Goal: Task Accomplishment & Management: Manage account settings

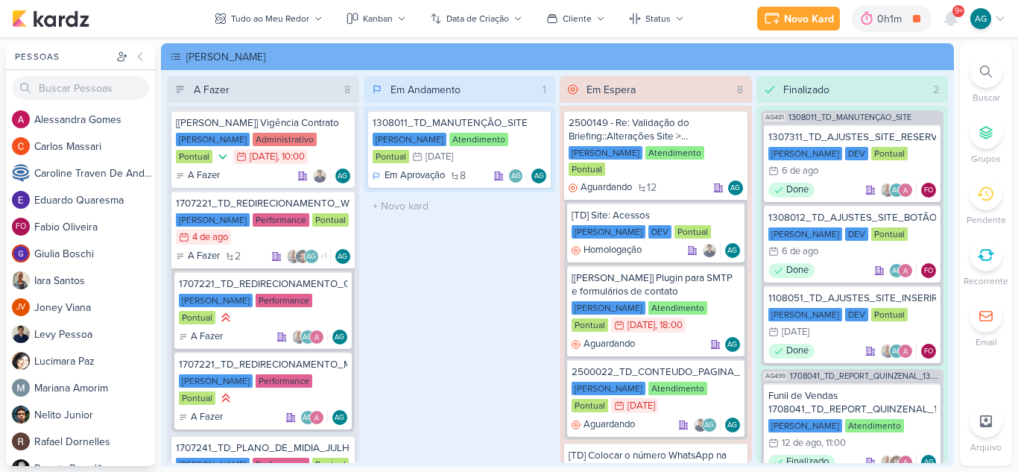
scroll to position [820, 0]
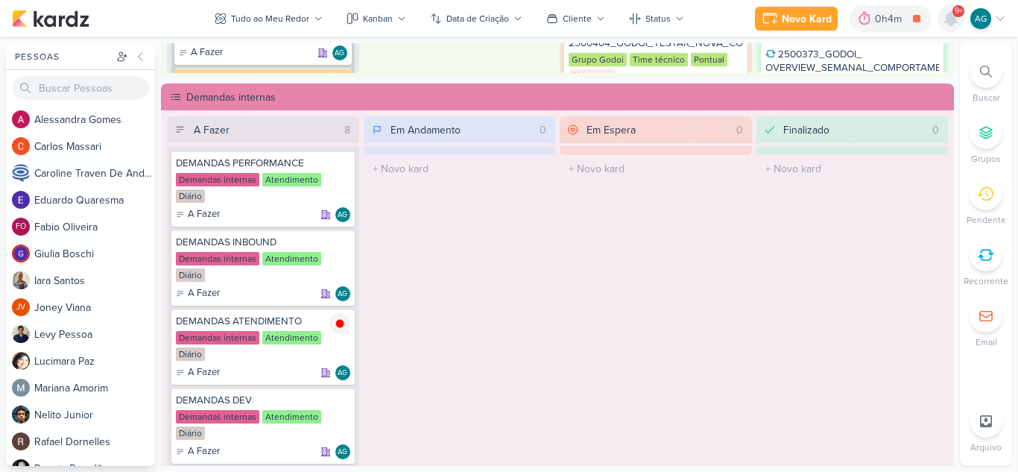
click at [953, 16] on icon at bounding box center [951, 18] width 12 height 13
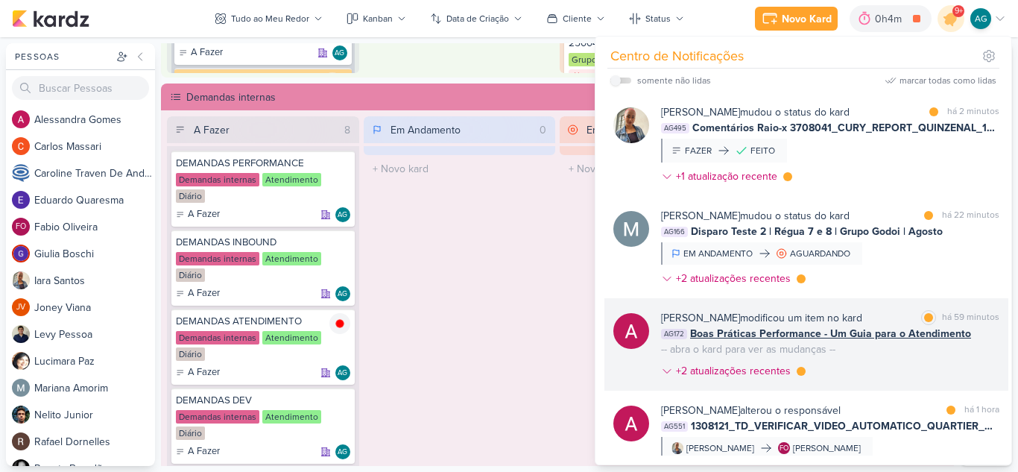
click at [873, 379] on div "[PERSON_NAME] modificou um item no kard marcar como lida há 59 minutos AG172 Bo…" at bounding box center [830, 347] width 338 height 75
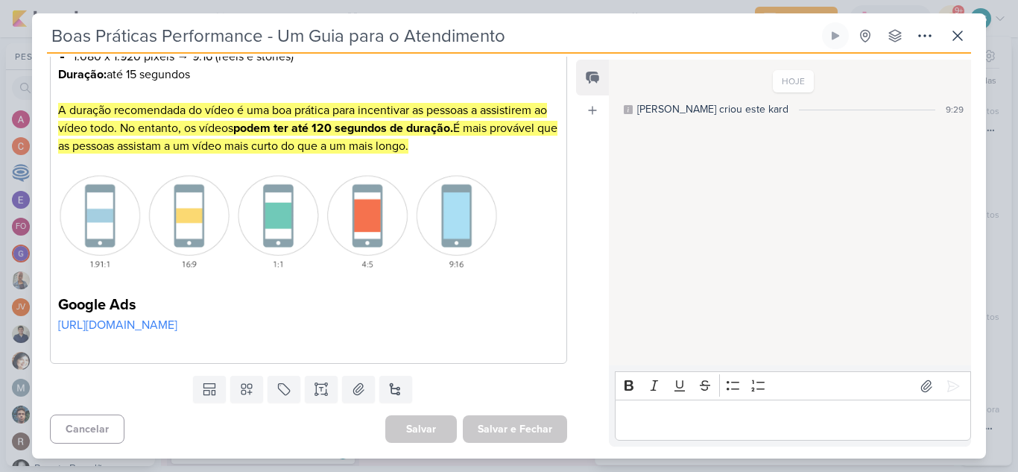
scroll to position [476, 0]
click at [954, 31] on icon at bounding box center [958, 36] width 18 height 18
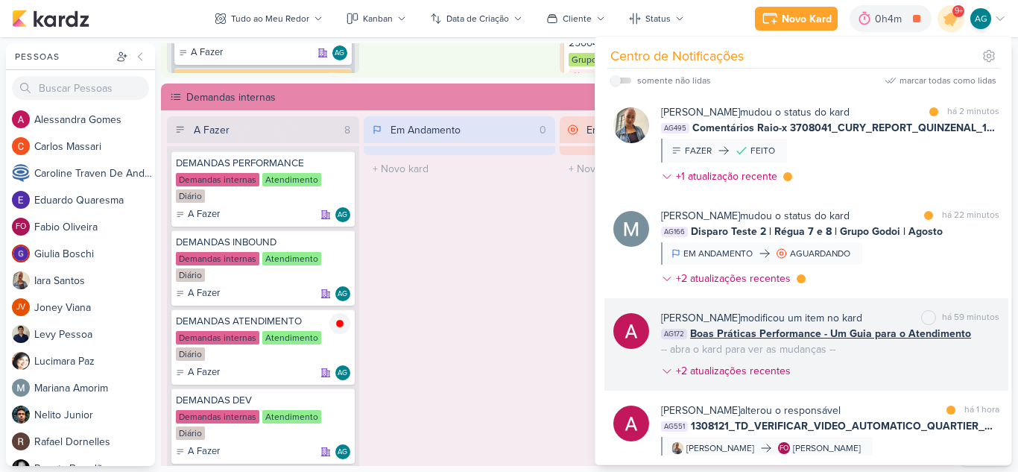
scroll to position [75, 0]
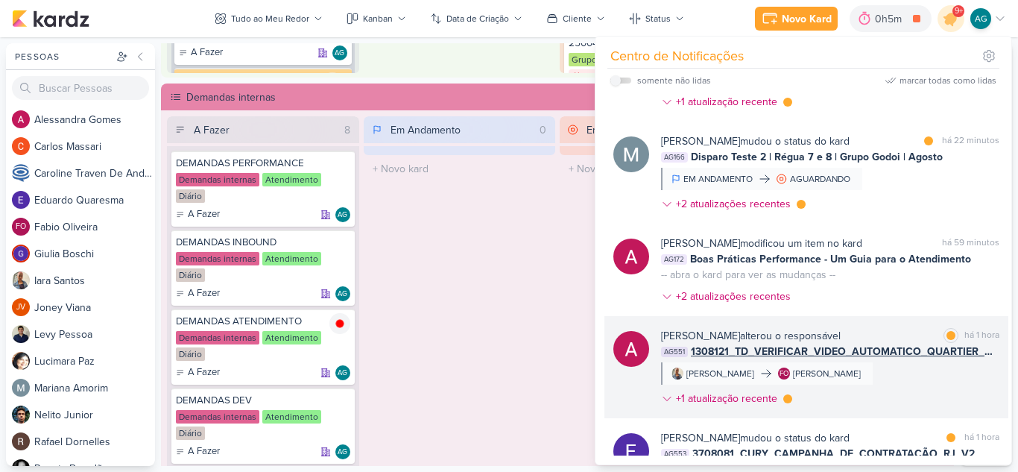
click at [932, 388] on div "[PERSON_NAME] alterou o responsável marcar como lida há 1 hora AG551 1308121_TD…" at bounding box center [830, 370] width 338 height 84
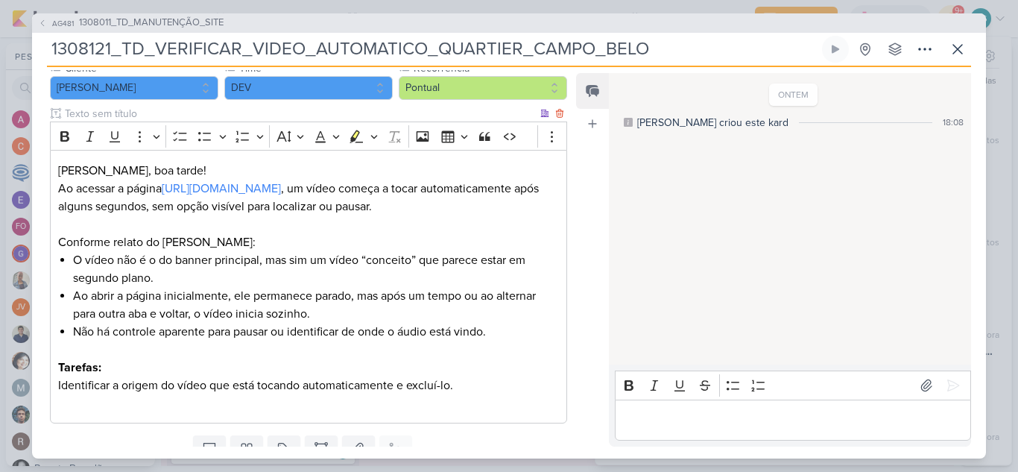
scroll to position [0, 0]
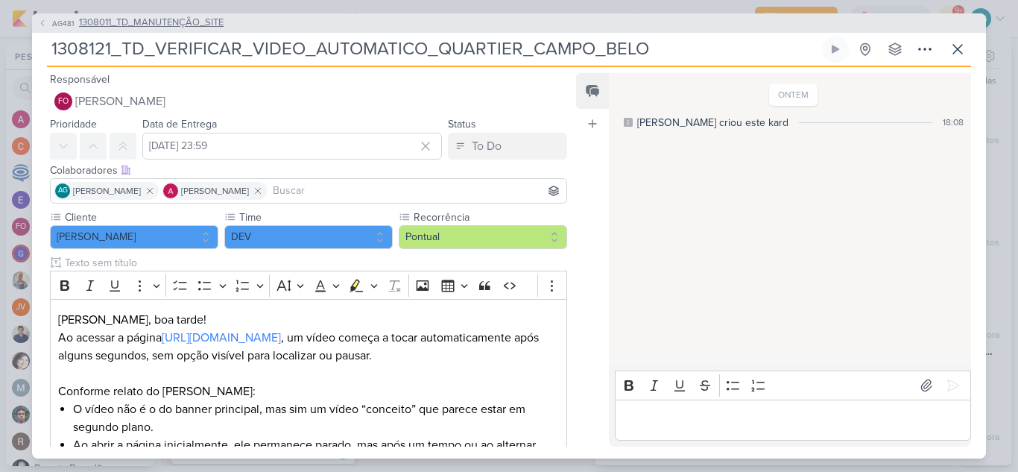
click at [218, 23] on span "1308011_TD_MANUTENÇÃO_SITE" at bounding box center [151, 23] width 145 height 15
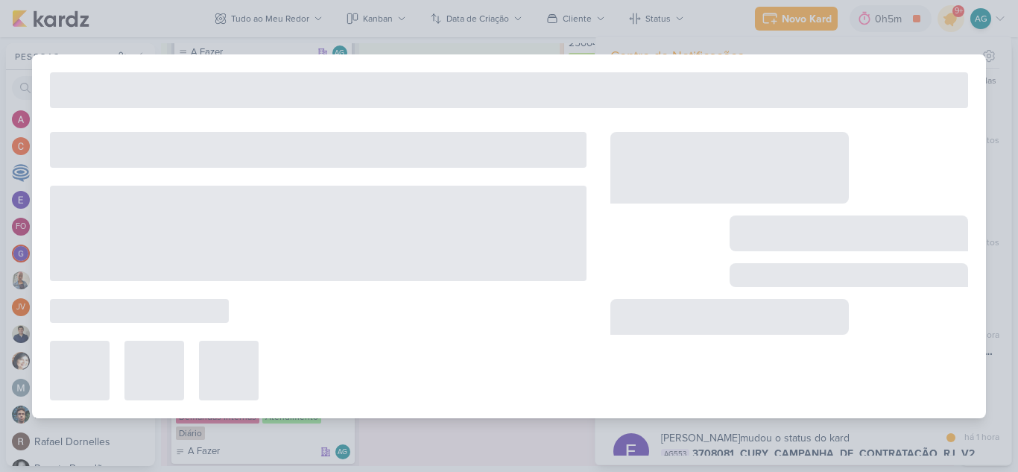
type input "1308011_TD_MANUTENÇÃO_SITE"
type input "[DATE] 23:59"
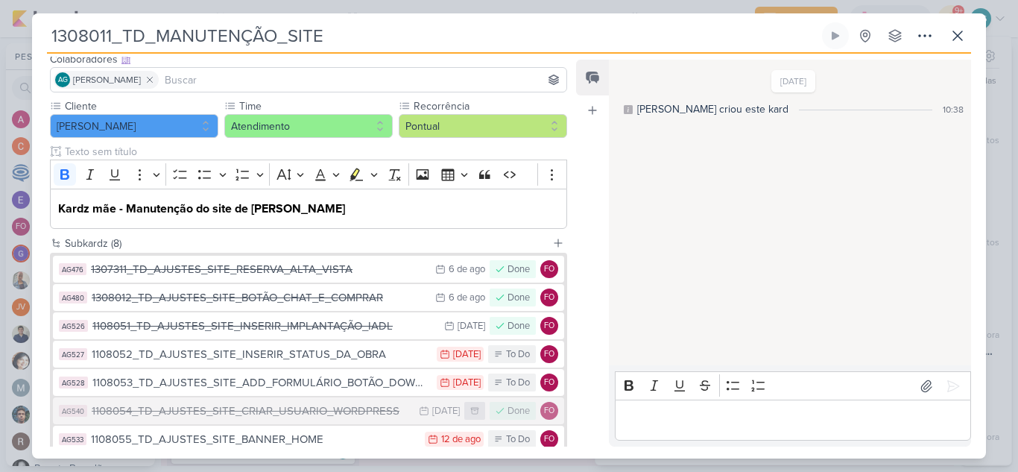
scroll to position [149, 0]
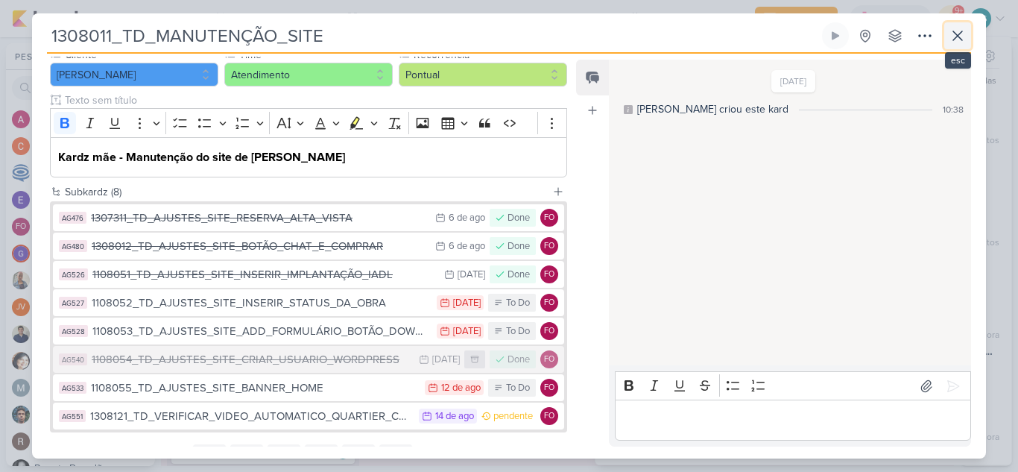
click at [962, 33] on icon at bounding box center [957, 35] width 9 height 9
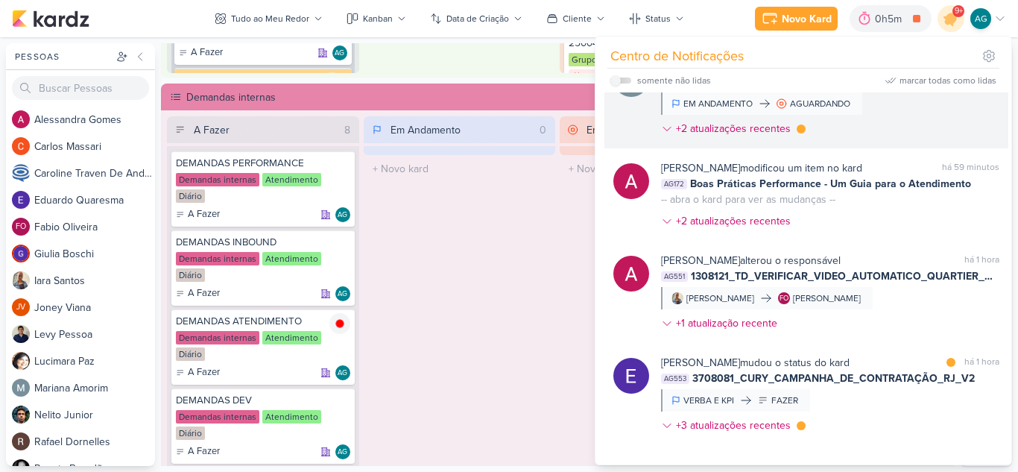
scroll to position [224, 0]
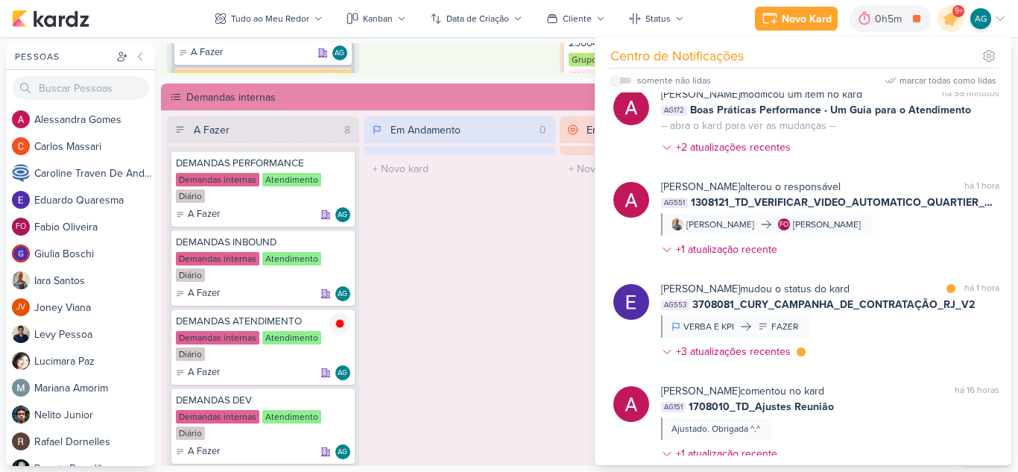
click at [483, 266] on div "Em Andamento 0 O título do kard deve ter menos que 100 caracteres" at bounding box center [460, 309] width 192 height 387
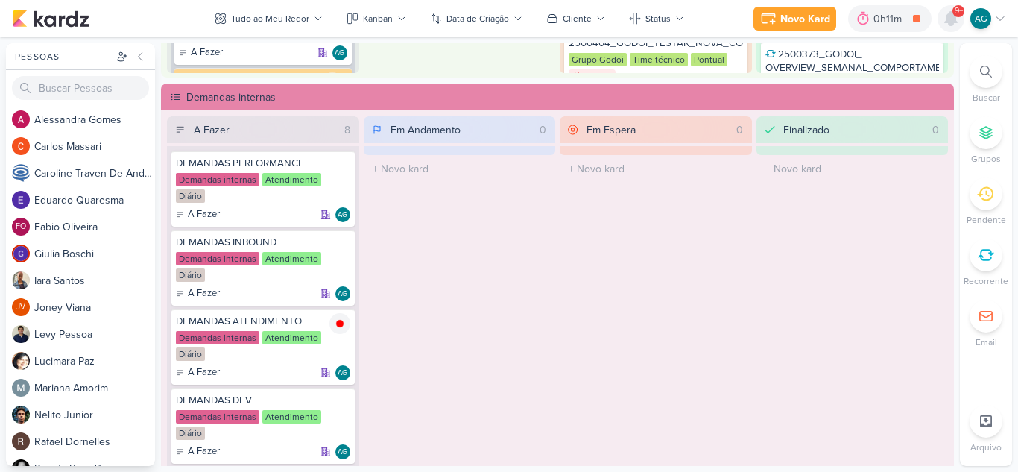
click at [951, 20] on icon at bounding box center [951, 18] width 12 height 13
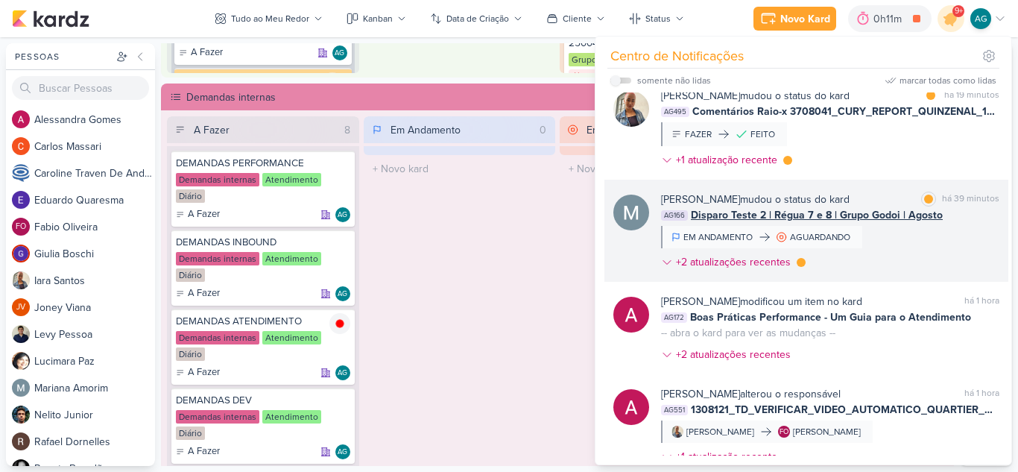
click at [878, 257] on div "[PERSON_NAME] mudou o status do kard marcar como lida há 39 minutos AG166 Dispa…" at bounding box center [830, 234] width 338 height 84
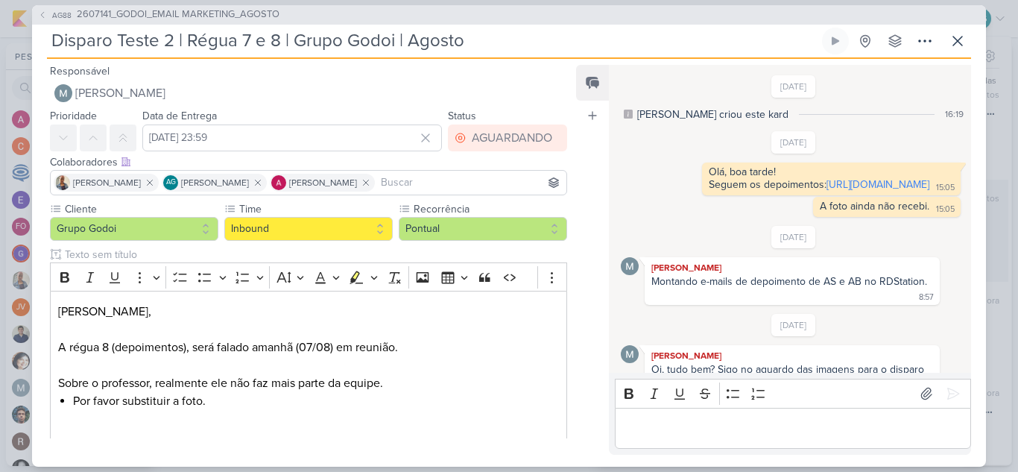
scroll to position [467, 0]
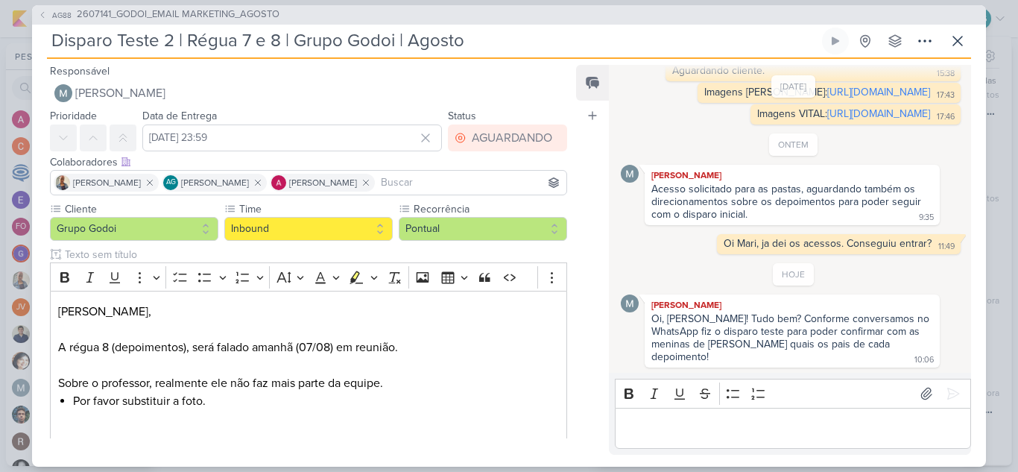
click at [850, 435] on p "Editor editing area: main" at bounding box center [792, 428] width 341 height 18
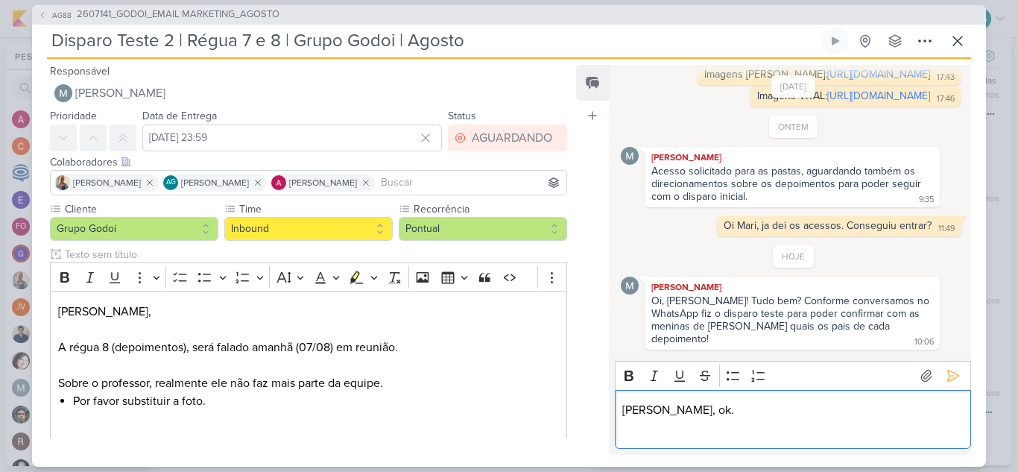
scroll to position [485, 0]
click at [623, 431] on p "Poderia por favor, fazer os ajustes anexos antes." at bounding box center [792, 428] width 341 height 18
click at [776, 426] on p "Eu dei uma olhada, por favor, fazer os ajustes anexos antes." at bounding box center [792, 428] width 341 height 18
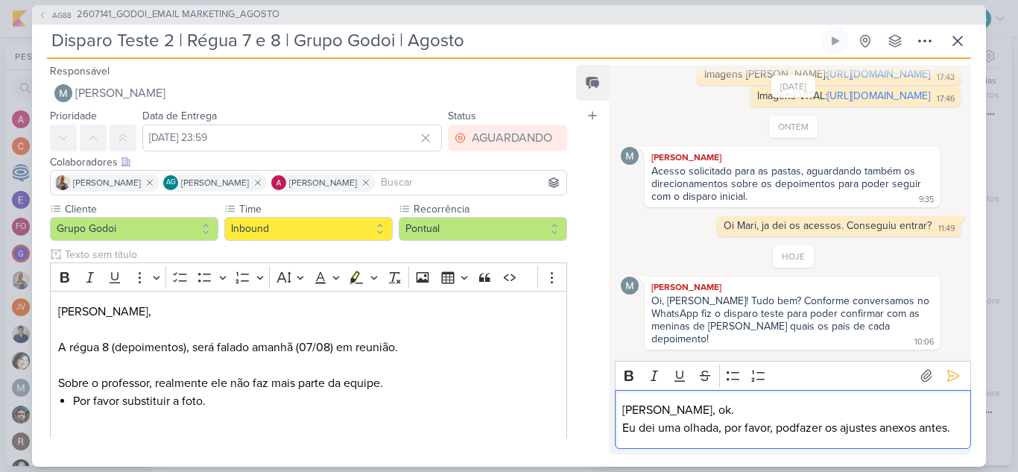
scroll to position [503, 0]
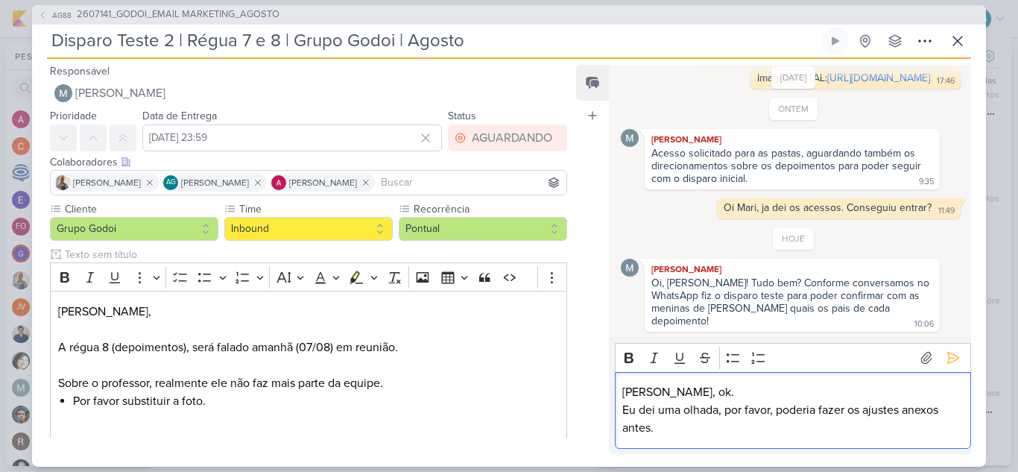
click at [935, 411] on p "Eu dei uma olhada, por favor, poderia fazer os ajustes anexos antes." at bounding box center [792, 419] width 341 height 36
click at [933, 411] on p "Eu dei uma olhada, por favor, poderia fazer os ajustes anexos antes." at bounding box center [792, 419] width 341 height 36
click at [919, 364] on icon at bounding box center [926, 357] width 15 height 15
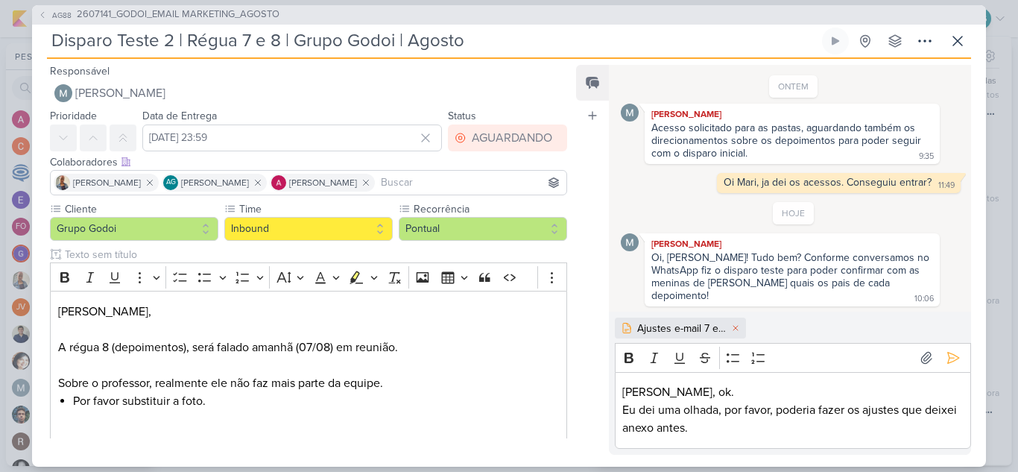
scroll to position [528, 0]
click at [947, 361] on icon at bounding box center [953, 357] width 15 height 15
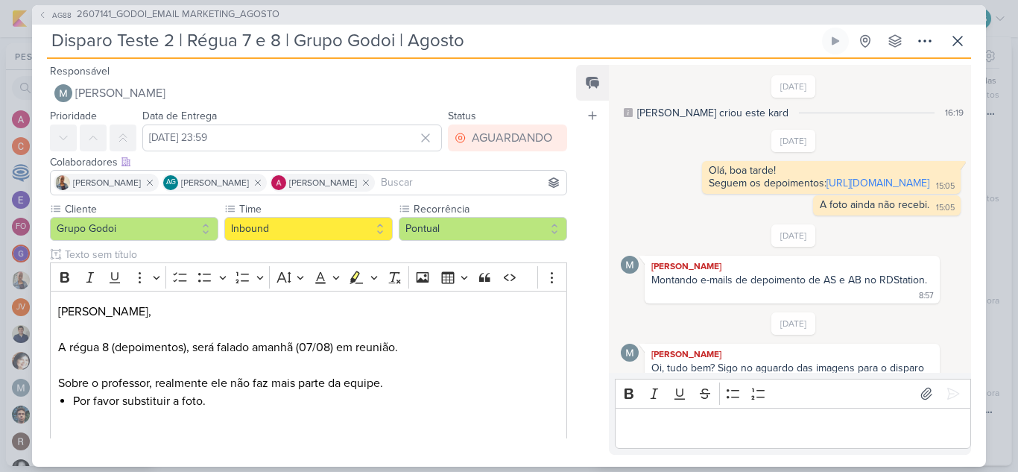
scroll to position [0, 0]
click at [953, 37] on icon at bounding box center [958, 41] width 18 height 18
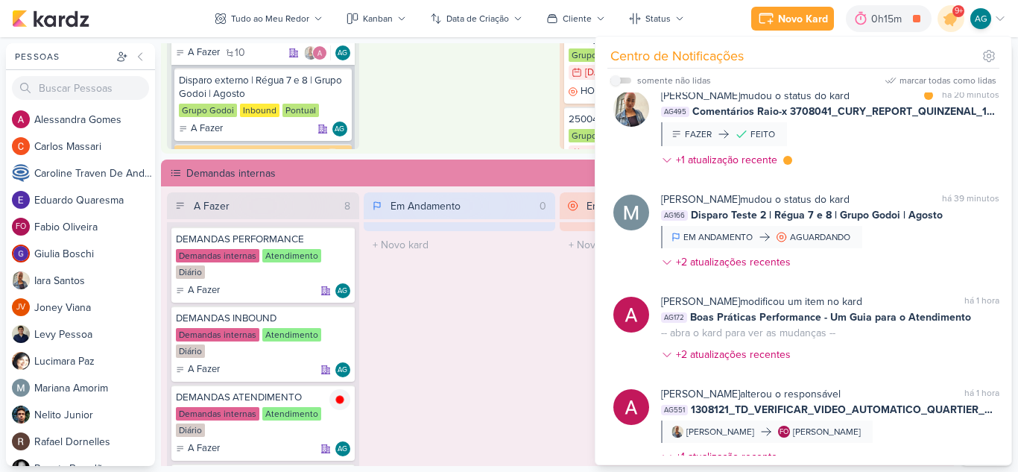
scroll to position [745, 0]
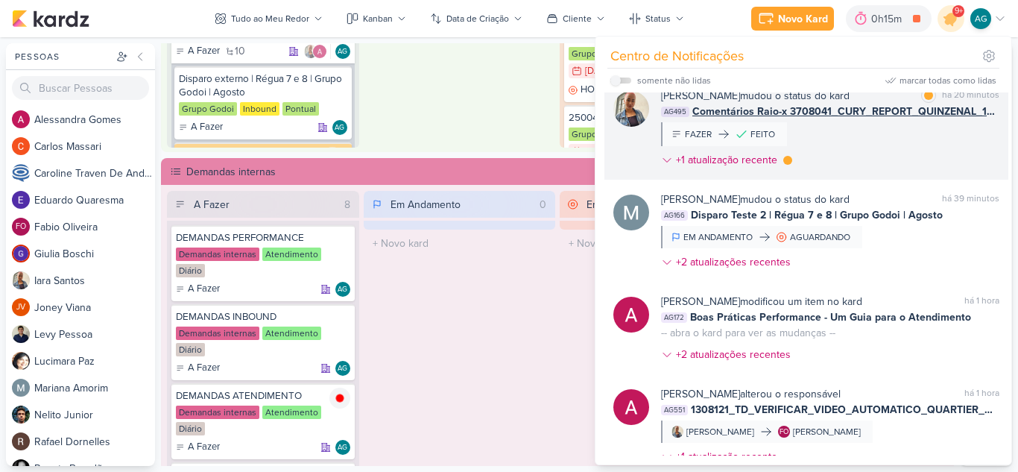
click at [760, 107] on span "Comentários Raio-x 3708041_CURY_REPORT_QUINZENAL_12.08" at bounding box center [845, 112] width 307 height 16
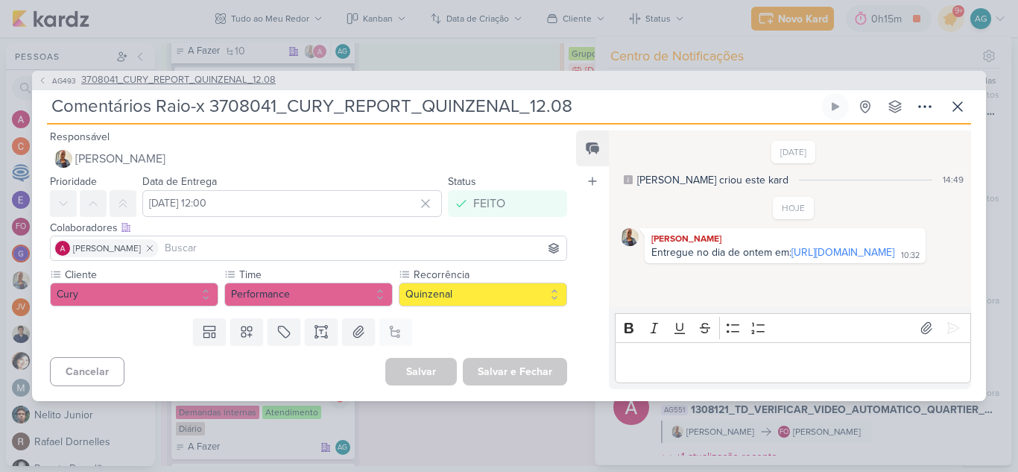
click at [211, 78] on span "3708041_CURY_REPORT_QUINZENAL_12.08" at bounding box center [178, 80] width 195 height 15
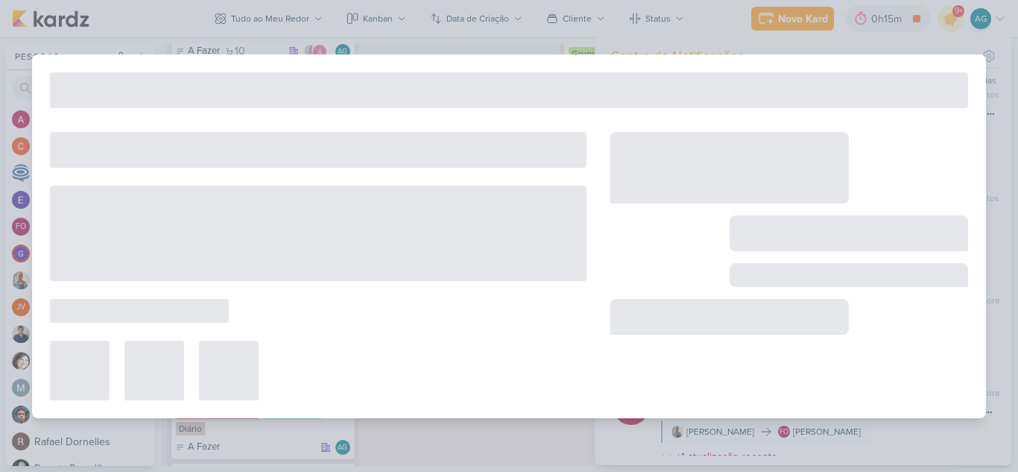
type input "3708041_CURY_REPORT_QUINZENAL_12.08"
type input "[DATE] 14:00"
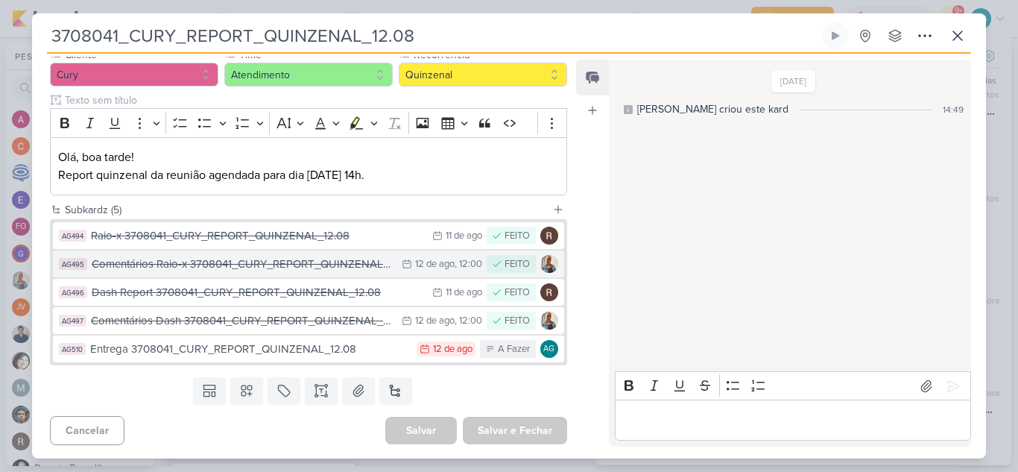
scroll to position [0, 0]
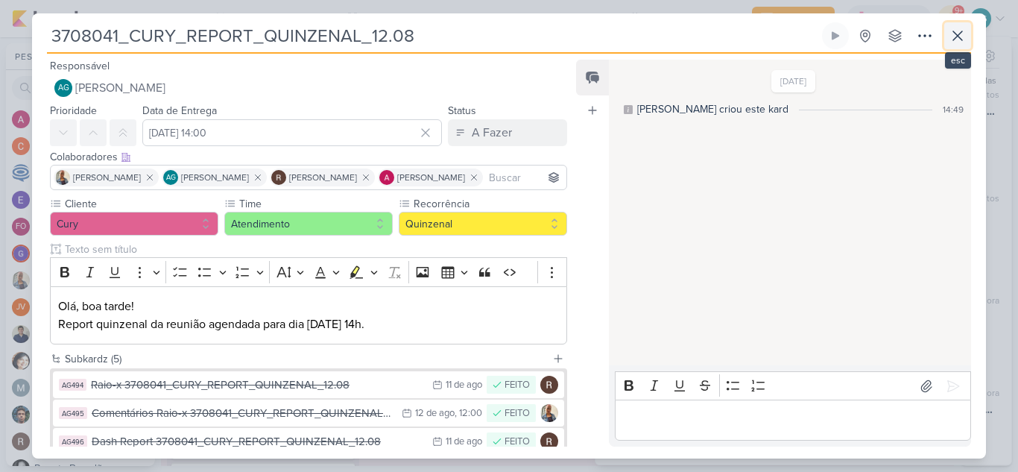
click at [960, 35] on icon at bounding box center [958, 36] width 18 height 18
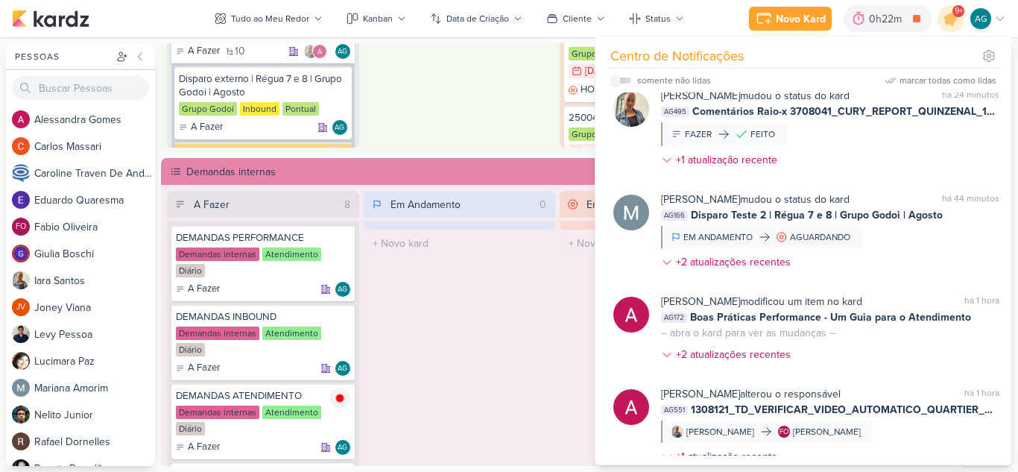
click at [502, 301] on div "Em Andamento 0 O título do kard deve ter menos que 100 caracteres" at bounding box center [460, 384] width 192 height 387
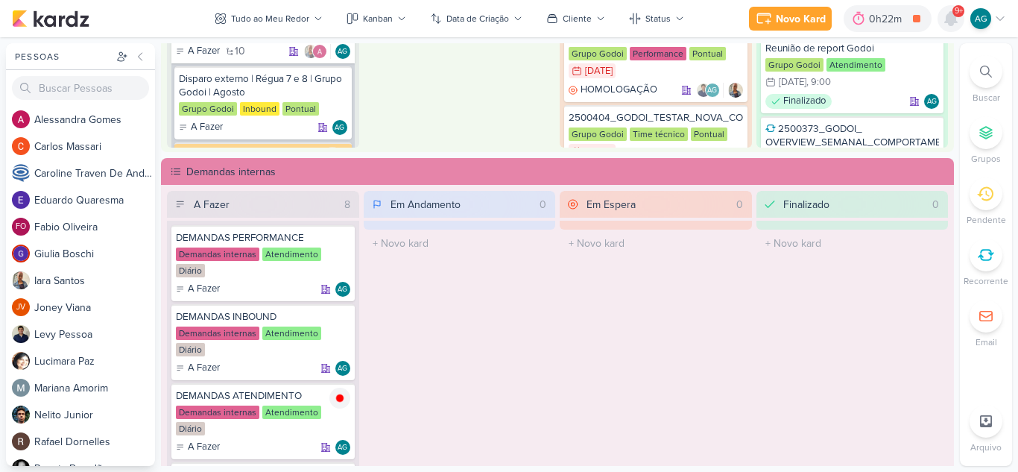
click at [953, 21] on icon at bounding box center [951, 18] width 12 height 13
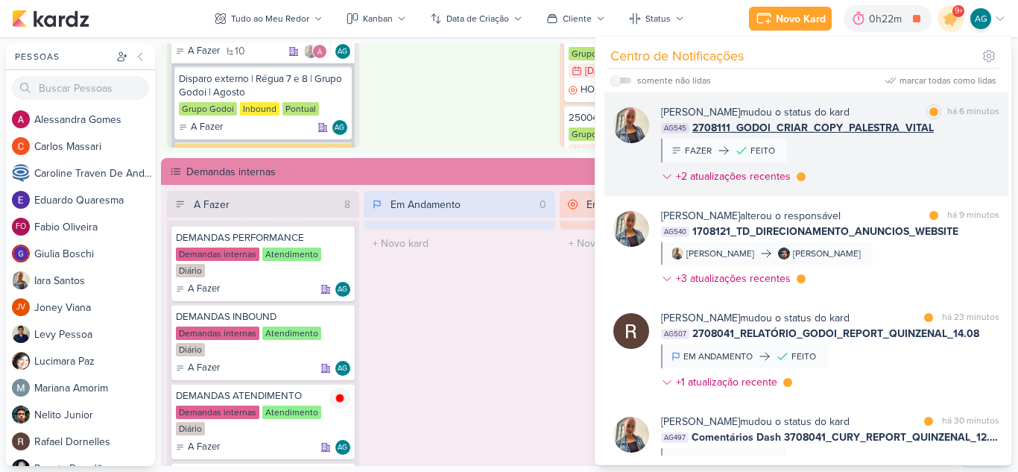
click at [866, 165] on div "[PERSON_NAME] mudou o status do kard marcar como lida há 6 minutos AG545 270811…" at bounding box center [830, 147] width 338 height 86
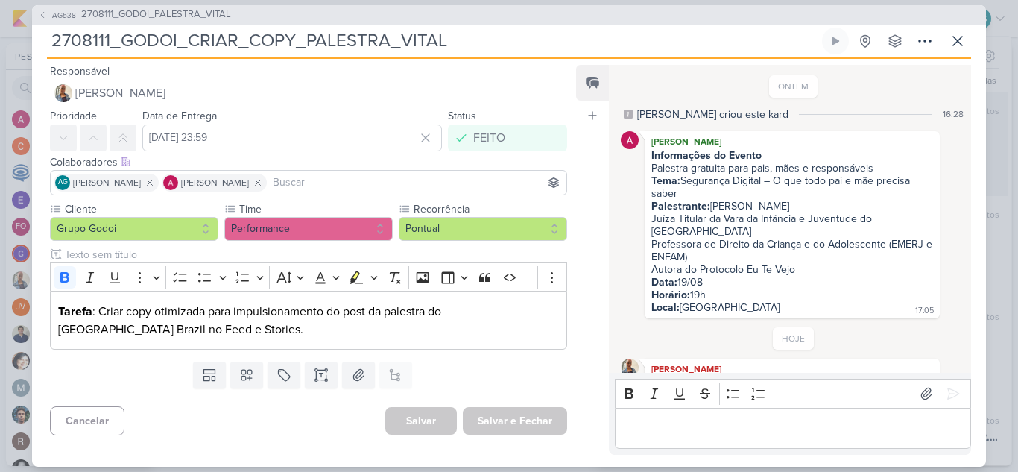
scroll to position [218, 0]
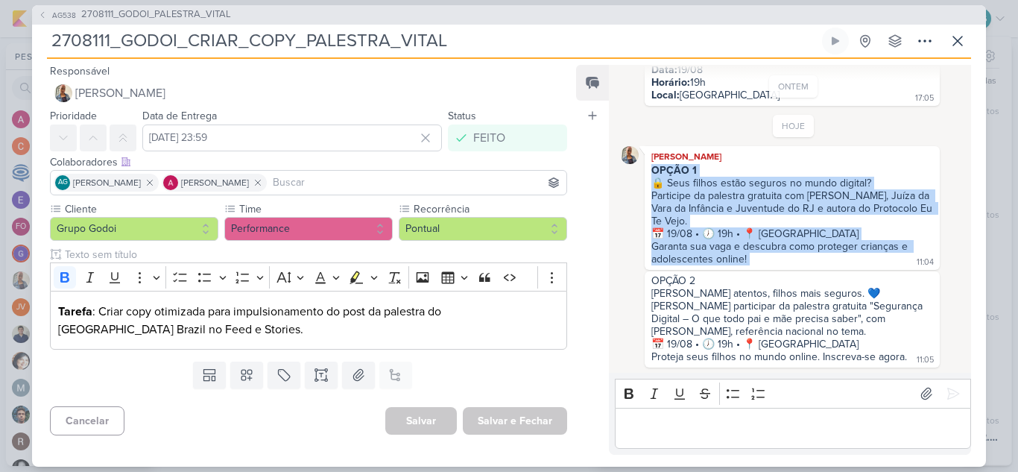
drag, startPoint x: 652, startPoint y: 164, endPoint x: 749, endPoint y: 255, distance: 132.9
click at [749, 255] on div "OPÇÃO 1 🔒 Seus filhos estão seguros no mundo digital? Participe da palestra gra…" at bounding box center [792, 215] width 289 height 103
copy div "OPÇÃO 1 🔒 Seus filhos estão seguros no mundo digital? Participe da palestra gra…"
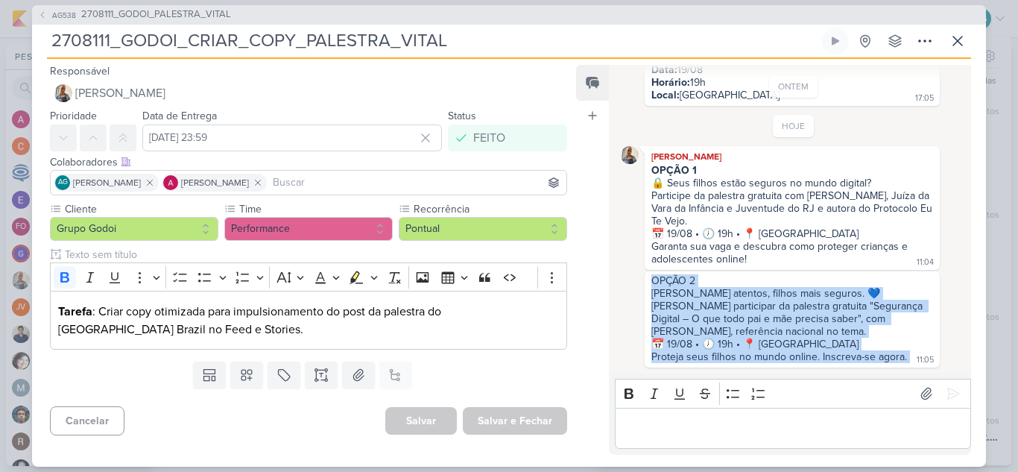
drag, startPoint x: 653, startPoint y: 278, endPoint x: 926, endPoint y: 370, distance: 288.5
click at [926, 370] on div "ONTEM [PERSON_NAME] criou este kard 16:28 [PERSON_NAME] Informações do Evento P…" at bounding box center [789, 219] width 361 height 307
copy div "OPÇÃO 2 Pais atentos, filhos mais seguros. 💙 [PERSON_NAME] participar da palest…"
click at [956, 45] on icon at bounding box center [958, 41] width 18 height 18
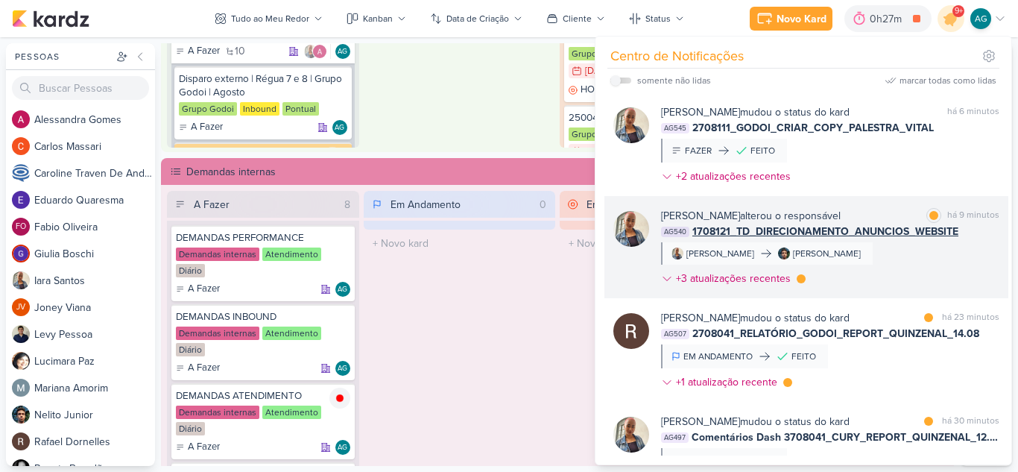
click at [902, 250] on div "[PERSON_NAME] alterou o responsável marcar como lida há 9 minutos AG540 1708121…" at bounding box center [830, 250] width 338 height 84
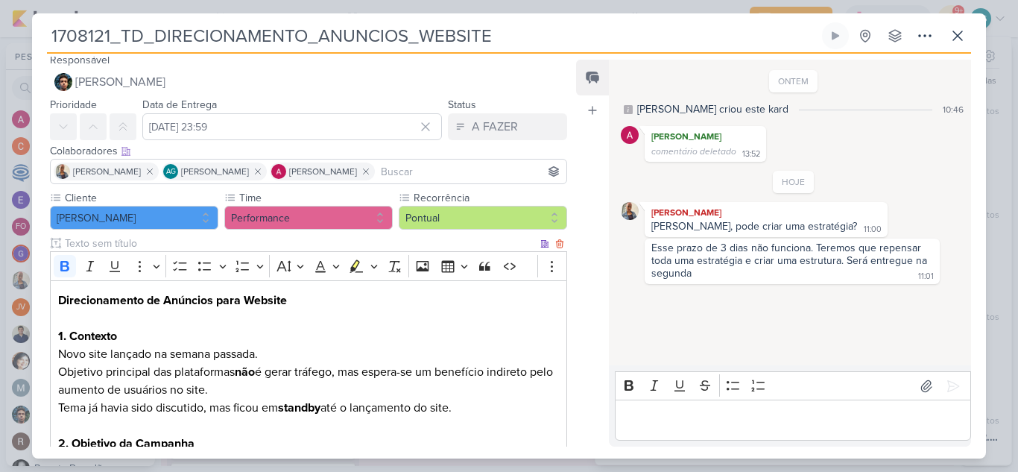
scroll to position [0, 0]
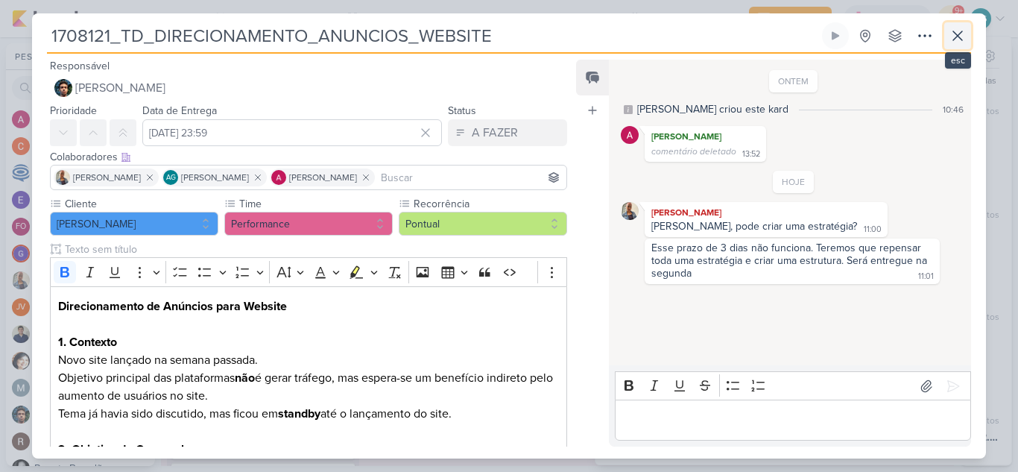
click at [960, 37] on icon at bounding box center [957, 35] width 9 height 9
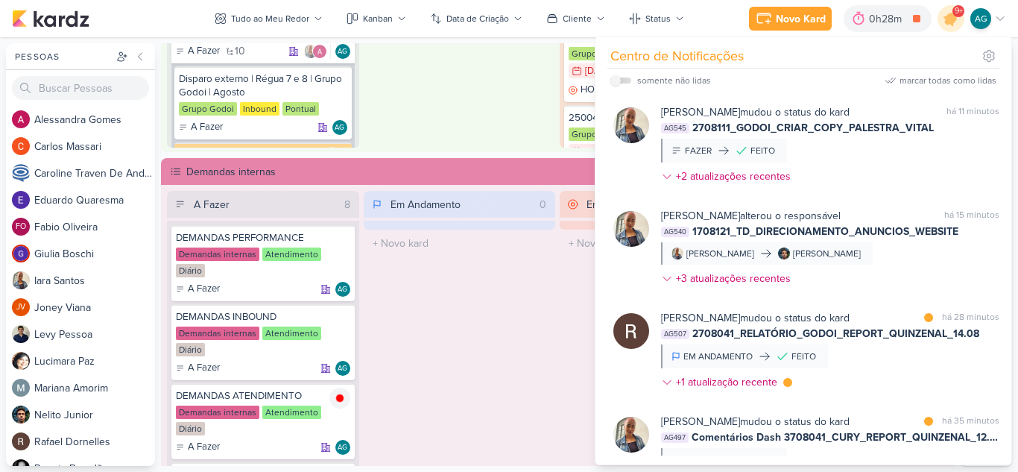
click at [450, 377] on div "Em Andamento 0 O título do kard deve ter menos que 100 caracteres" at bounding box center [460, 384] width 192 height 387
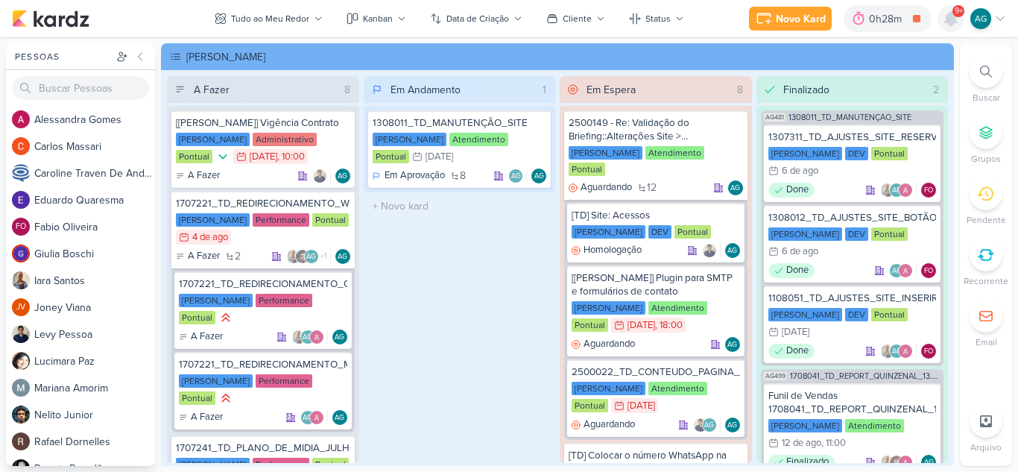
click at [948, 19] on icon at bounding box center [951, 18] width 12 height 13
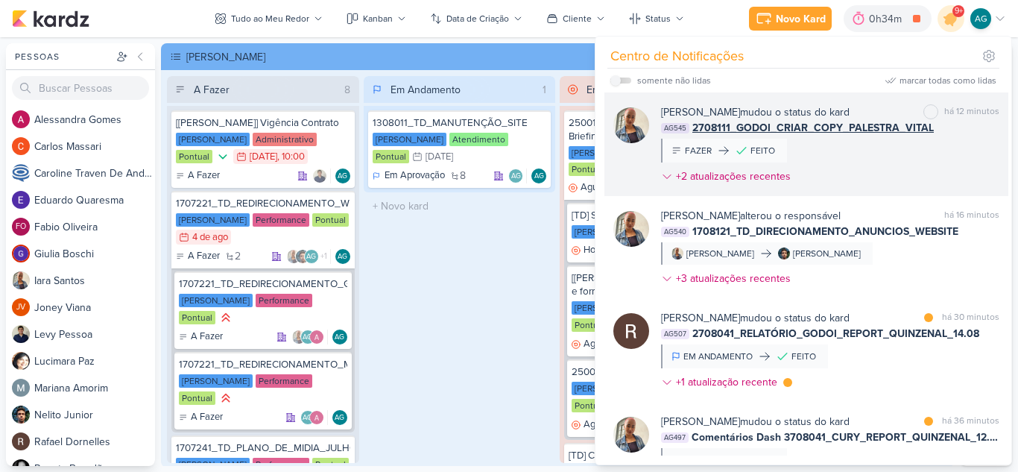
click at [886, 157] on div "[PERSON_NAME] mudou o status do kard marcar como não lida há 12 minutos AG545 2…" at bounding box center [830, 147] width 338 height 86
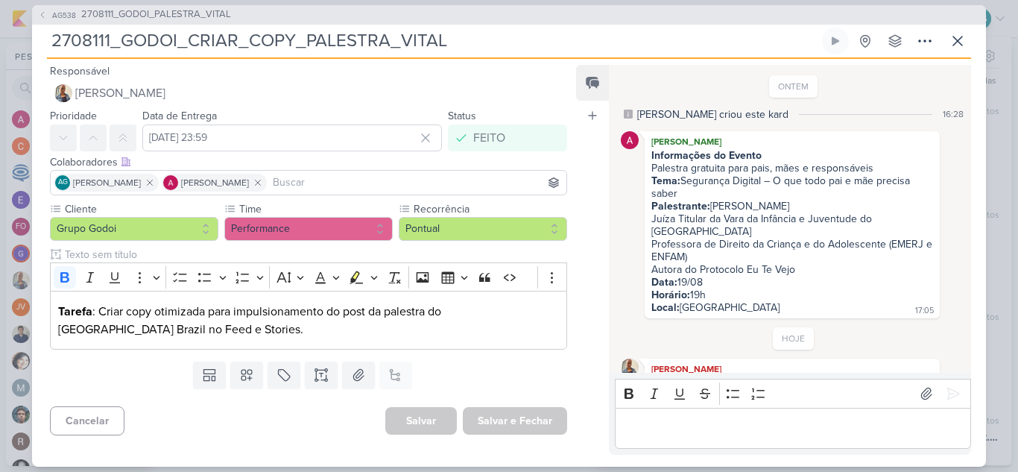
scroll to position [218, 0]
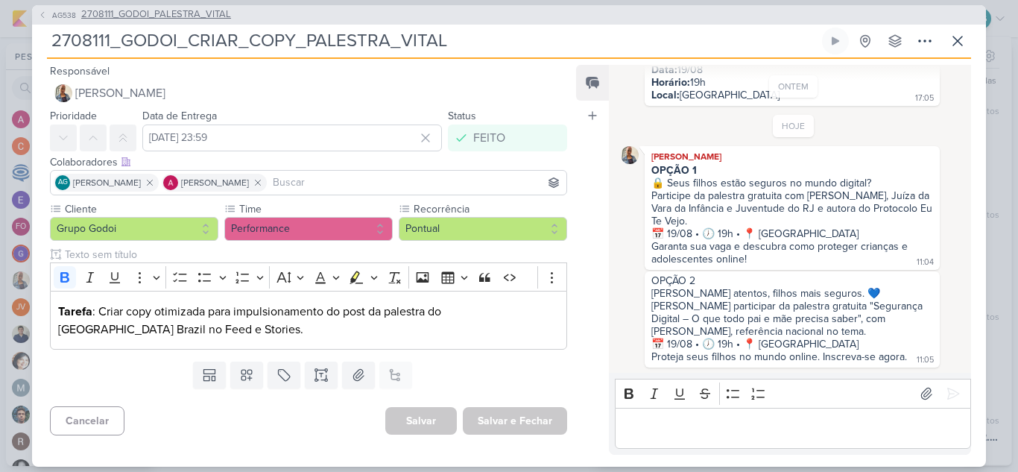
click at [201, 19] on span "2708111_GODOI_PALESTRA_VITAL" at bounding box center [156, 14] width 150 height 15
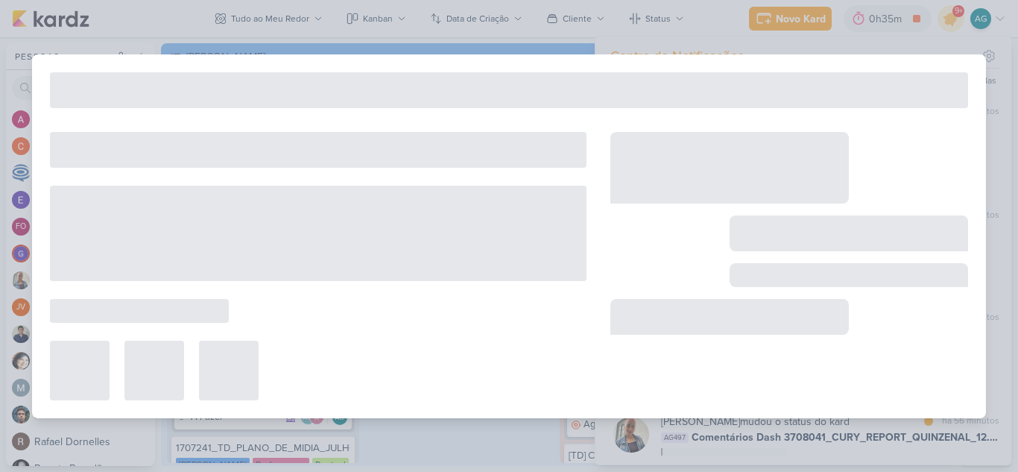
type input "2708111_GODOI_PALESTRA_VITAL"
type input "[DATE] 23:59"
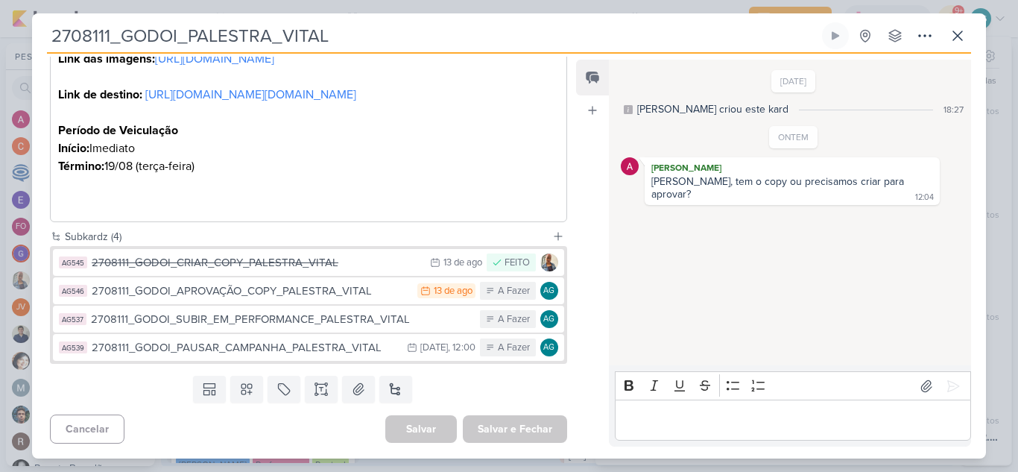
scroll to position [671, 0]
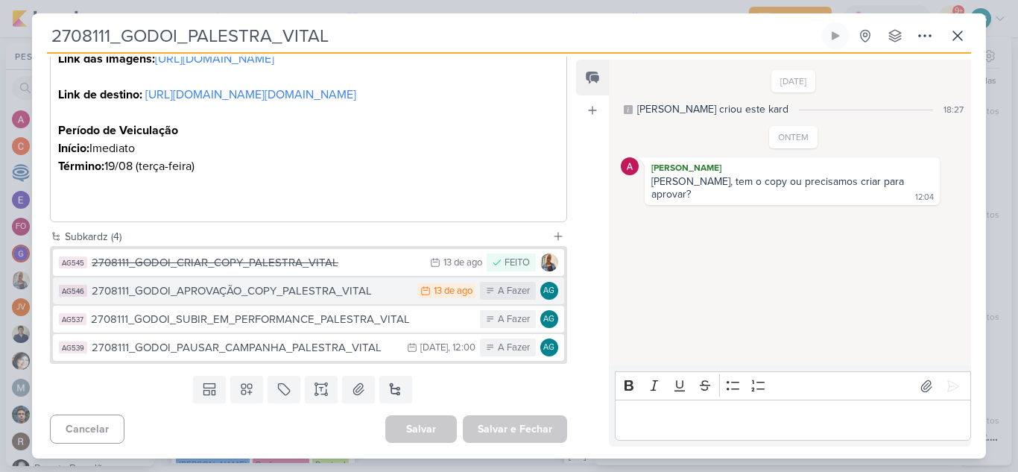
click at [269, 304] on button "AG546 2708111_GODOI_APROVAÇÃO_COPY_PALESTRA_VITAL 13/8 [DATE] A Fazer AG" at bounding box center [308, 290] width 511 height 27
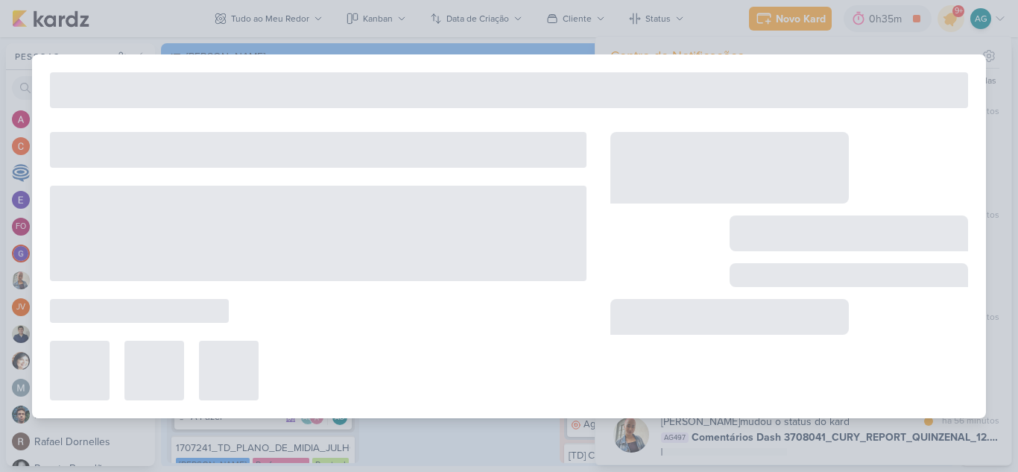
type input "2708111_GODOI_APROVAÇÃO_COPY_PALESTRA_VITAL"
type input "[DATE] 23:59"
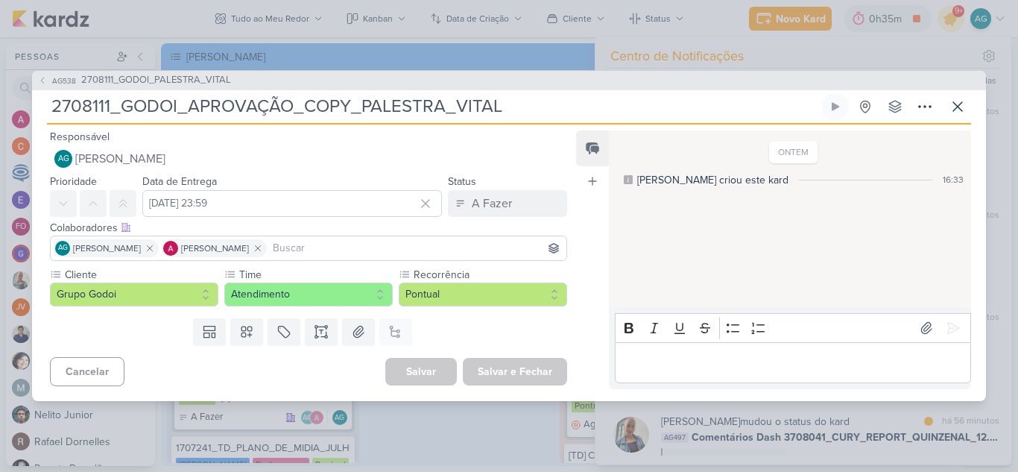
click at [689, 361] on p "Editor editing area: main" at bounding box center [792, 362] width 341 height 18
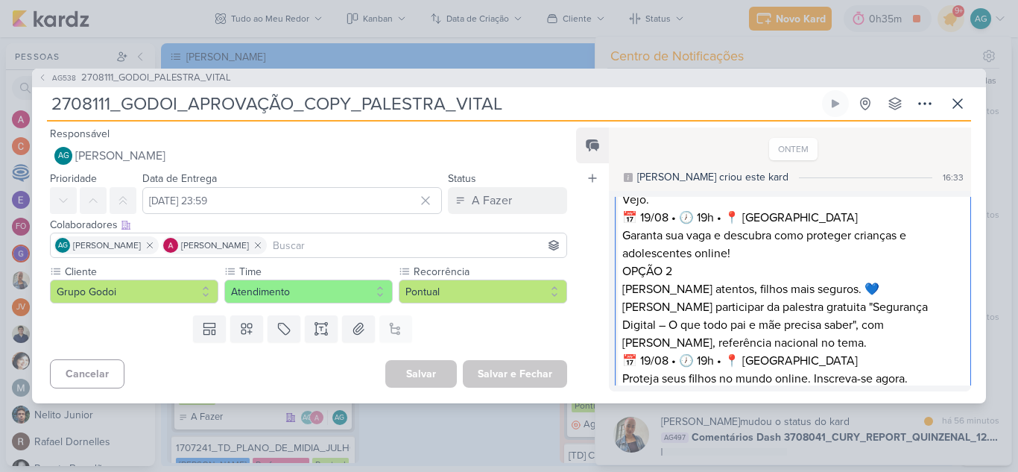
click at [768, 250] on p "OPÇÃO 1 🔒 Seus filhos estão seguros no mundo digital? Participe da palestra gra…" at bounding box center [792, 190] width 341 height 143
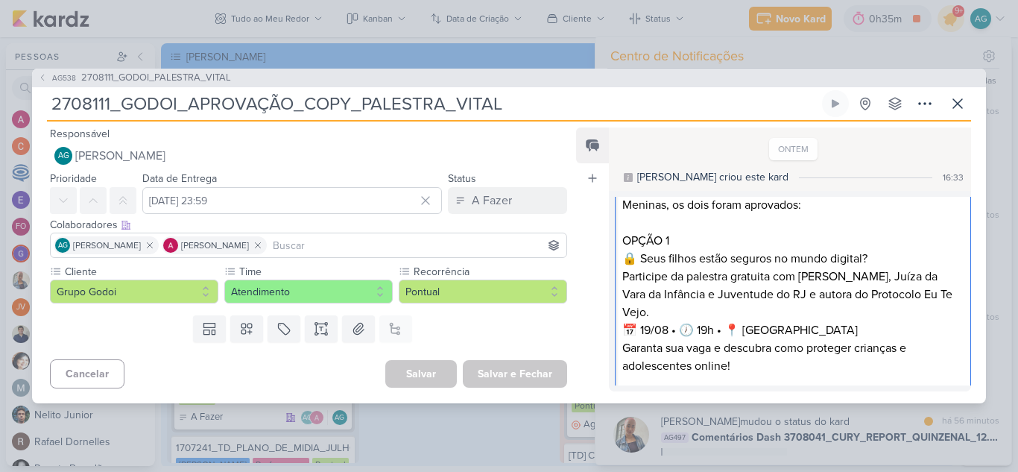
scroll to position [4, 0]
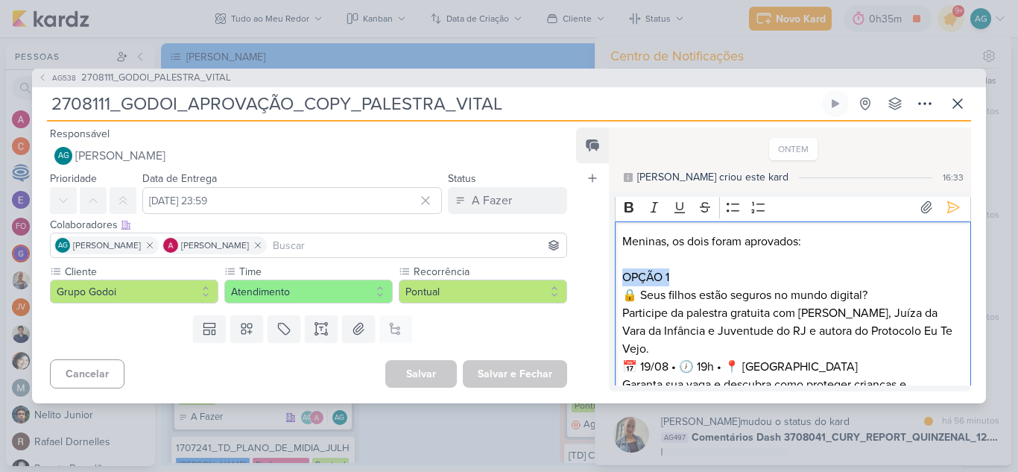
drag, startPoint x: 688, startPoint y: 276, endPoint x: 613, endPoint y: 276, distance: 74.5
click at [613, 276] on div "Rich Text Editor Bold Italic Underline Strikethrough Bulleted List Numbered Lis…" at bounding box center [790, 291] width 362 height 201
click at [631, 201] on icon "Editor toolbar" at bounding box center [629, 207] width 15 height 15
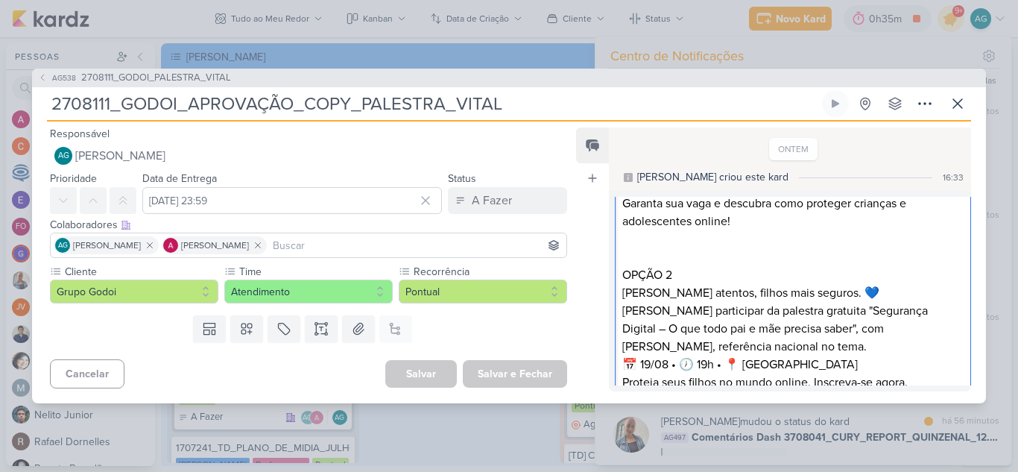
scroll to position [203, 0]
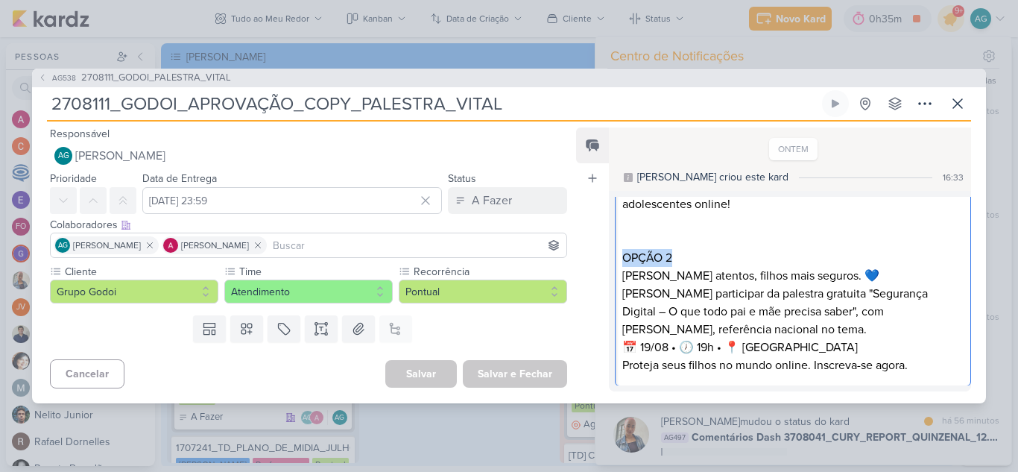
drag, startPoint x: 693, startPoint y: 256, endPoint x: 596, endPoint y: 253, distance: 97.7
click at [596, 253] on div "Feed Atrelar email Solte o email para atrelar ao kard ONTEM [PERSON_NAME] criou…" at bounding box center [773, 259] width 395 height 264
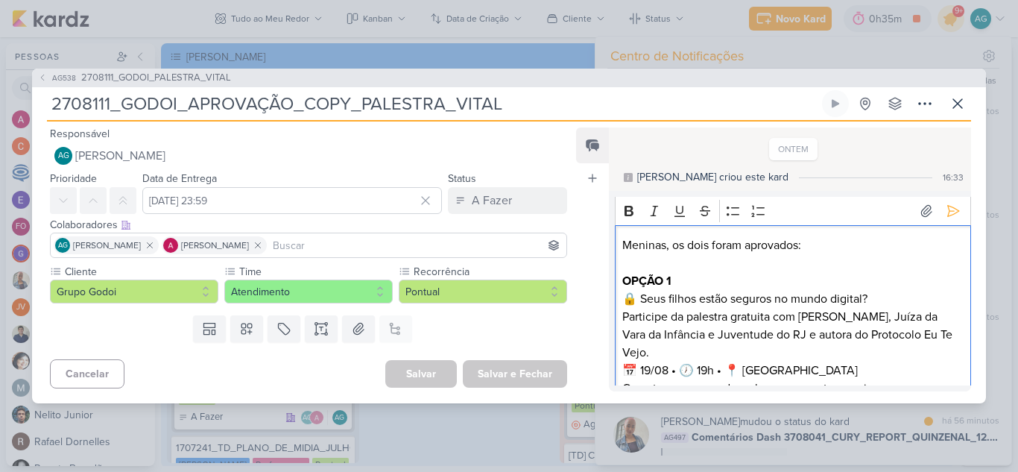
scroll to position [0, 0]
click at [631, 209] on icon "Editor toolbar" at bounding box center [629, 211] width 15 height 15
click at [765, 281] on p "OPÇÃO 1 🔒 Seus filhos estão seguros no mundo digital? Participe da palestra gra…" at bounding box center [792, 344] width 341 height 143
click at [946, 213] on icon at bounding box center [953, 211] width 15 height 15
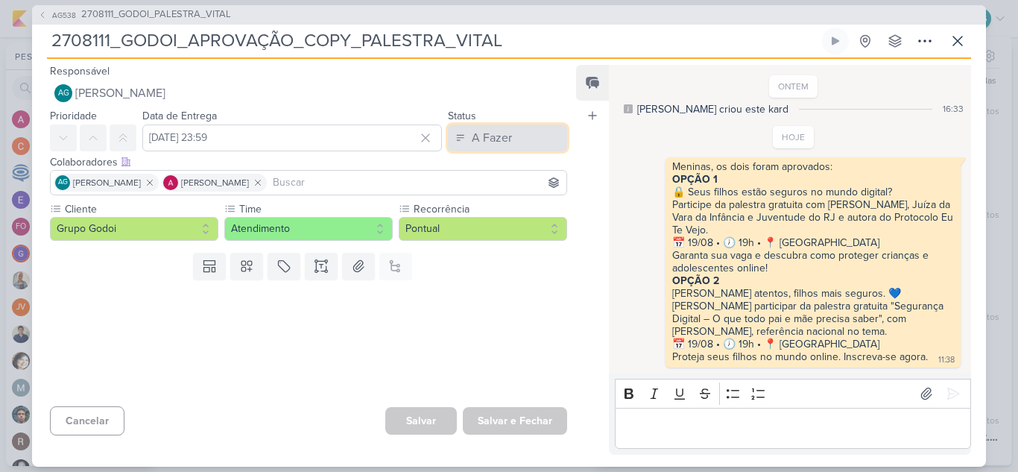
click at [514, 146] on button "A Fazer" at bounding box center [507, 137] width 119 height 27
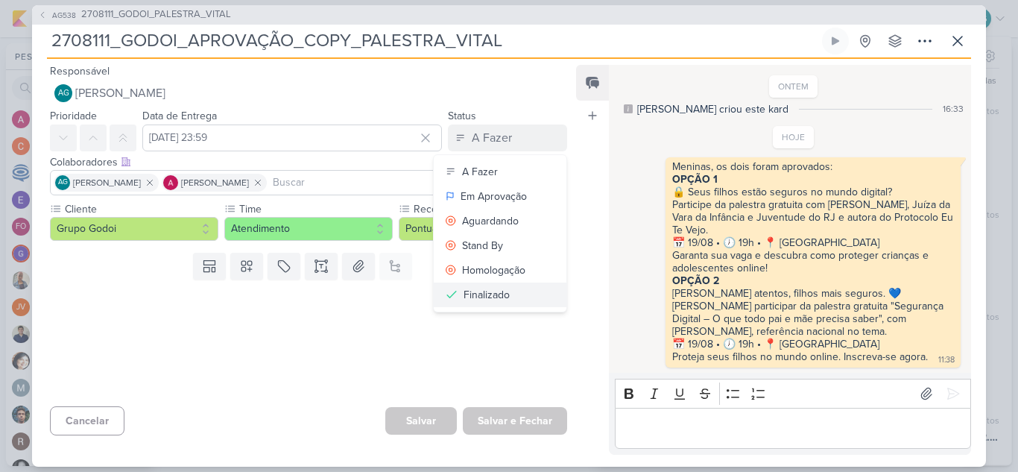
click at [511, 291] on button "Finalizado" at bounding box center [500, 294] width 133 height 25
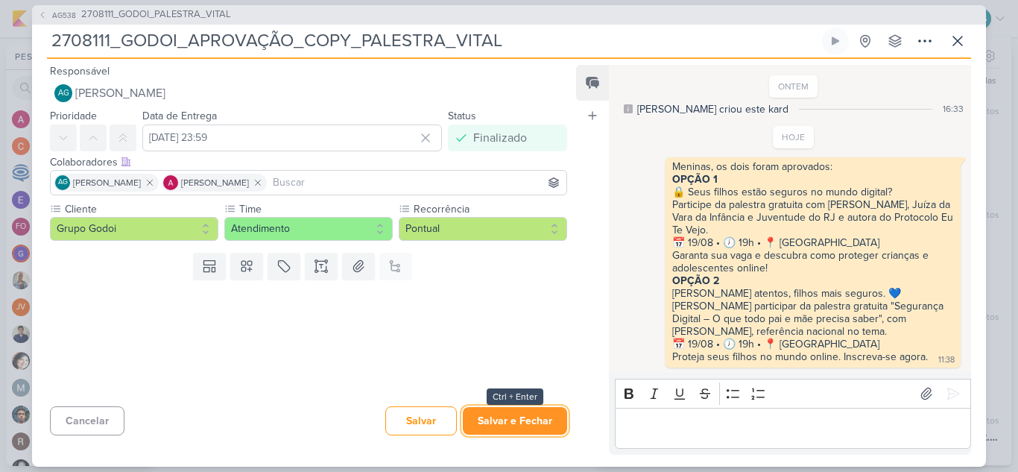
click at [521, 420] on button "Salvar e Fechar" at bounding box center [515, 421] width 104 height 28
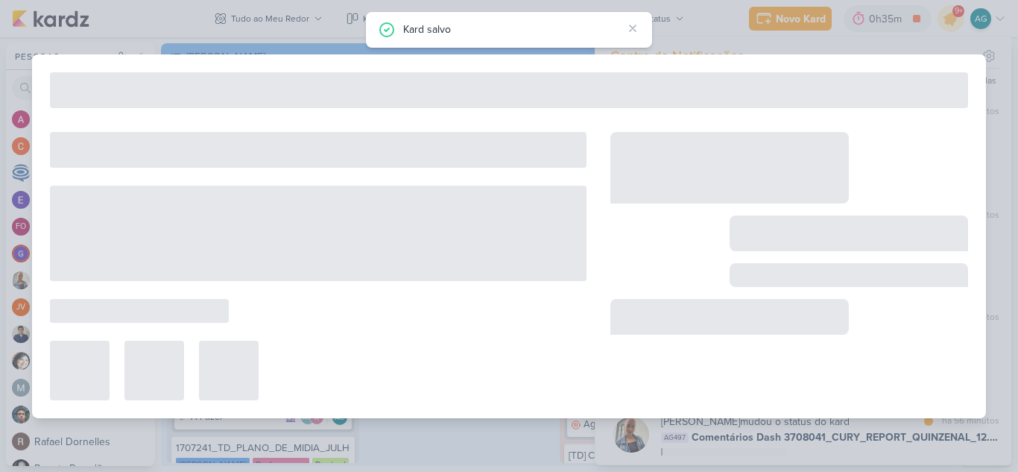
type input "2708111_GODOI_PALESTRA_VITAL"
type input "[DATE] 23:59"
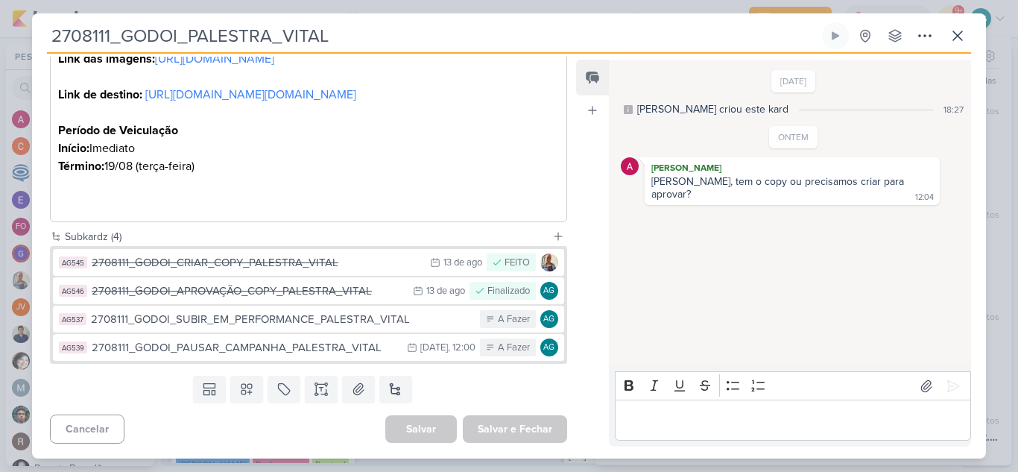
scroll to position [730, 0]
click at [957, 42] on icon at bounding box center [958, 36] width 18 height 18
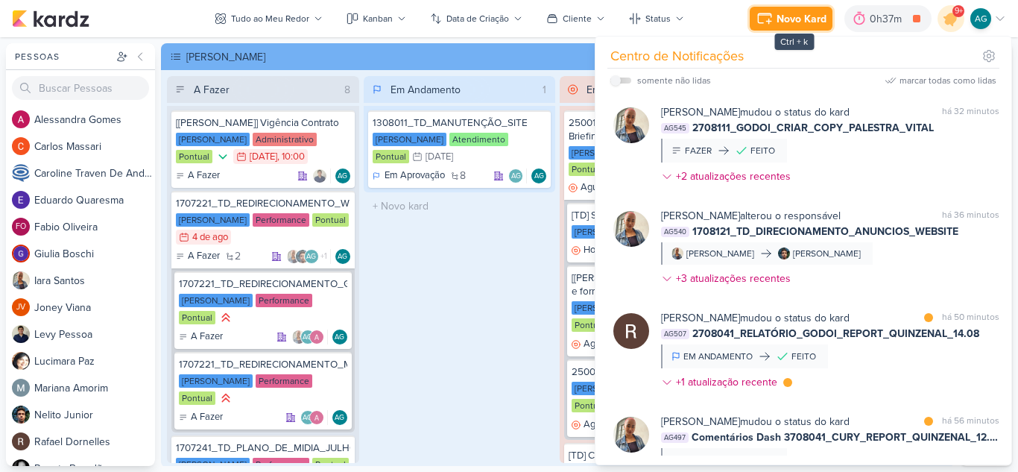
click at [809, 17] on div "Novo Kard" at bounding box center [802, 19] width 50 height 16
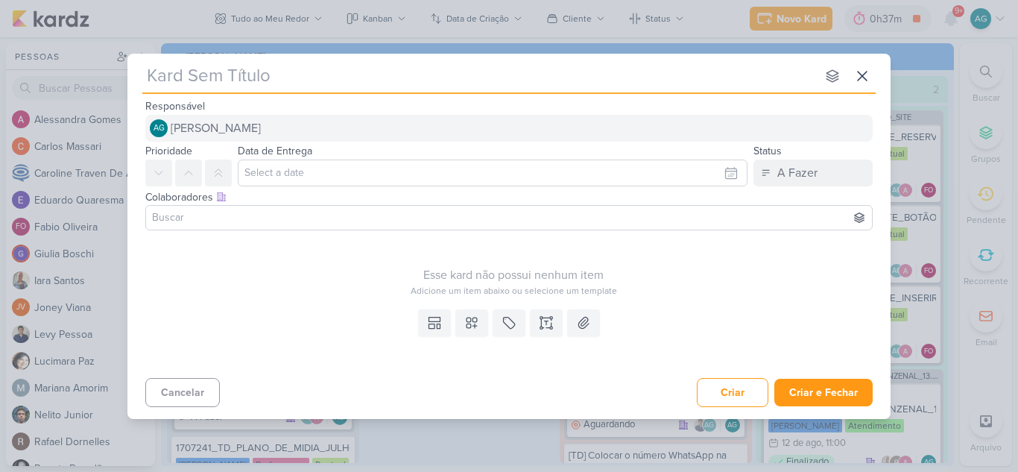
type input "1308131_TD_INSERIR_PLANTAS_INSIGNIA_CAMPO_BELO"
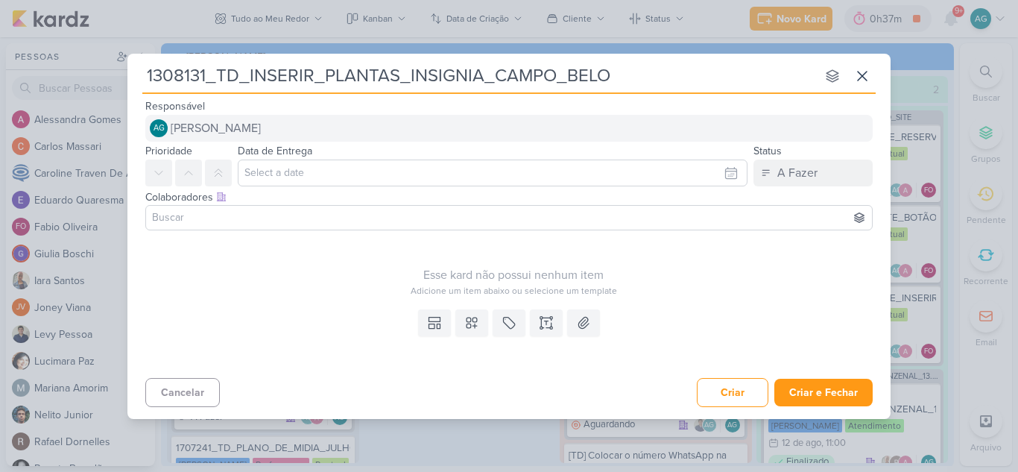
type input "1308131_TD_INSERIR_PLANTAS_INSIGNIA_CAMPO_BELO"
click at [329, 136] on button "AG [PERSON_NAME]" at bounding box center [508, 128] width 727 height 27
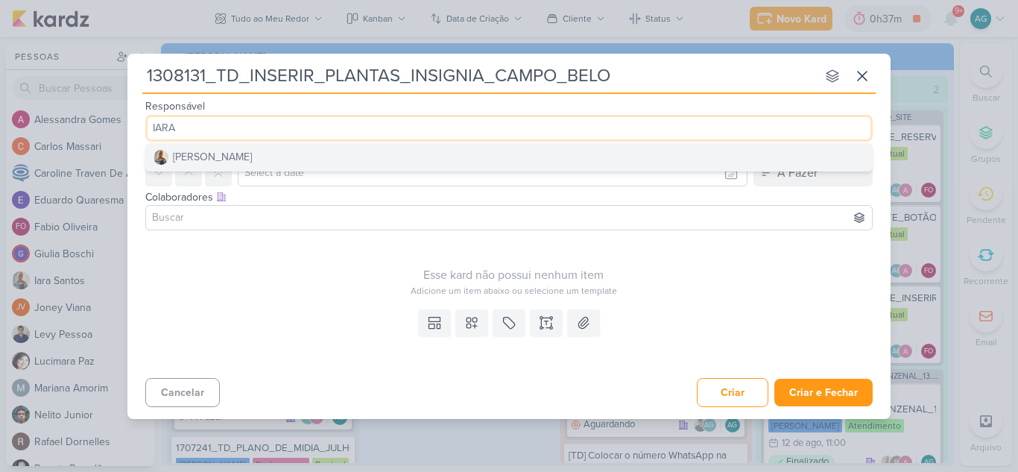
type input "IARA"
click at [269, 150] on button "[PERSON_NAME]" at bounding box center [509, 157] width 726 height 27
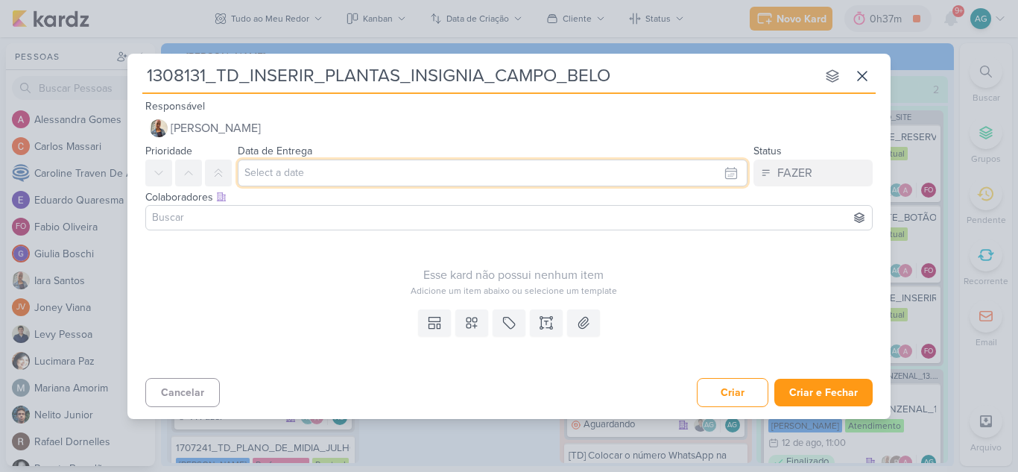
click at [299, 176] on input "text" at bounding box center [493, 173] width 510 height 27
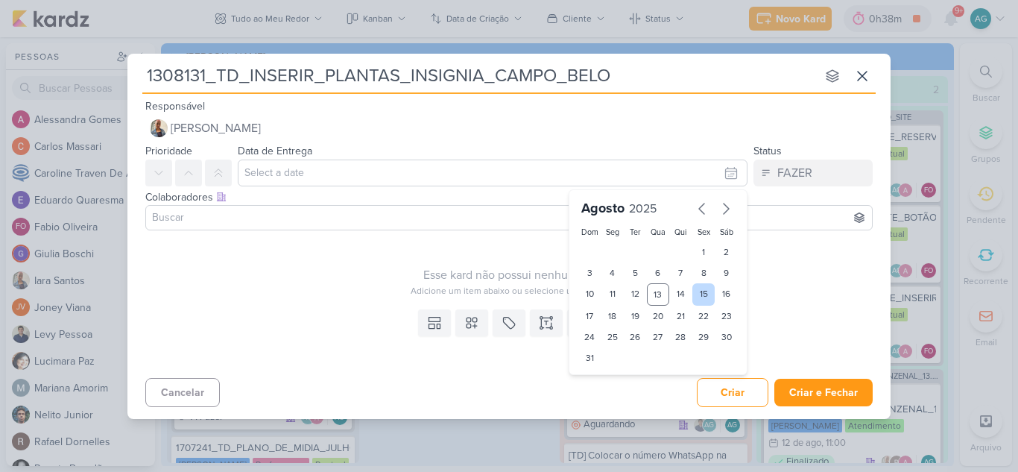
click at [698, 294] on div "15" at bounding box center [703, 294] width 23 height 22
type input "[DATE] 23:59"
click at [313, 216] on input at bounding box center [509, 218] width 720 height 18
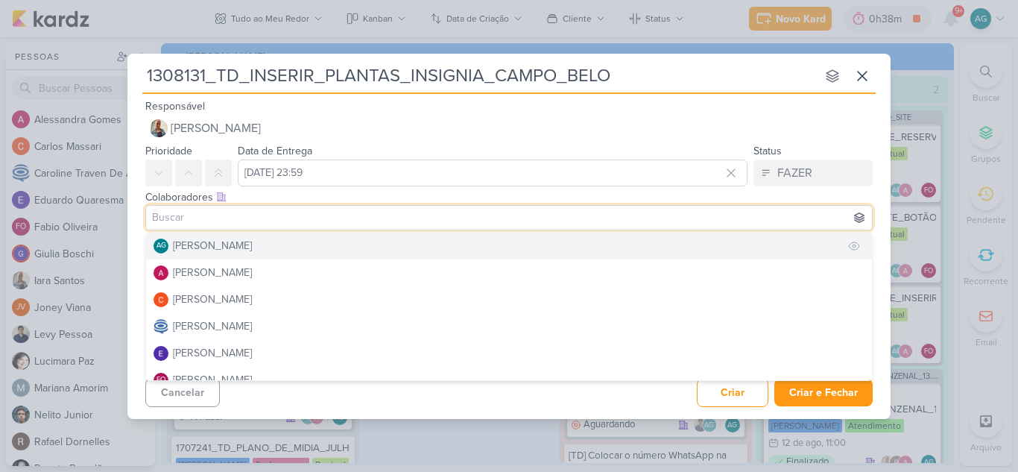
click at [300, 244] on button "AG [PERSON_NAME]" at bounding box center [509, 246] width 726 height 27
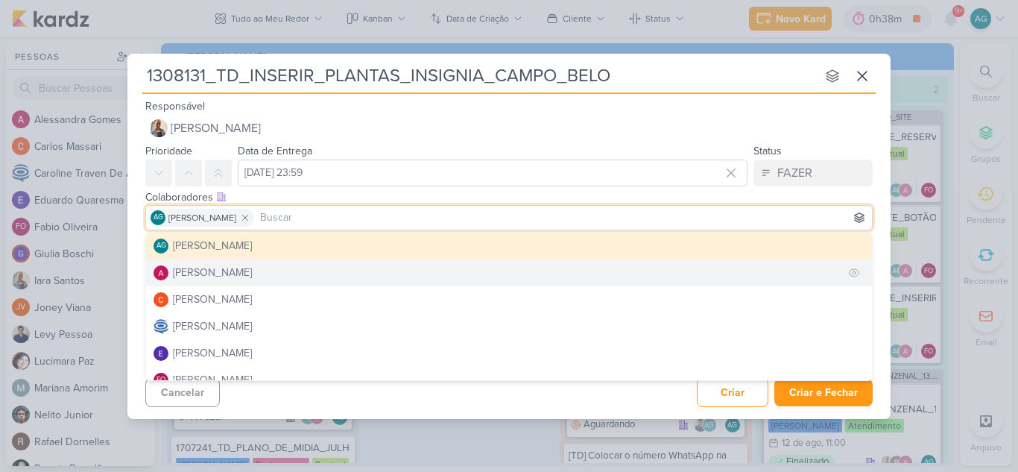
click at [282, 273] on button "[PERSON_NAME]" at bounding box center [509, 272] width 726 height 27
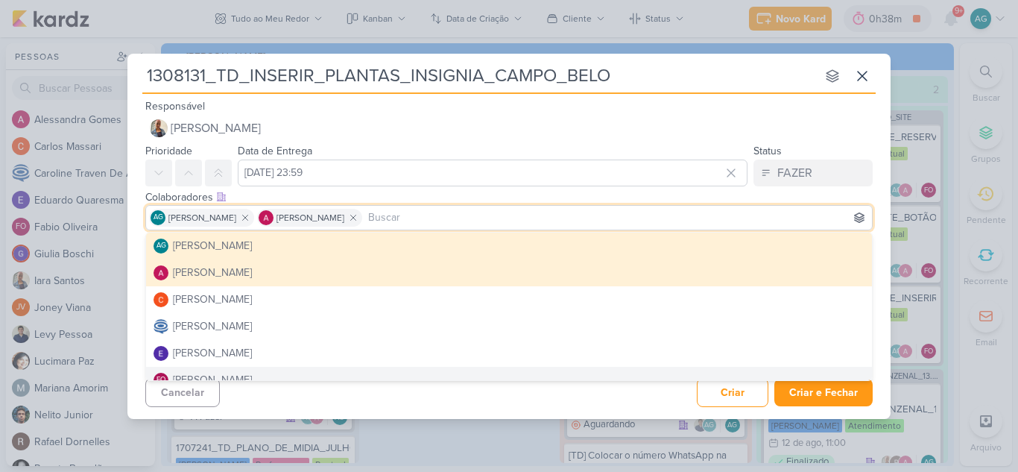
click at [391, 405] on div "Cancelar Criar Criar e Fechar Ctrl + Enter" at bounding box center [508, 391] width 763 height 38
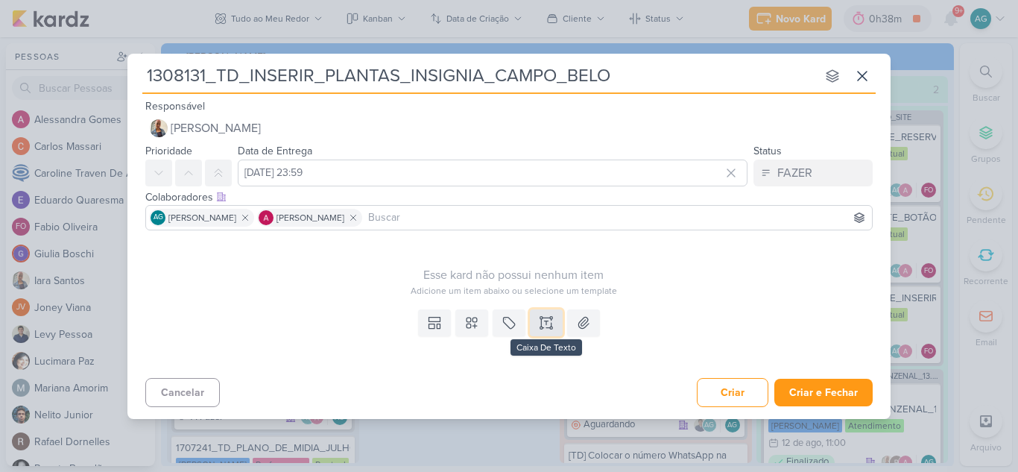
click at [546, 322] on icon at bounding box center [546, 323] width 0 height 4
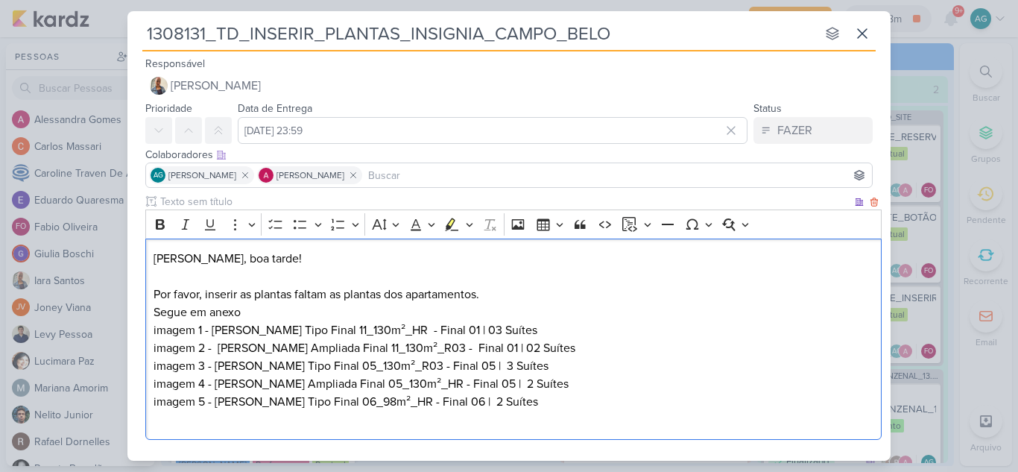
click at [308, 294] on p "[PERSON_NAME], boa tarde! Por favor, inserir as plantas faltam as plantas dos a…" at bounding box center [514, 286] width 721 height 72
click at [447, 299] on p "[PERSON_NAME], boa tarde! Por favor, inserir as plantas dos apartamentos. Segue…" at bounding box center [514, 286] width 721 height 72
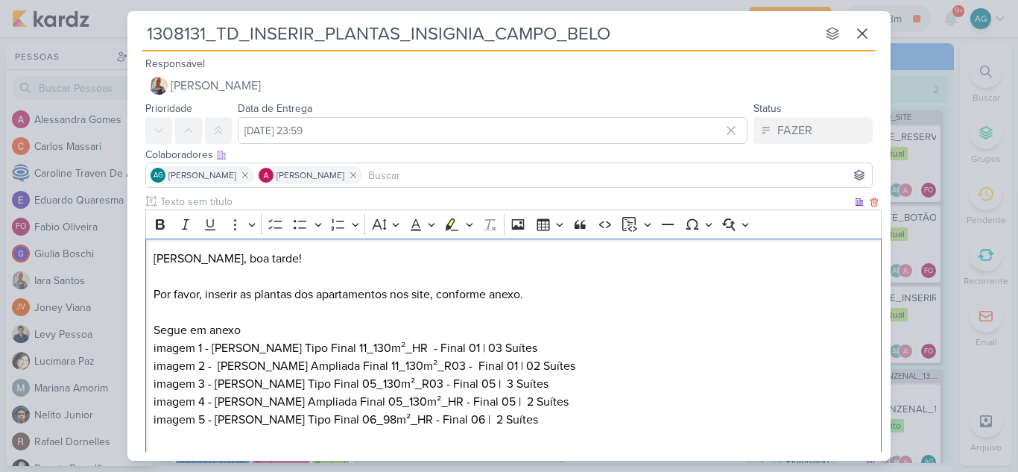
click at [263, 332] on p "[PERSON_NAME], boa tarde! Por favor, inserir as plantas dos apartamentos nos si…" at bounding box center [514, 294] width 721 height 89
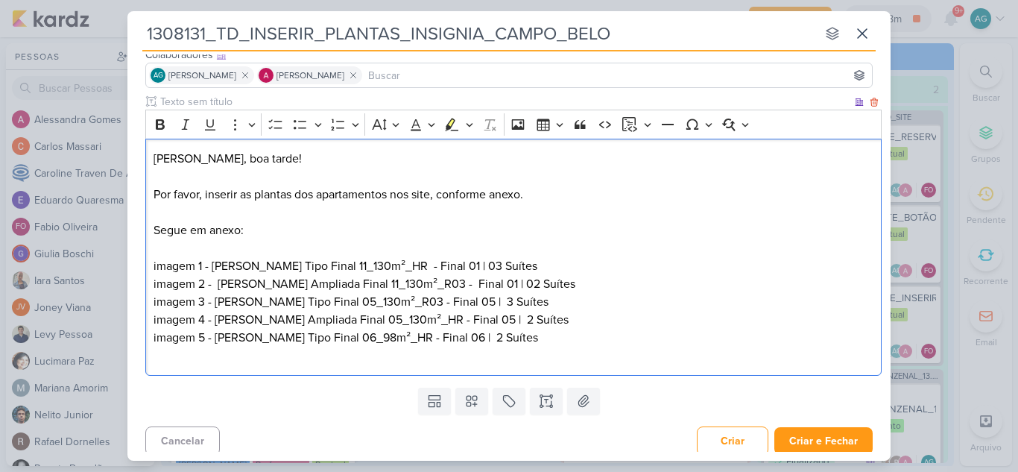
scroll to position [107, 0]
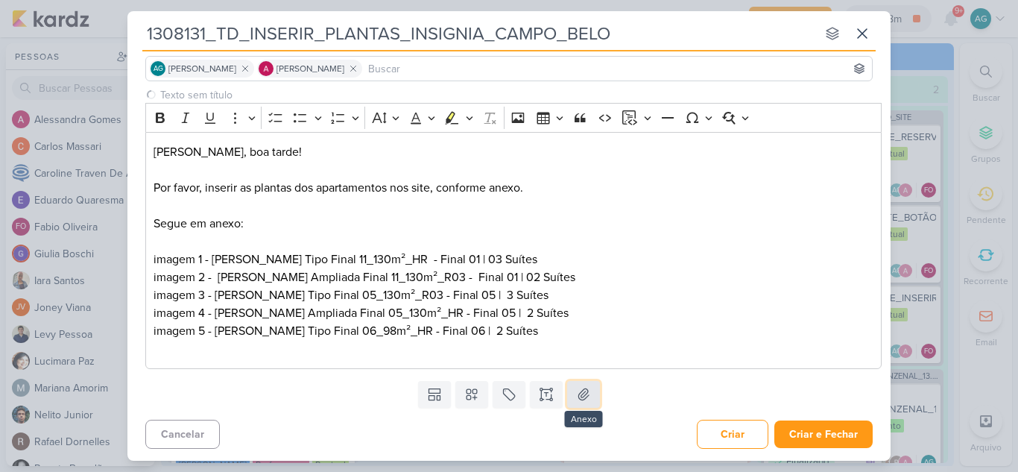
click at [580, 397] on icon at bounding box center [583, 394] width 10 height 11
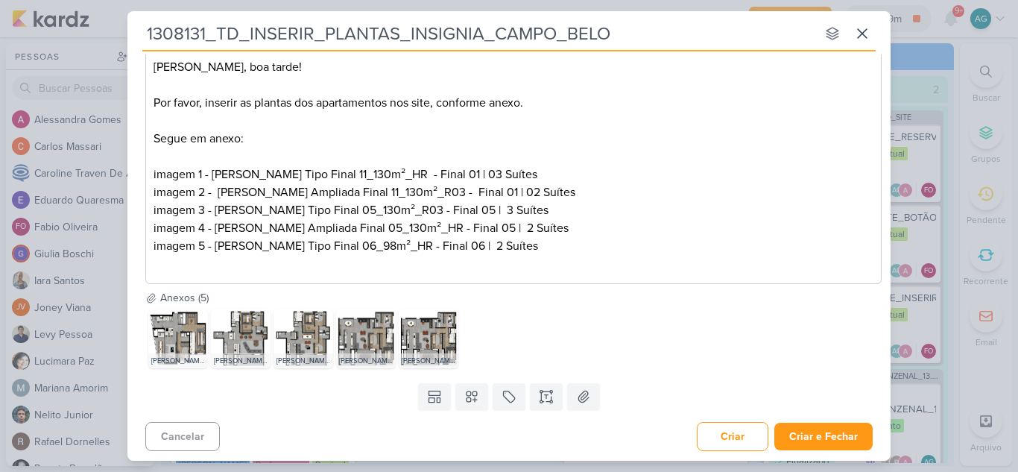
scroll to position [194, 0]
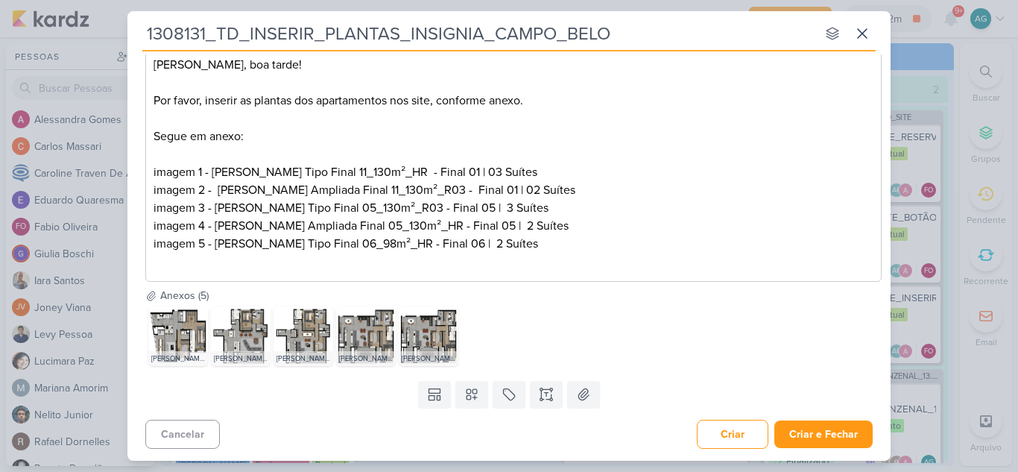
click at [543, 191] on p "imagem 1 - [PERSON_NAME] Tipo Final 11_130m²_HR - Final 01 | 03 Suítes imagem 2…" at bounding box center [514, 216] width 721 height 107
click at [528, 172] on p "imagem 1 - [PERSON_NAME] Tipo Final 11_130m²_HR - Final 01 | 03 Suítes imagem 2…" at bounding box center [514, 216] width 721 height 107
click at [532, 189] on p "imagem 1 - [PERSON_NAME] Tipo Final 11_130m²_HR - Final 01 | 03 Suítes imagem 2…" at bounding box center [514, 216] width 721 height 107
drag, startPoint x: 675, startPoint y: 193, endPoint x: 131, endPoint y: 171, distance: 543.8
click at [131, 171] on div "Clique para deixar o item visível somente à membros da sua organização Rich Tex…" at bounding box center [508, 144] width 763 height 288
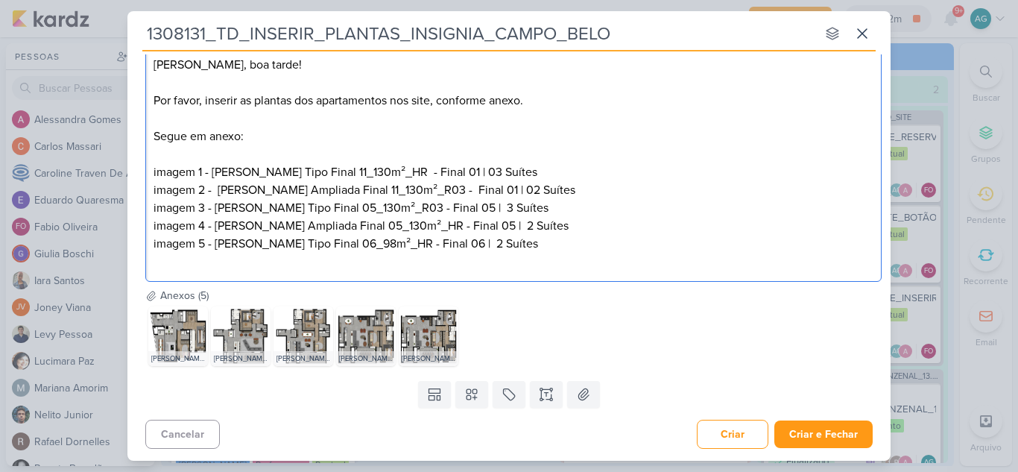
copy p "imagem 1 - [PERSON_NAME] Tipo Final 11_130m²_HR - Final 01 | 03 Suítes imagem 2…"
click at [718, 252] on p "imagem 1 - [PERSON_NAME] Tipo Final 11_130m²_HR - Final 01 | 03 Suítes imagem 2…" at bounding box center [514, 216] width 721 height 107
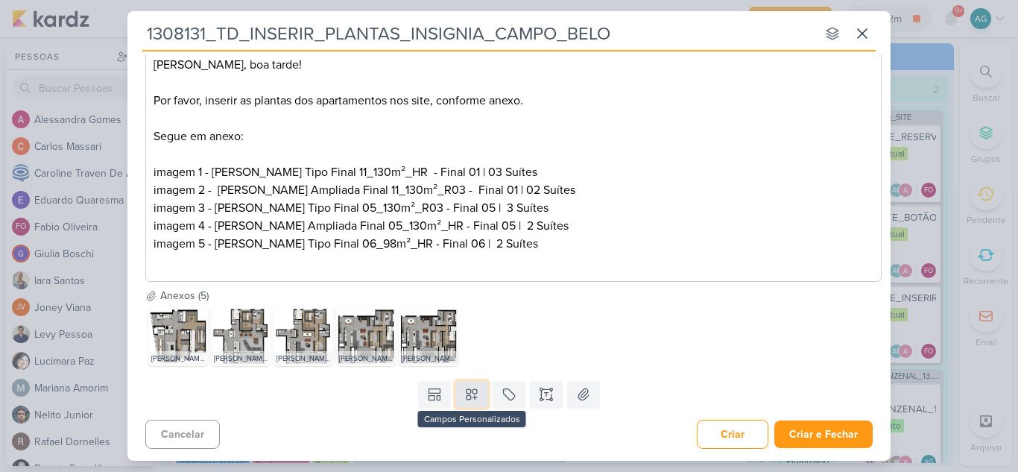
click at [467, 402] on icon at bounding box center [471, 394] width 15 height 15
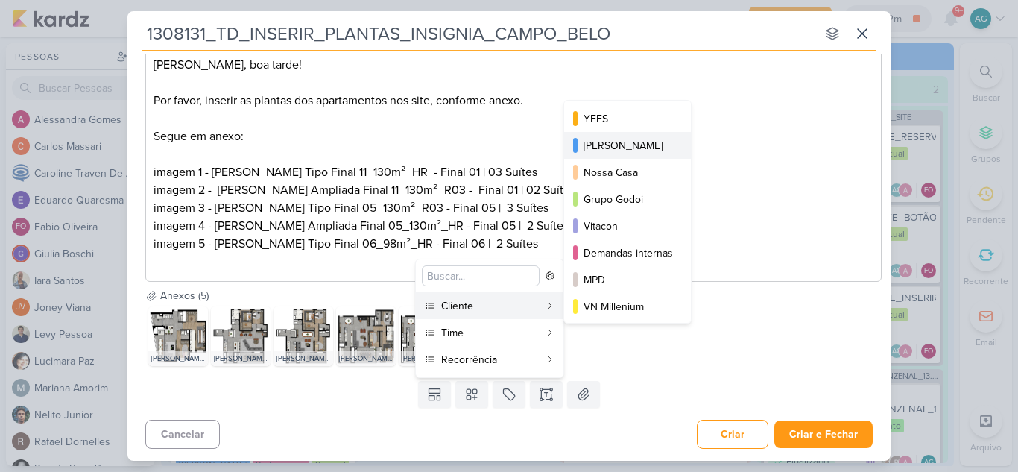
click at [619, 148] on div "[PERSON_NAME]" at bounding box center [628, 146] width 89 height 16
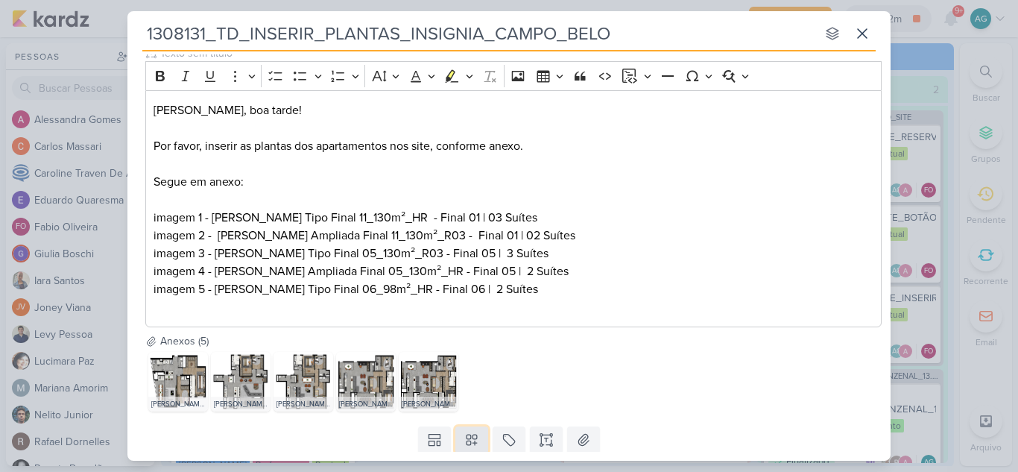
click at [467, 437] on icon at bounding box center [471, 439] width 15 height 15
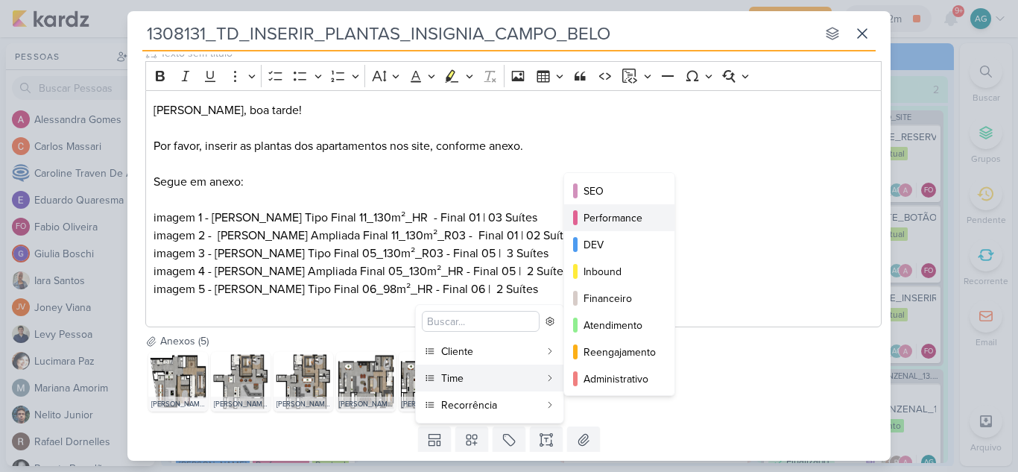
click at [625, 212] on div "Performance" at bounding box center [620, 218] width 73 height 16
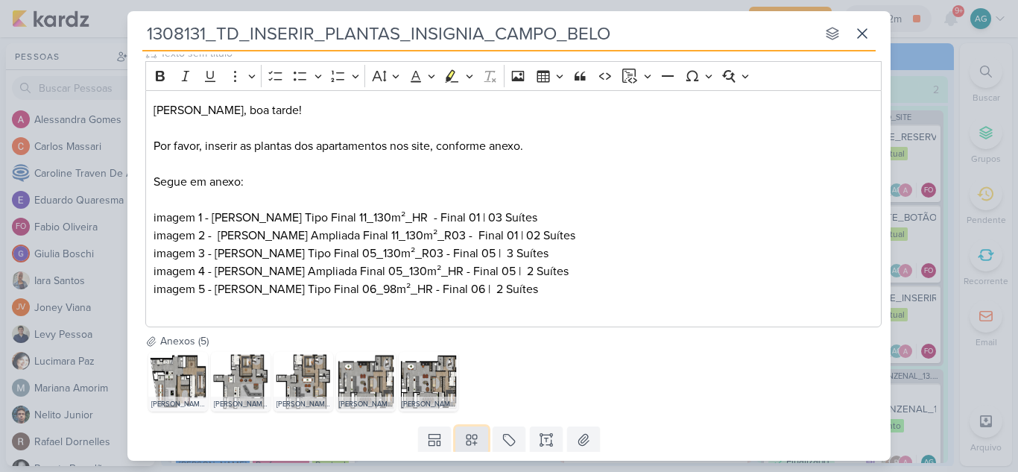
click at [467, 443] on icon at bounding box center [471, 439] width 15 height 15
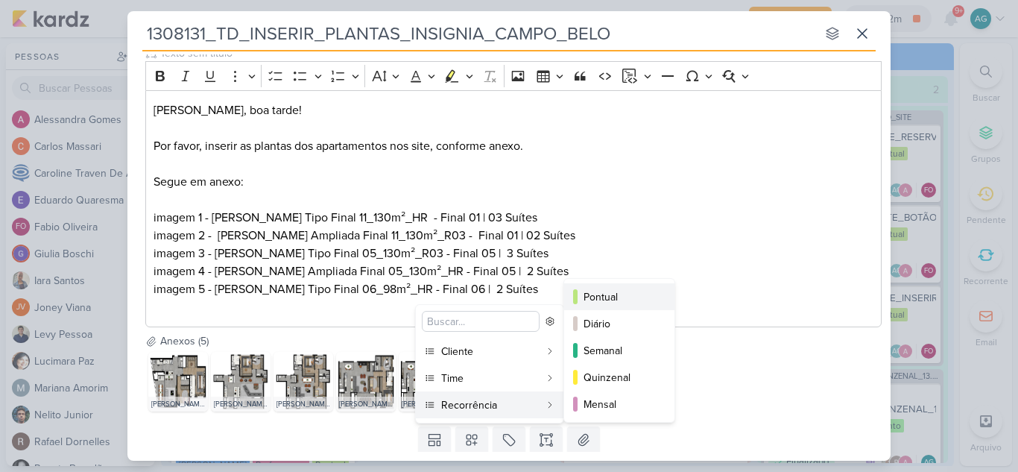
click at [619, 297] on div "Pontual" at bounding box center [620, 297] width 73 height 16
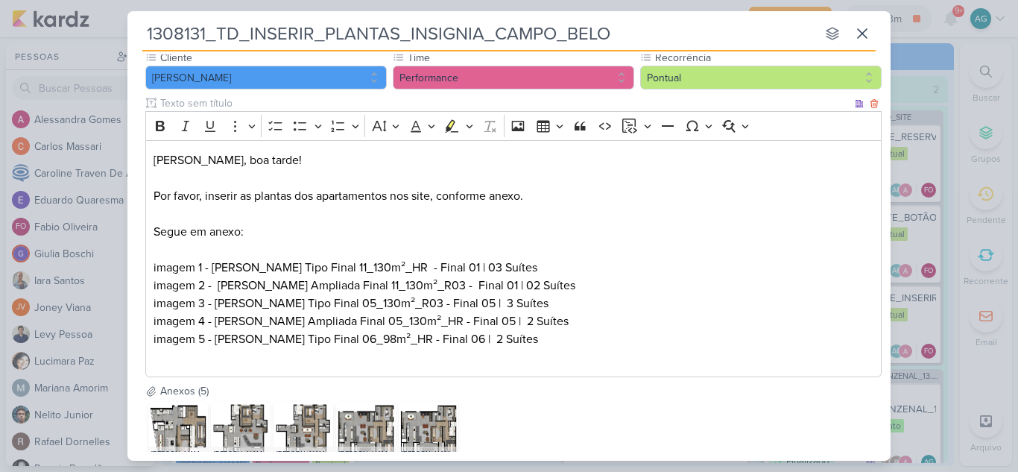
scroll to position [0, 0]
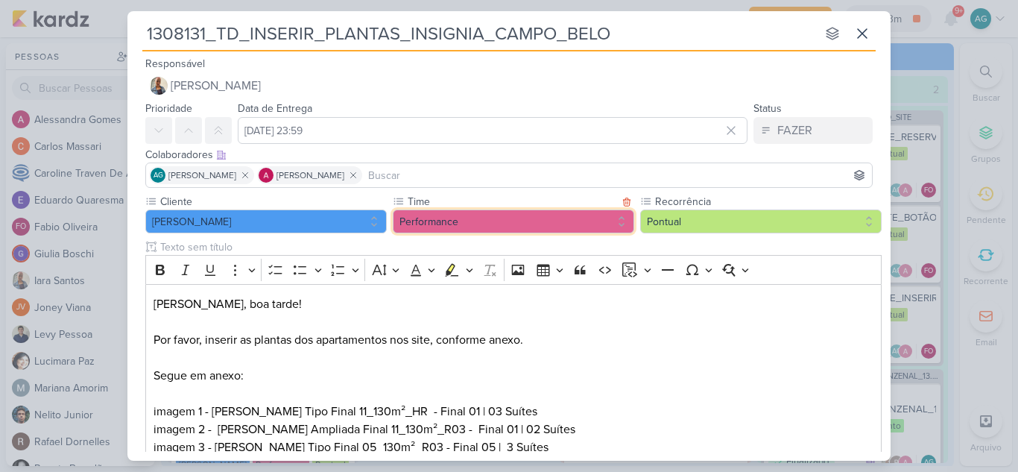
click at [533, 212] on button "Performance" at bounding box center [513, 221] width 241 height 24
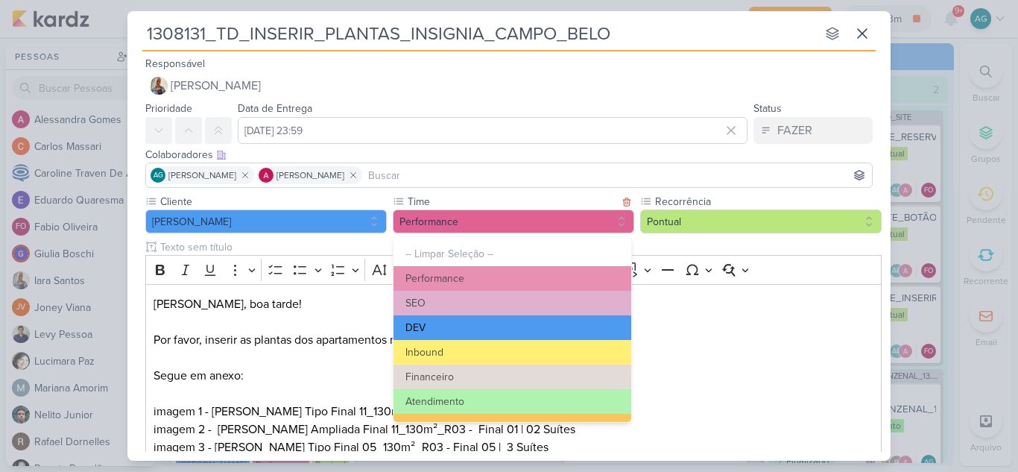
click at [443, 322] on button "DEV" at bounding box center [513, 327] width 238 height 25
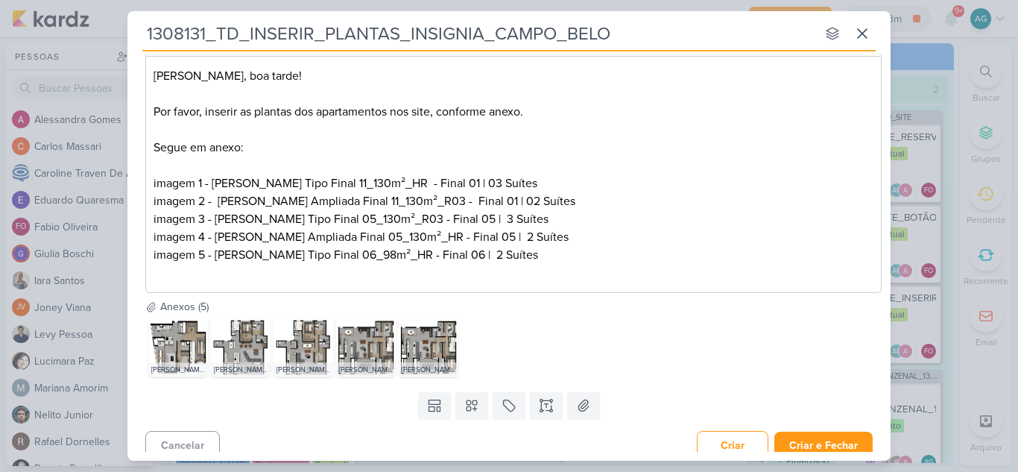
scroll to position [239, 0]
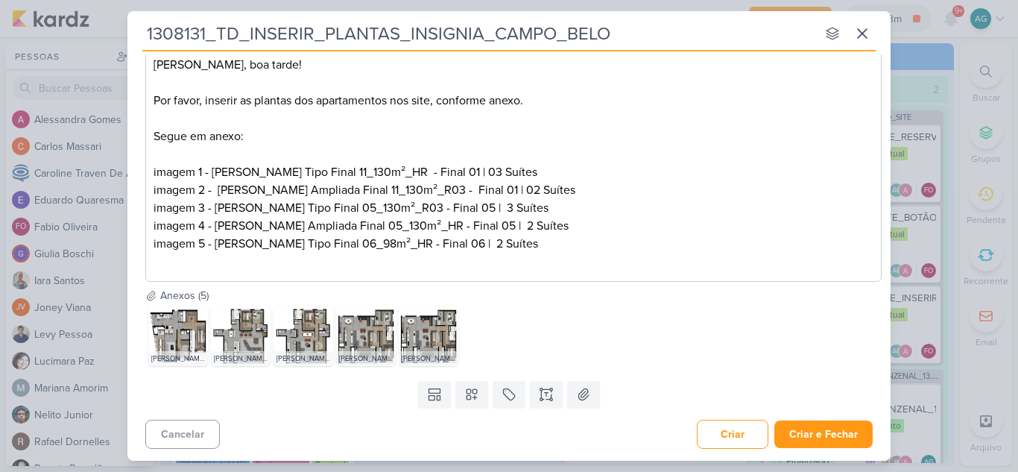
click at [678, 248] on p "imagem 1 - [PERSON_NAME] Tipo Final 11_130m²_HR - Final 01 | 03 Suítes imagem 2…" at bounding box center [514, 216] width 721 height 107
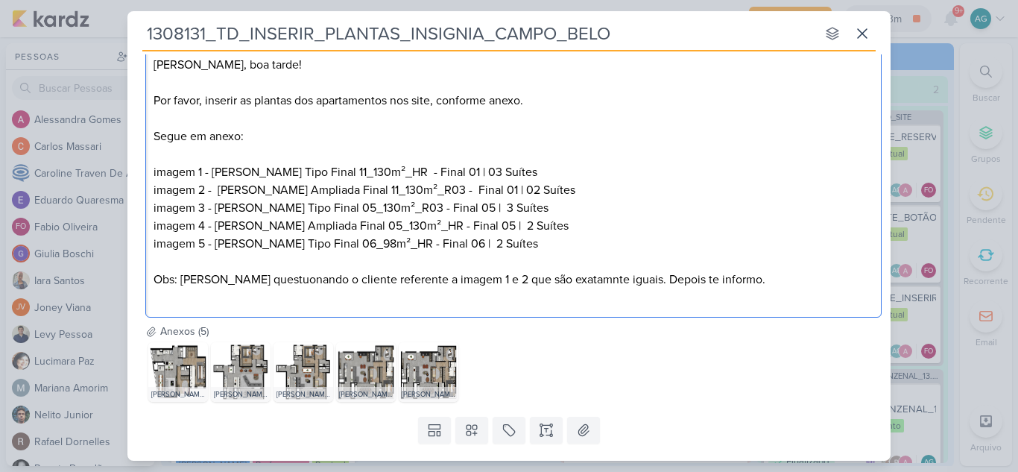
click at [270, 279] on p "imagem 1 - [PERSON_NAME] Tipo Final 11_130m²_HR - Final 01 | 03 Suítes imagem 2…" at bounding box center [514, 234] width 721 height 143
click at [294, 295] on p "imagem 1 - [PERSON_NAME] Tipo Final 11_130m²_HR - Final 01 | 03 Suítes imagem 2…" at bounding box center [514, 234] width 721 height 143
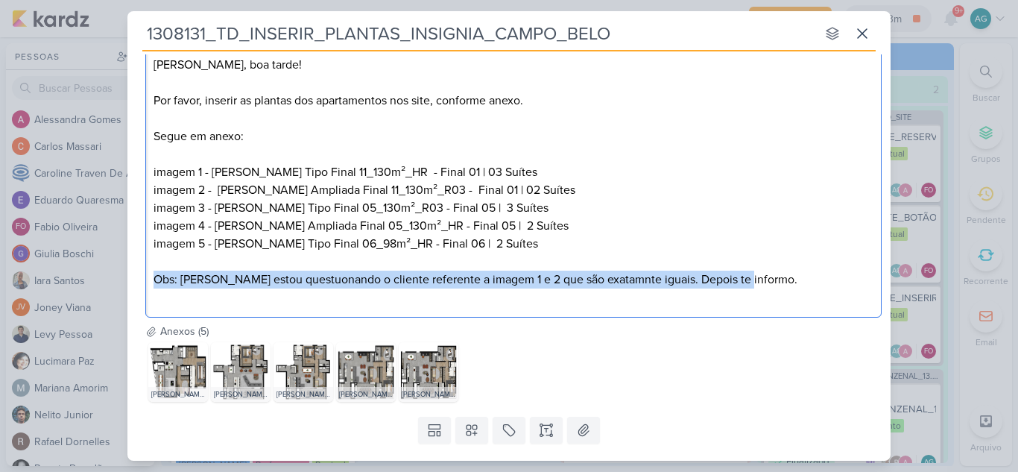
drag, startPoint x: 707, startPoint y: 282, endPoint x: 148, endPoint y: 277, distance: 559.8
click at [148, 277] on div "[PERSON_NAME], boa tarde! Por favor, inserir as plantas dos apartamentos nos si…" at bounding box center [513, 182] width 736 height 274
copy p "Obs: [PERSON_NAME] estou questuonando o cliente referente a imagem 1 e 2 que sã…"
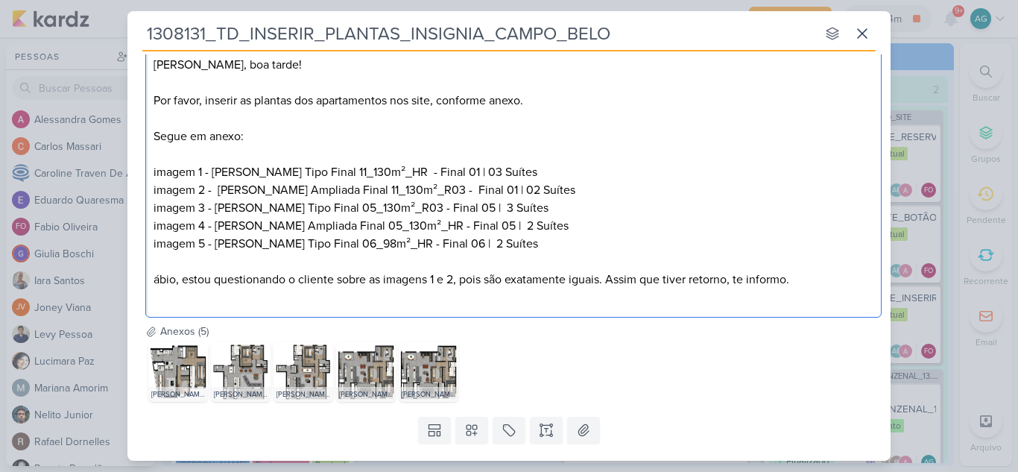
click at [151, 279] on div "[PERSON_NAME], boa tarde! Por favor, inserir as plantas dos apartamentos nos si…" at bounding box center [513, 182] width 736 height 274
drag, startPoint x: 151, startPoint y: 279, endPoint x: 133, endPoint y: 279, distance: 17.9
click at [133, 279] on div "Cliente [PERSON_NAME] Time" at bounding box center [508, 139] width 763 height 369
click at [210, 284] on p "imagem 1 - [PERSON_NAME] Tipo Final 11_130m²_HR - Final 01 | 03 Suítes imagem 2…" at bounding box center [514, 234] width 721 height 143
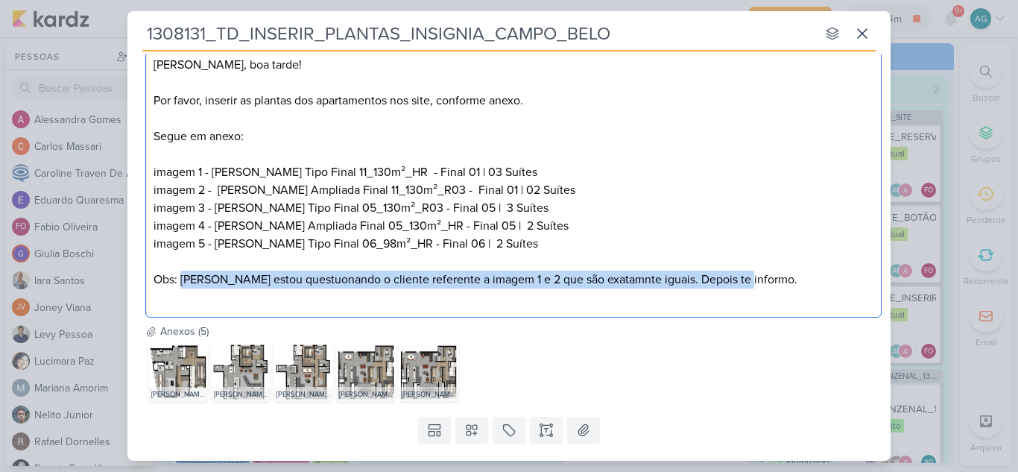
drag, startPoint x: 181, startPoint y: 280, endPoint x: 768, endPoint y: 282, distance: 586.6
click at [768, 282] on p "imagem 1 - [PERSON_NAME] Tipo Final 11_130m²_HR - Final 01 | 03 Suítes imagem 2…" at bounding box center [514, 234] width 721 height 143
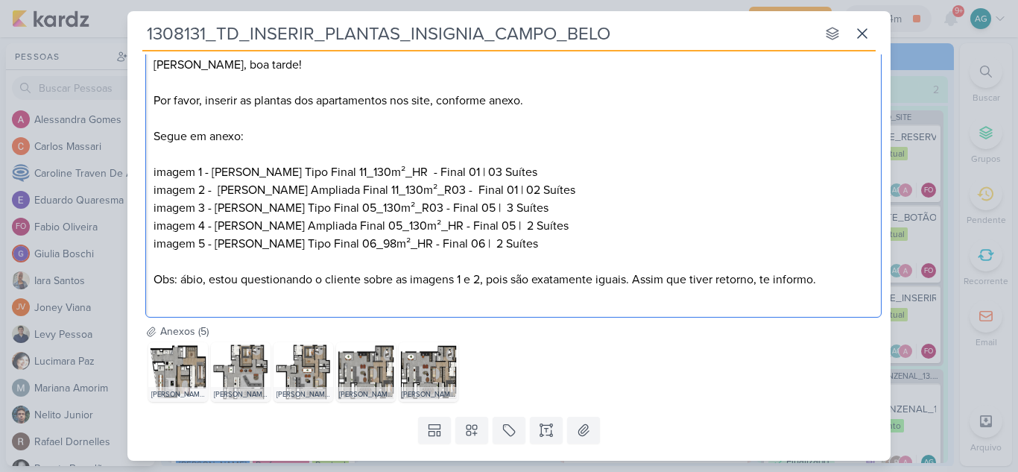
click at [184, 282] on p "imagem 1 - [PERSON_NAME] Tipo Final 11_130m²_HR - Final 01 | 03 Suítes imagem 2…" at bounding box center [514, 234] width 721 height 143
click at [182, 282] on p "imagem 1 - [PERSON_NAME] Tipo Final 11_130m²_HR - Final 01 | 03 Suítes imagem 2…" at bounding box center [514, 234] width 721 height 143
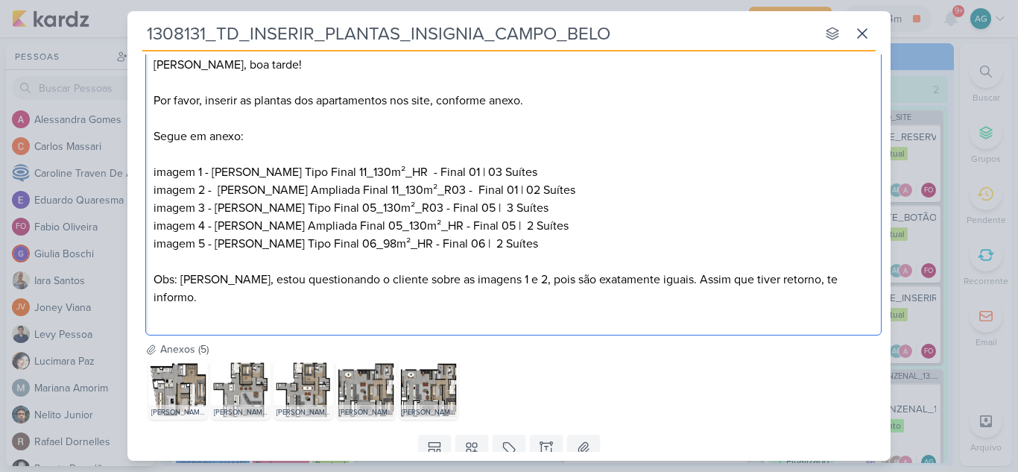
click at [195, 284] on p "imagem 1 - [PERSON_NAME] Tipo Final 11_130m²_HR - Final 01 | 03 Suítes imagem 2…" at bounding box center [514, 243] width 721 height 161
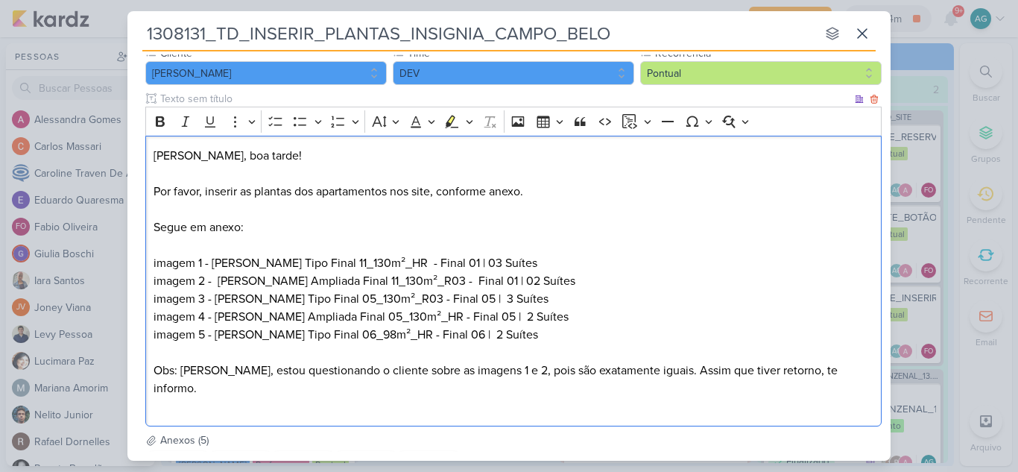
scroll to position [149, 0]
drag, startPoint x: 656, startPoint y: 280, endPoint x: 69, endPoint y: 265, distance: 586.8
click at [69, 265] on div "1308131_TD_INSERIR_PLANTAS_INSIGNIA_CAMPO_BELO nenhum grupo disponível esc Resp…" at bounding box center [509, 236] width 1018 height 472
copy p "imagem 1 - [PERSON_NAME] Tipo Final 11_130m²_HR - Final 01 | 03 Suítes imagem 2…"
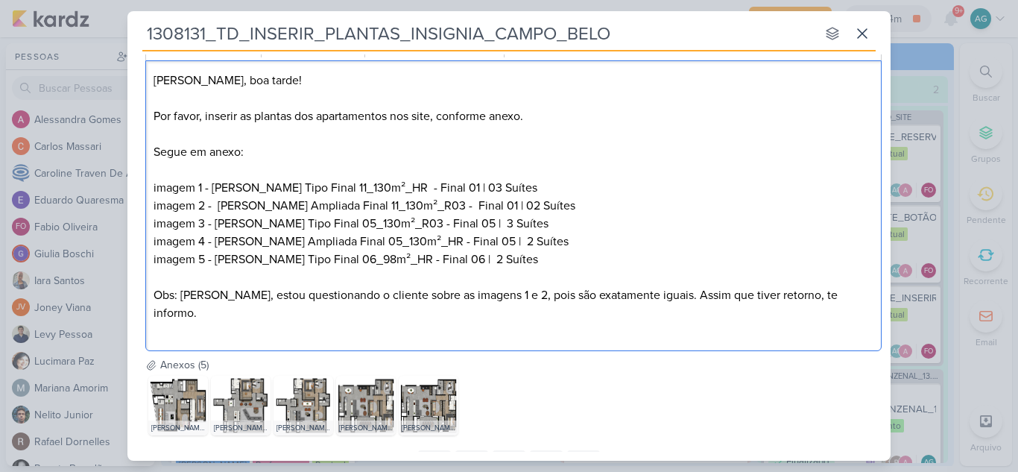
scroll to position [275, 0]
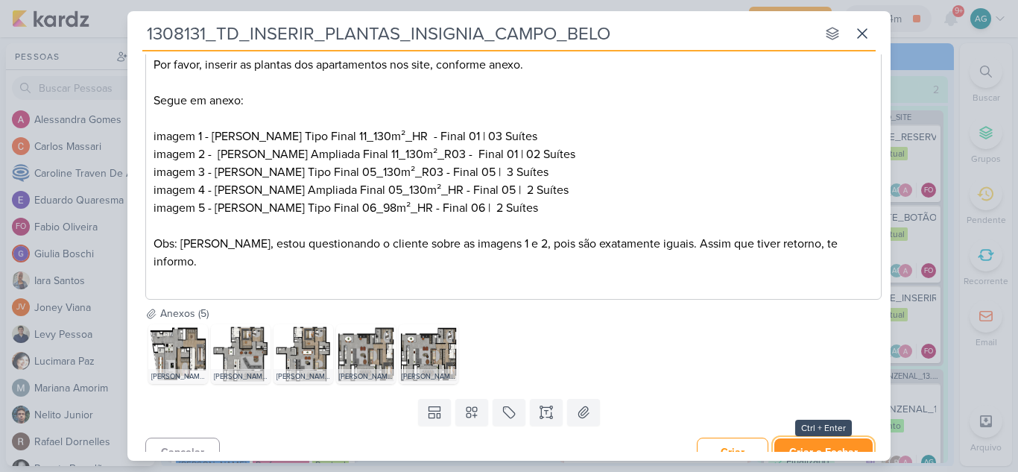
click at [830, 440] on button "Criar e Fechar" at bounding box center [823, 452] width 98 height 28
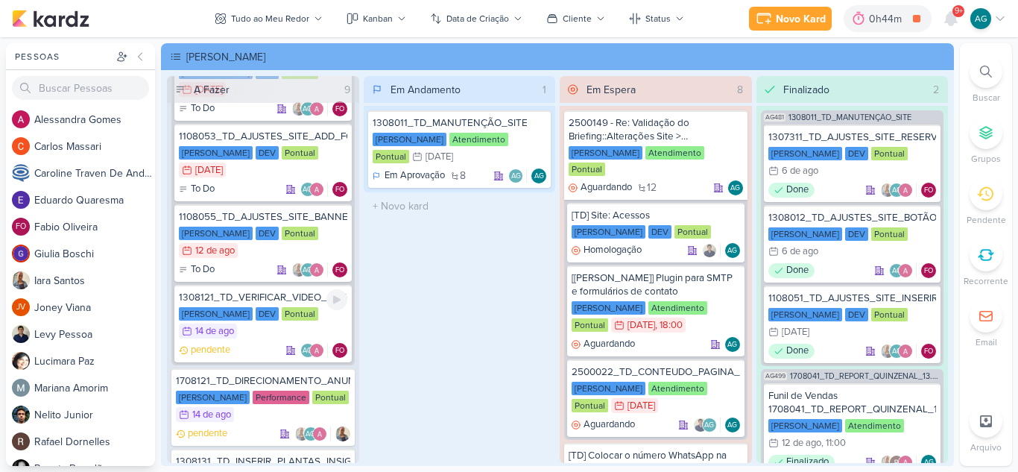
scroll to position [1139, 0]
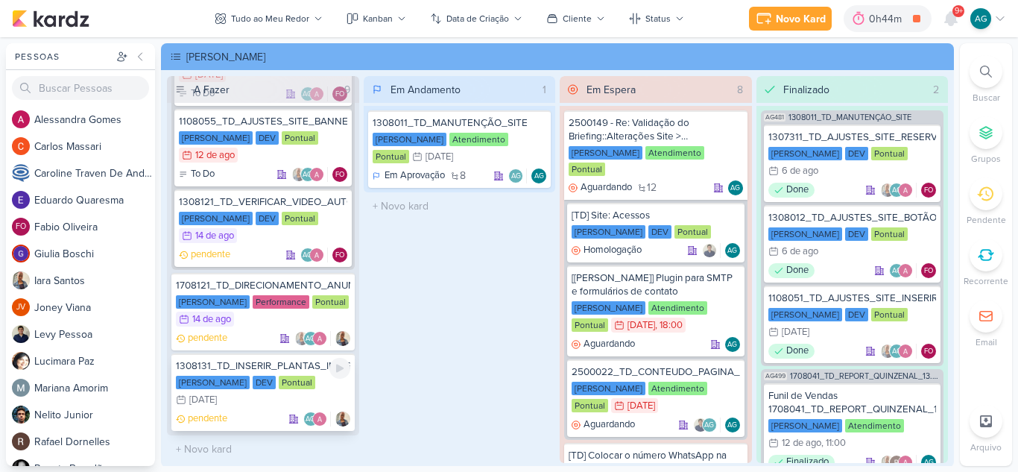
click at [294, 366] on div "1308131_TD_INSERIR_PLANTAS_INSIGNIA_CAMPO_BELO" at bounding box center [263, 365] width 174 height 13
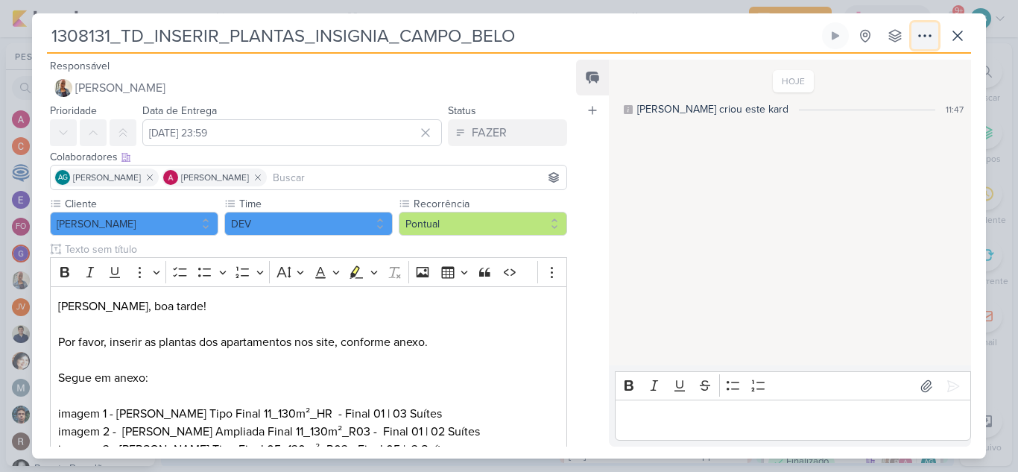
click at [928, 39] on icon at bounding box center [925, 36] width 18 height 18
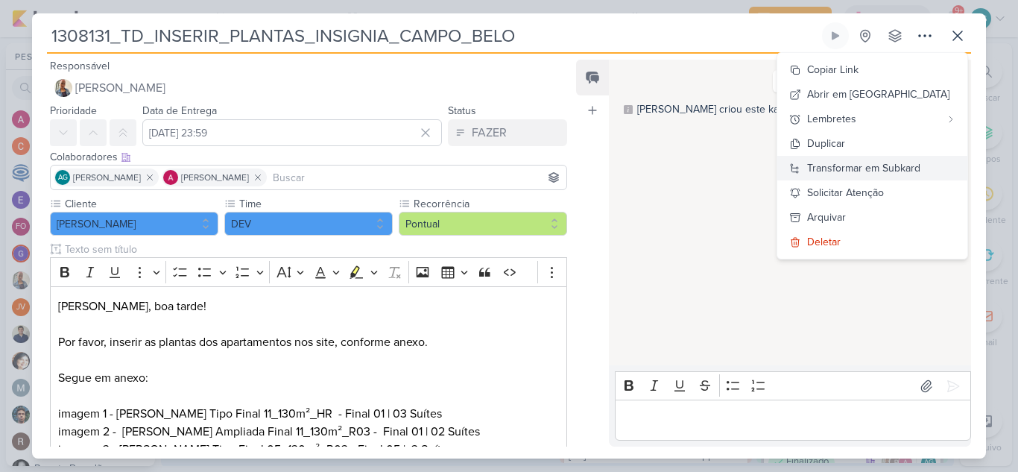
click at [904, 170] on div "Transformar em Subkard" at bounding box center [863, 168] width 113 height 16
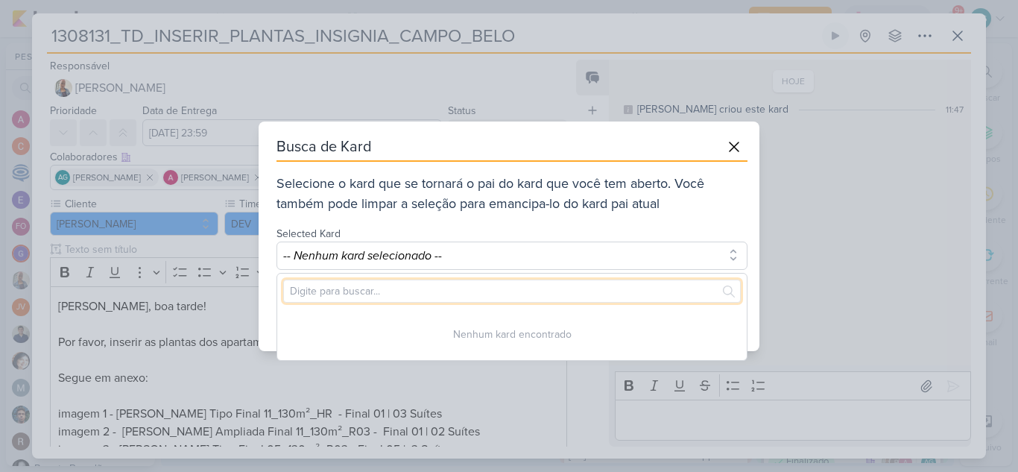
click at [494, 296] on input "text" at bounding box center [512, 291] width 458 height 23
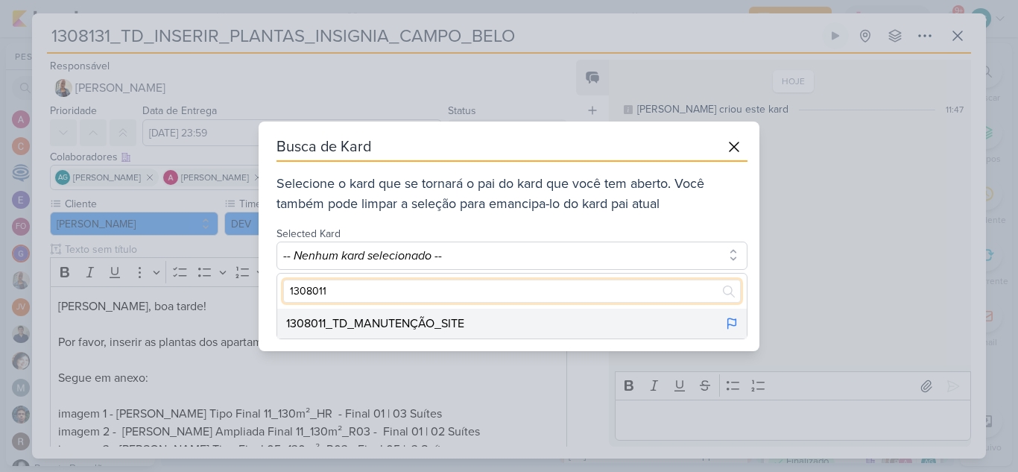
type input "1308011"
click at [473, 321] on div "1308011_TD_MANUTENÇÃO_SITE" at bounding box center [512, 324] width 470 height 30
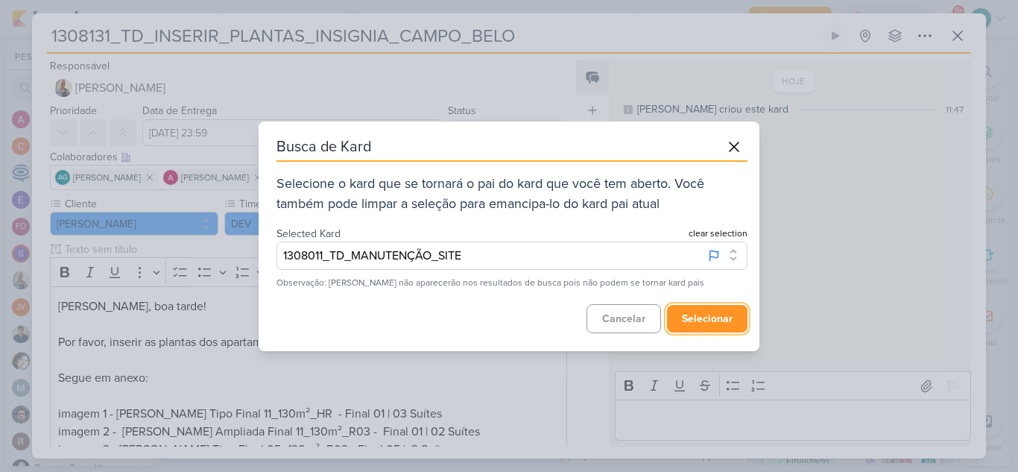
click at [699, 325] on button "selecionar" at bounding box center [707, 319] width 80 height 28
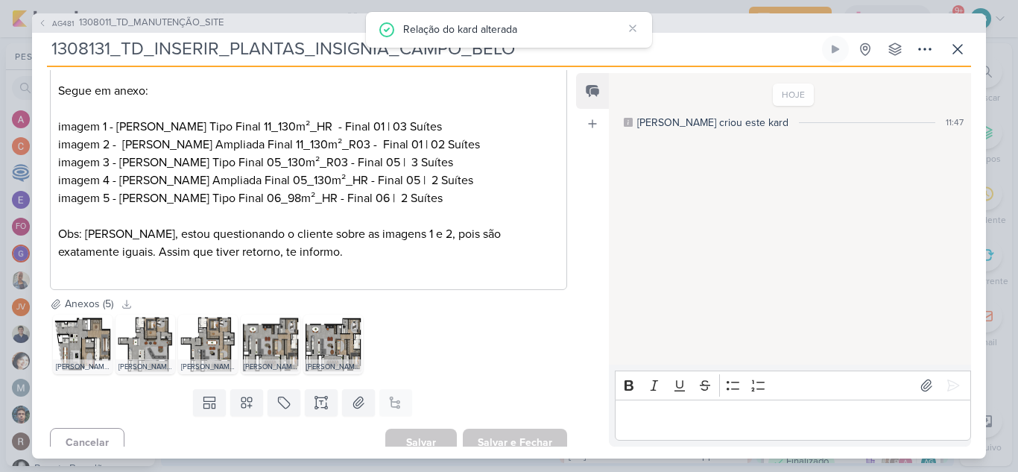
scroll to position [332, 0]
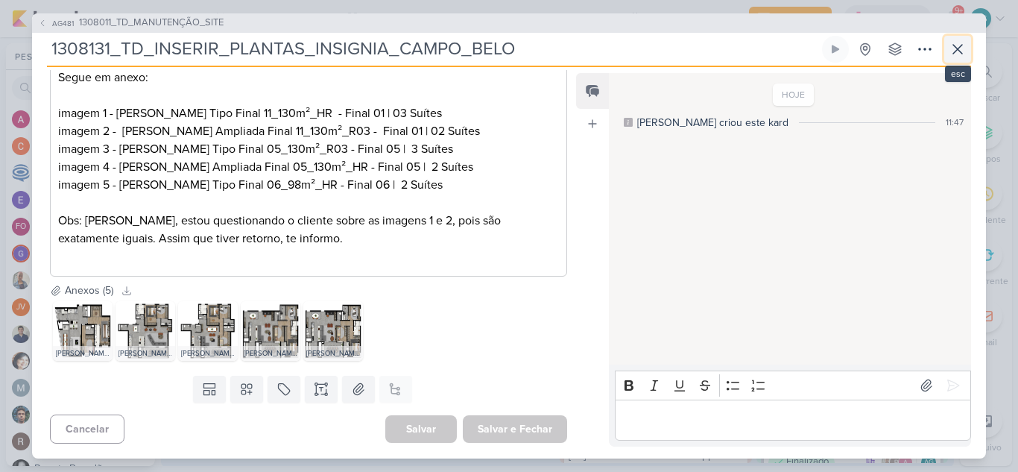
click at [956, 51] on icon at bounding box center [957, 49] width 9 height 9
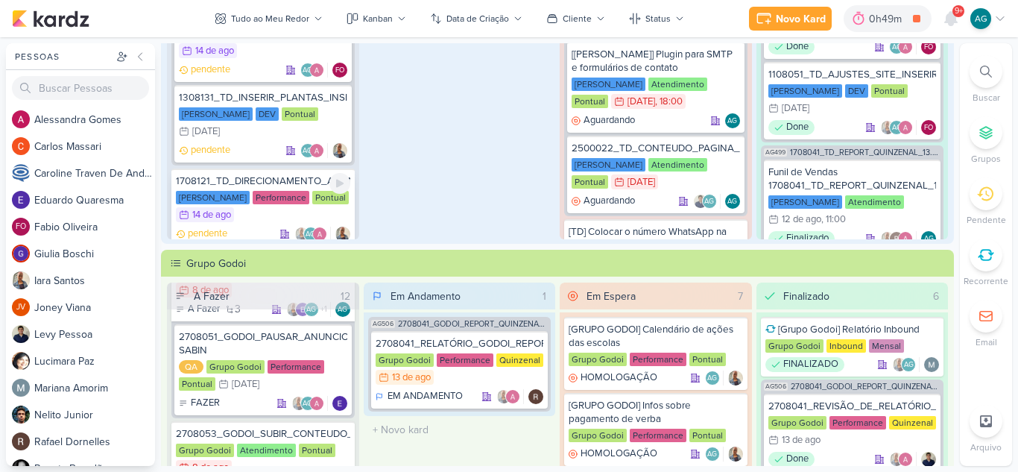
scroll to position [1064, 0]
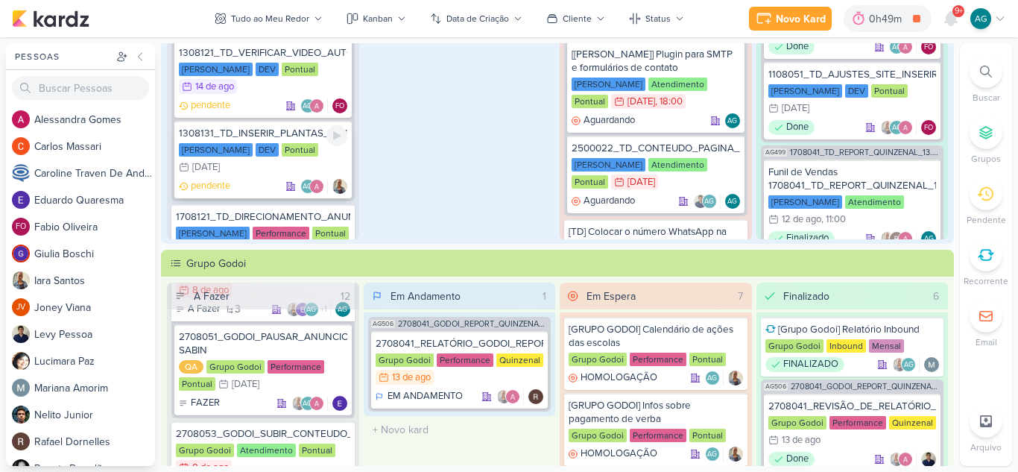
click at [291, 133] on div "1308131_TD_INSERIR_PLANTAS_INSIGNIA_CAMPO_BELO" at bounding box center [263, 133] width 168 height 13
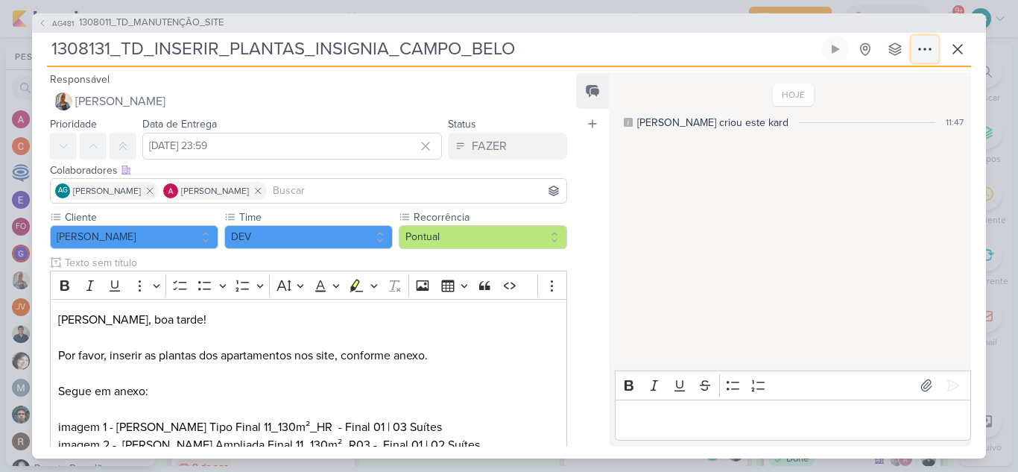
click at [929, 49] on icon at bounding box center [925, 49] width 18 height 18
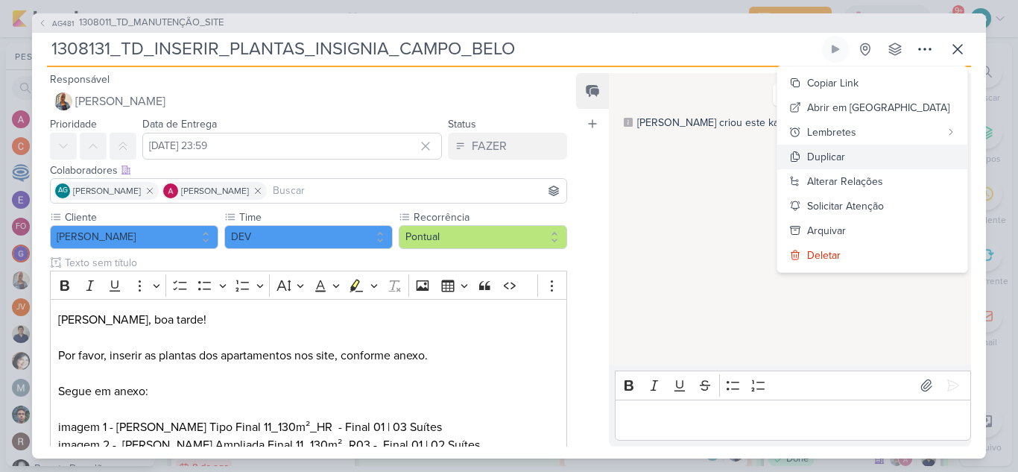
click at [906, 154] on button "Duplicar" at bounding box center [872, 157] width 190 height 25
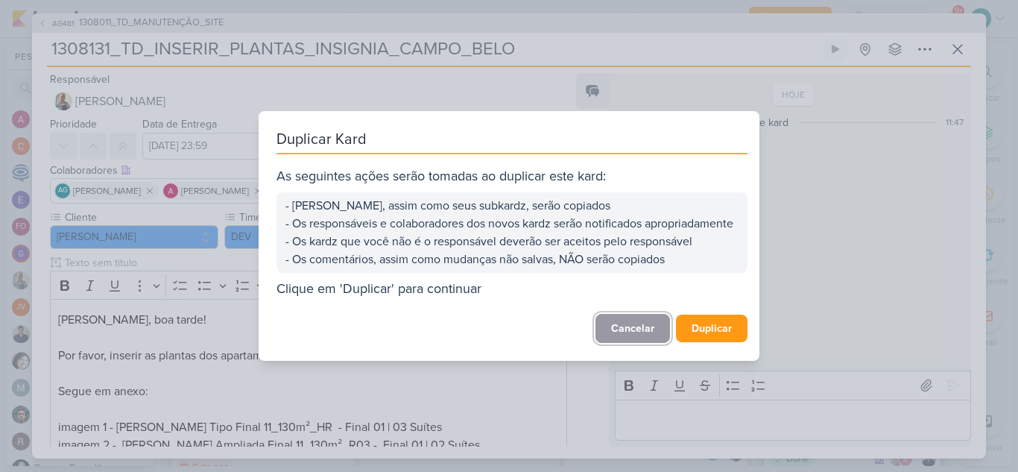
click at [604, 339] on button "Cancelar" at bounding box center [633, 328] width 75 height 29
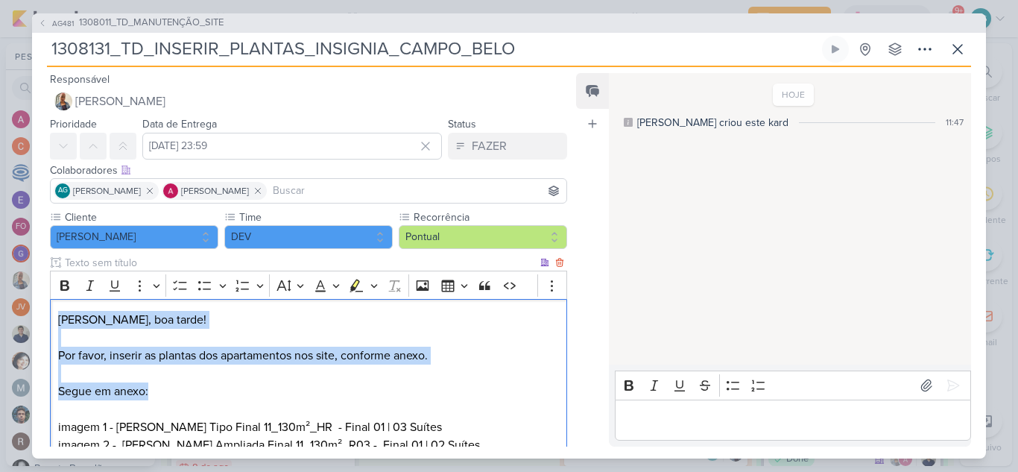
drag, startPoint x: 59, startPoint y: 322, endPoint x: 167, endPoint y: 386, distance: 125.7
click at [167, 386] on p "[PERSON_NAME], boa tarde! Por favor, inserir as plantas dos apartamentos nos si…" at bounding box center [308, 364] width 501 height 107
copy p "[PERSON_NAME], boa tarde! Por favor, inserir as plantas dos apartamentos nos si…"
click at [959, 52] on icon at bounding box center [958, 49] width 18 height 18
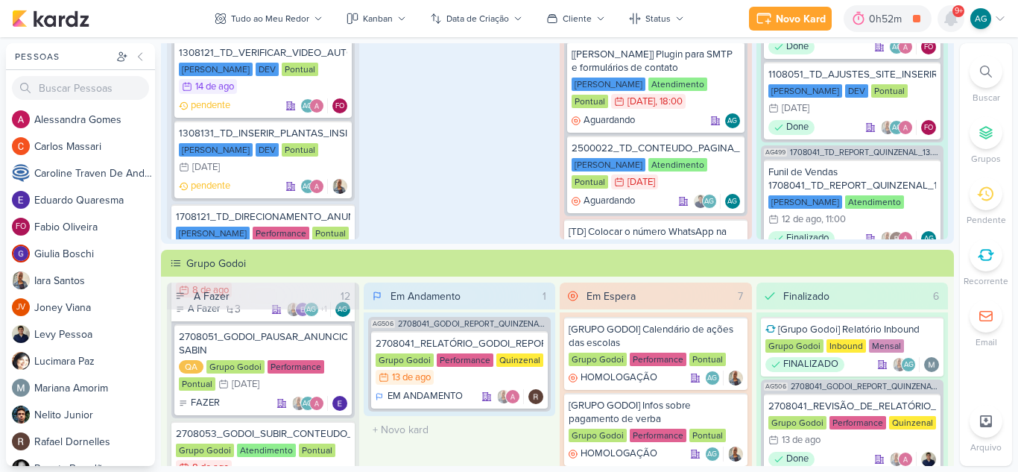
click at [949, 20] on icon at bounding box center [951, 18] width 12 height 13
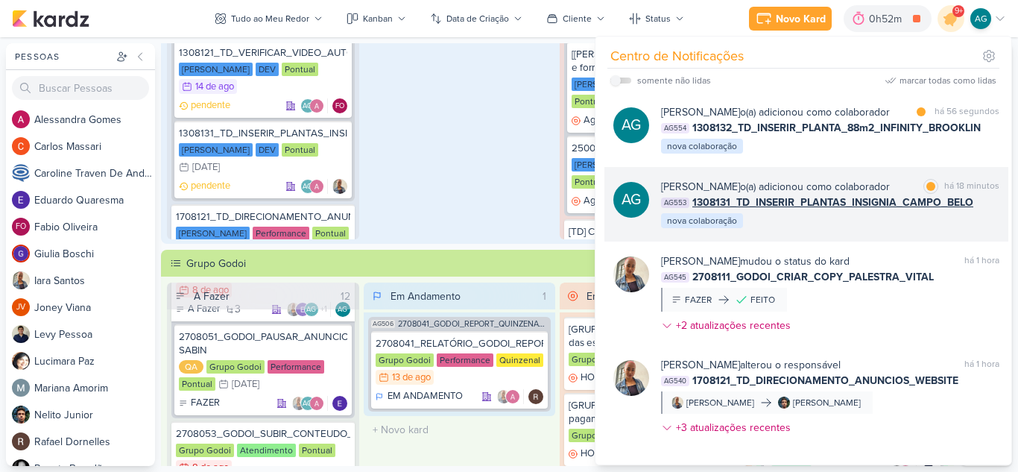
scroll to position [75, 0]
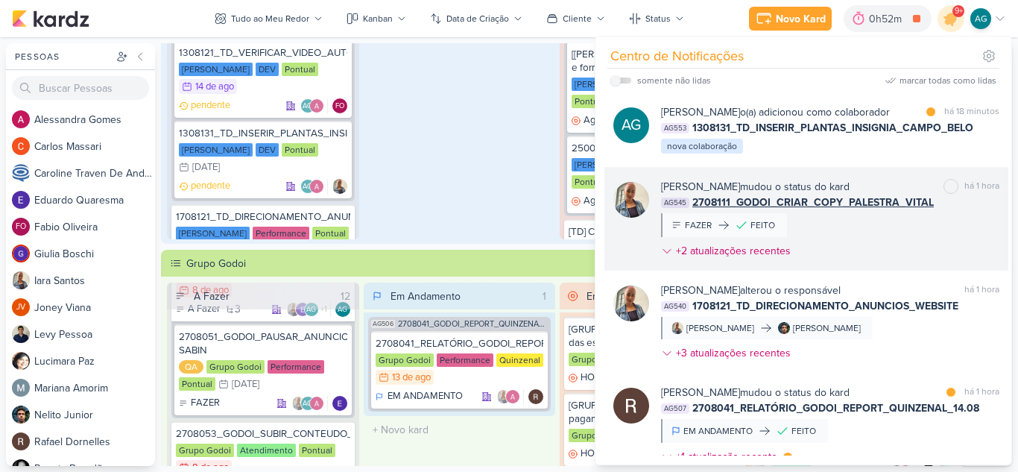
click at [886, 259] on div "[PERSON_NAME] mudou o status do kard marcar como não lida há 1 hora AG545 27081…" at bounding box center [830, 222] width 338 height 86
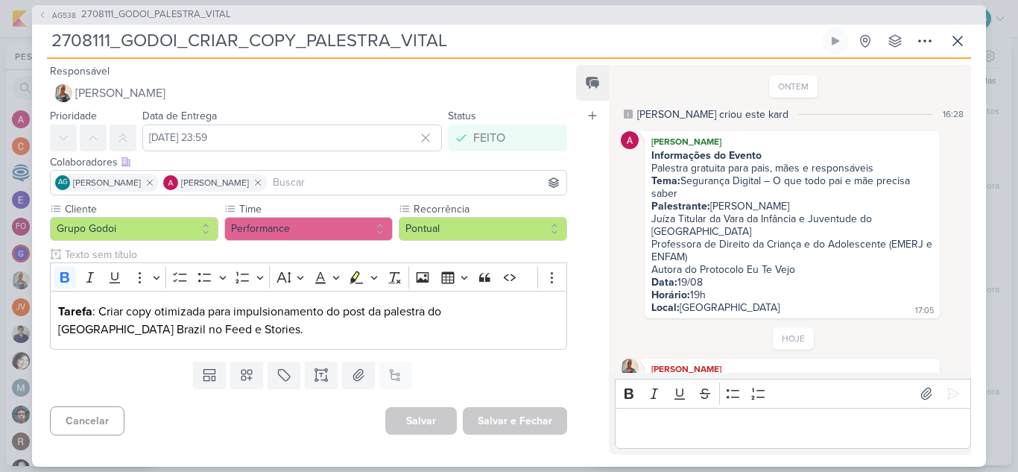
scroll to position [218, 0]
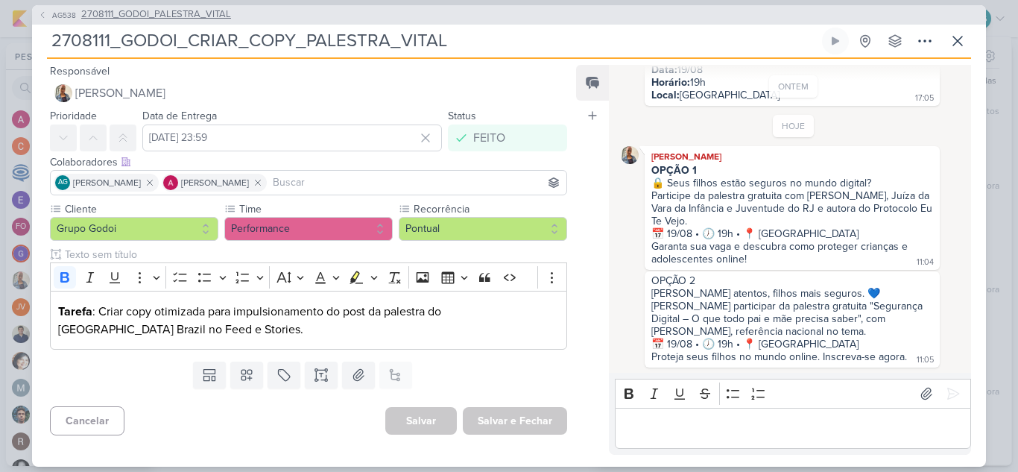
click at [184, 11] on span "2708111_GODOI_PALESTRA_VITAL" at bounding box center [156, 14] width 150 height 15
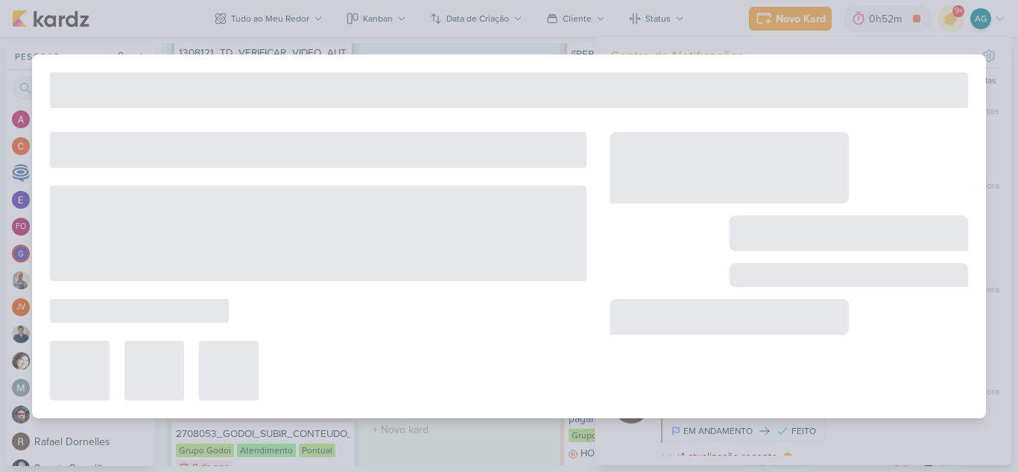
type input "2708111_GODOI_PALESTRA_VITAL"
type input "[DATE] 23:59"
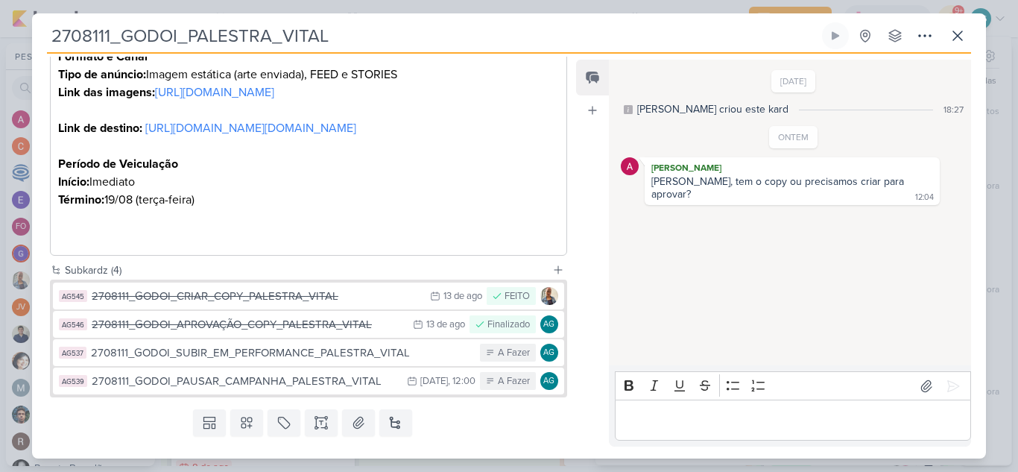
scroll to position [730, 0]
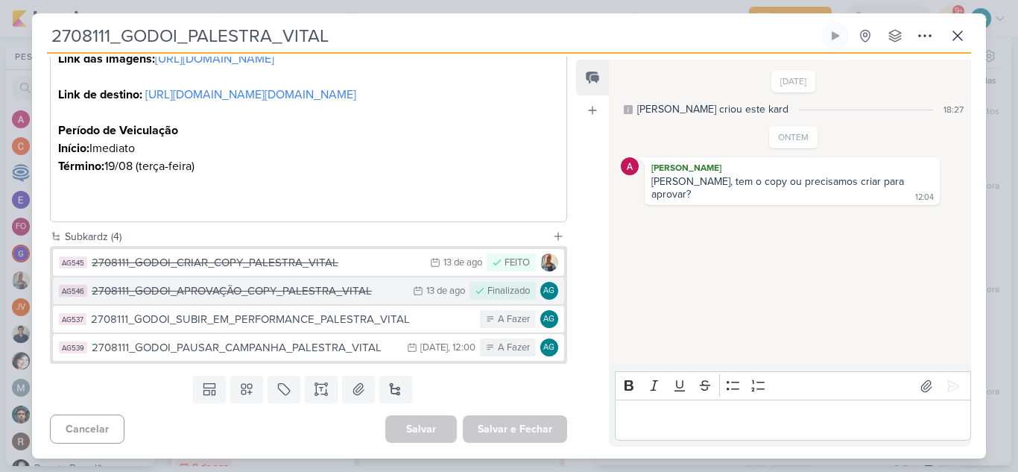
click at [331, 293] on div "2708111_GODOI_APROVAÇÃO_COPY_PALESTRA_VITAL" at bounding box center [249, 290] width 314 height 17
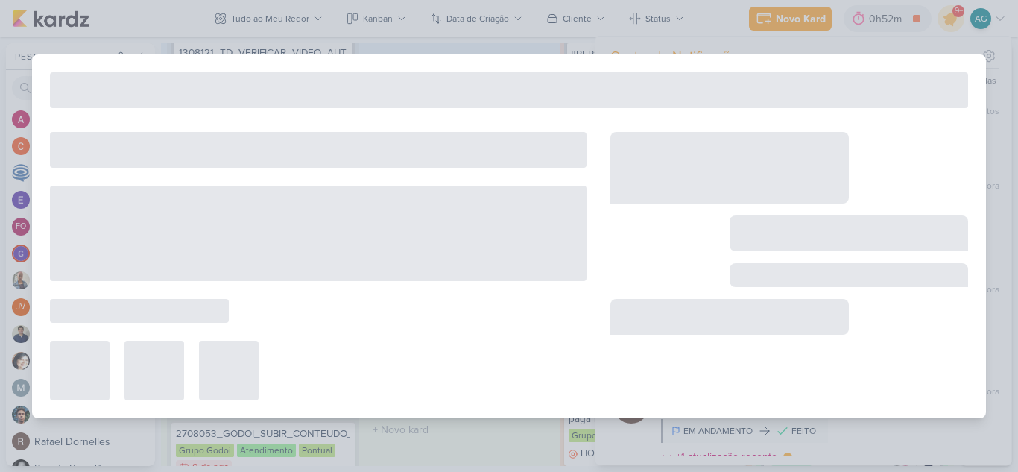
type input "2708111_GODOI_APROVAÇÃO_COPY_PALESTRA_VITAL"
type input "[DATE] 23:59"
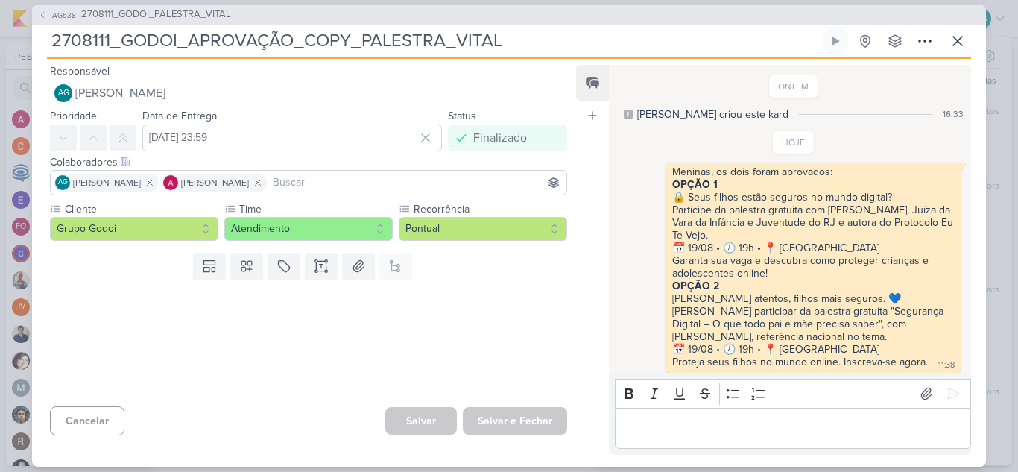
scroll to position [11, 0]
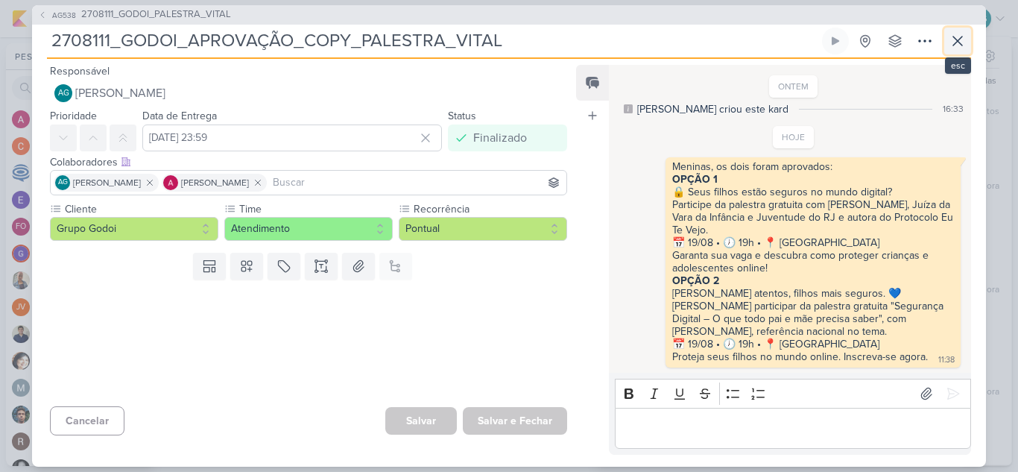
click at [960, 40] on icon at bounding box center [958, 41] width 18 height 18
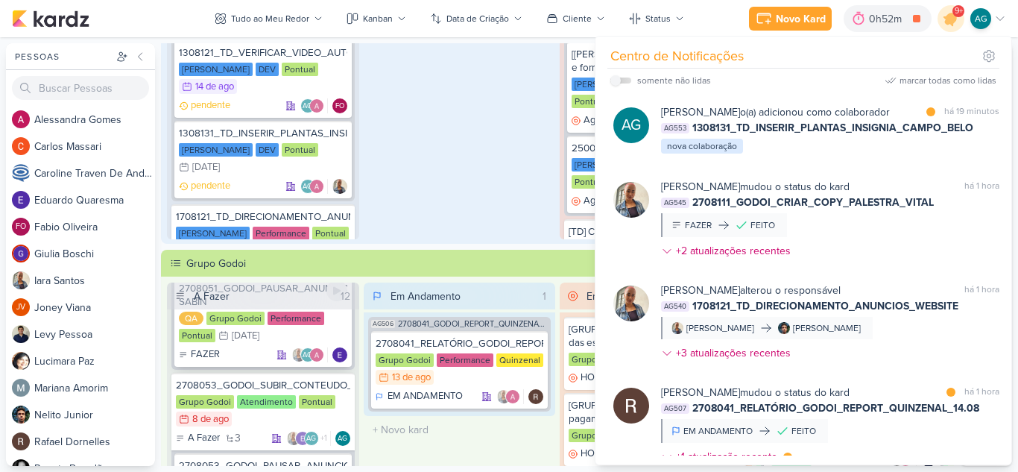
scroll to position [1267, 0]
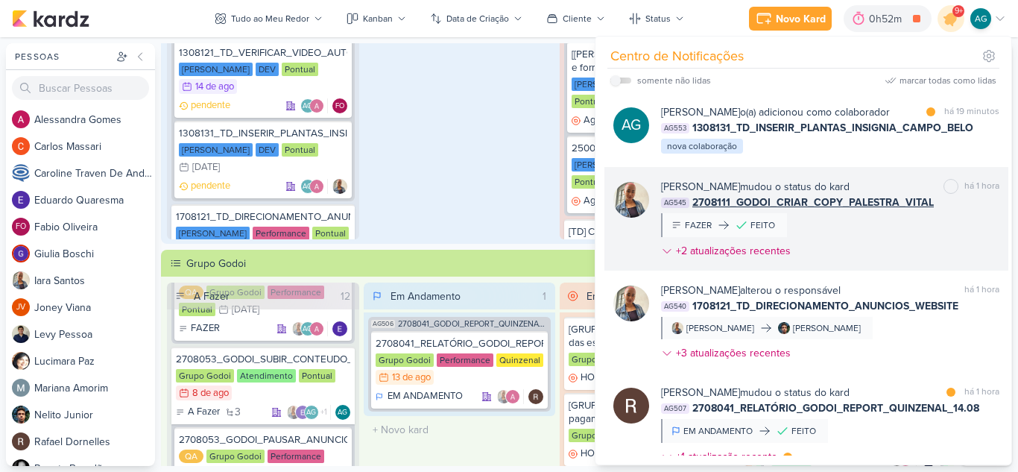
click at [780, 210] on span "2708111_GODOI_CRIAR_COPY_PALESTRA_VITAL" at bounding box center [812, 203] width 241 height 16
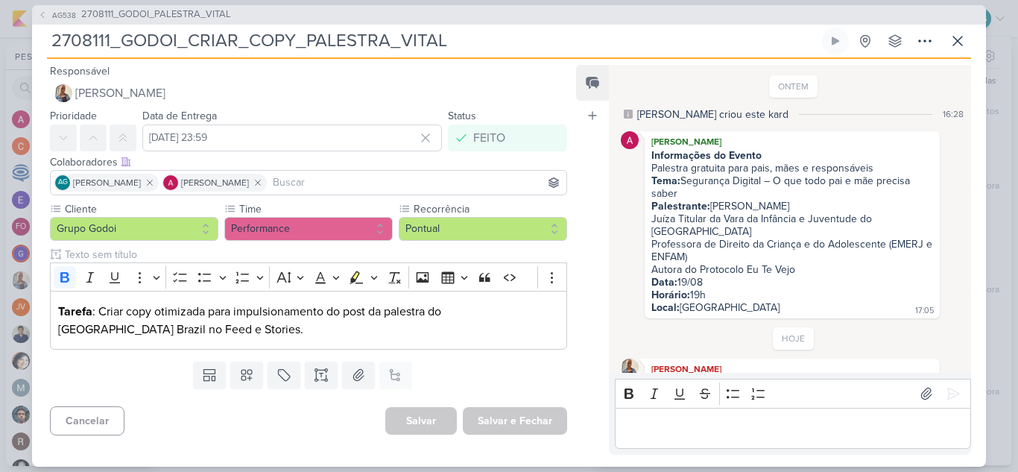
scroll to position [218, 0]
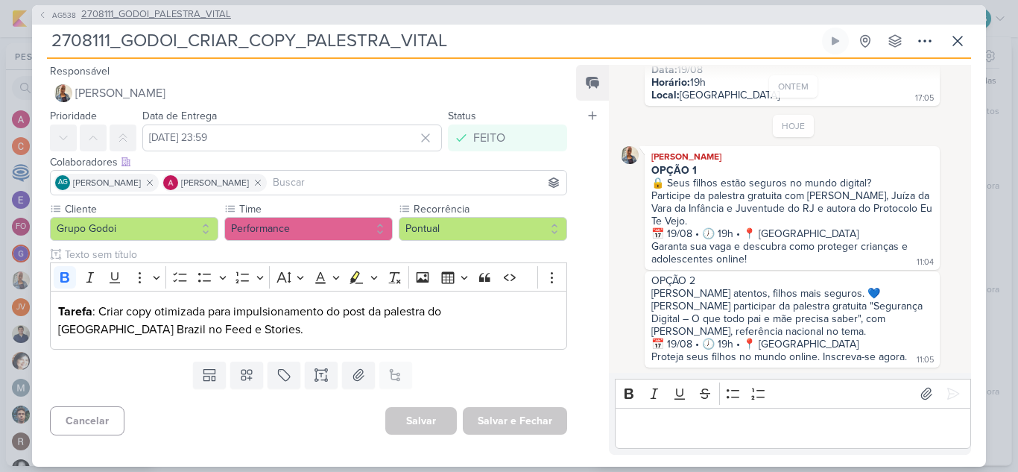
click at [203, 17] on span "2708111_GODOI_PALESTRA_VITAL" at bounding box center [156, 14] width 150 height 15
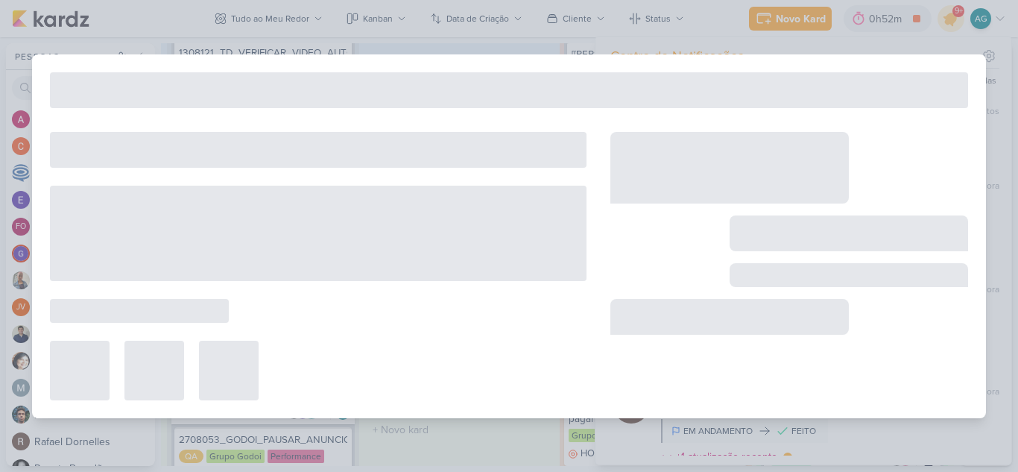
type input "2708111_GODOI_PALESTRA_VITAL"
type input "[DATE] 23:59"
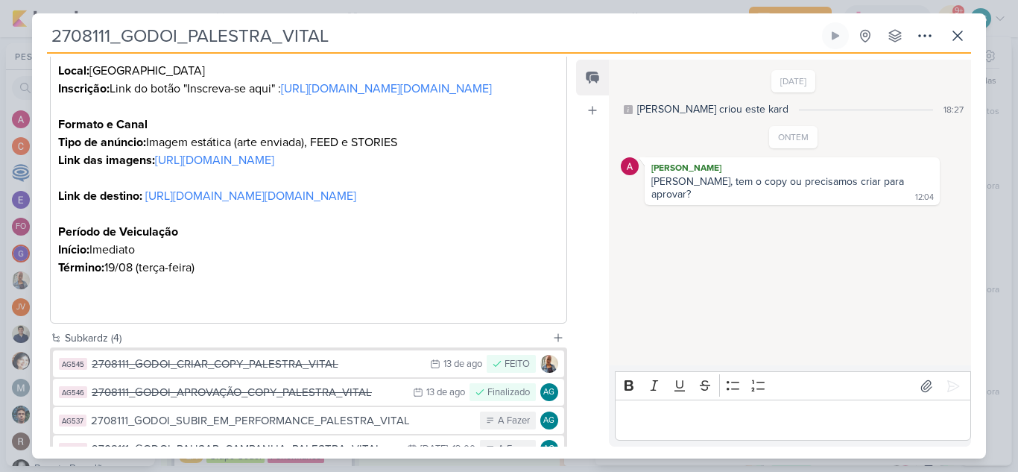
scroll to position [730, 0]
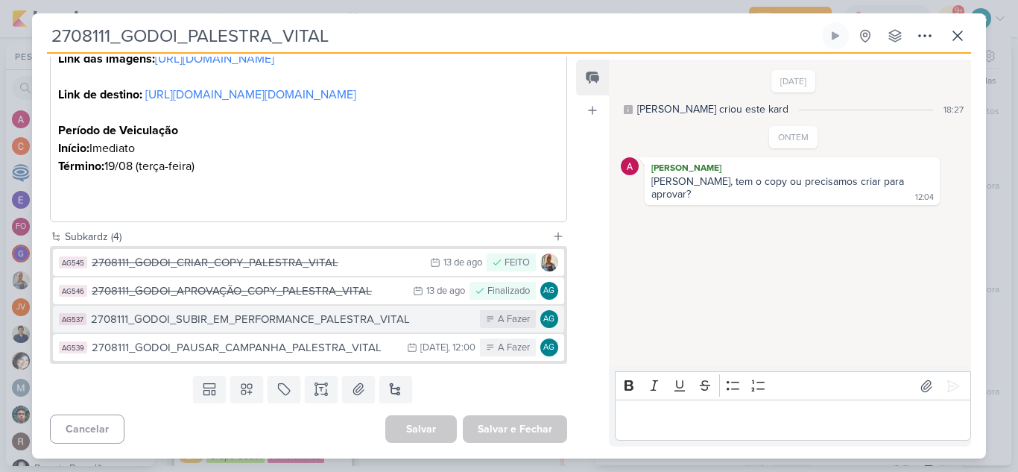
click at [312, 323] on div "2708111_GODOI_SUBIR_EM_PERFORMANCE_PALESTRA_VITAL" at bounding box center [282, 319] width 382 height 17
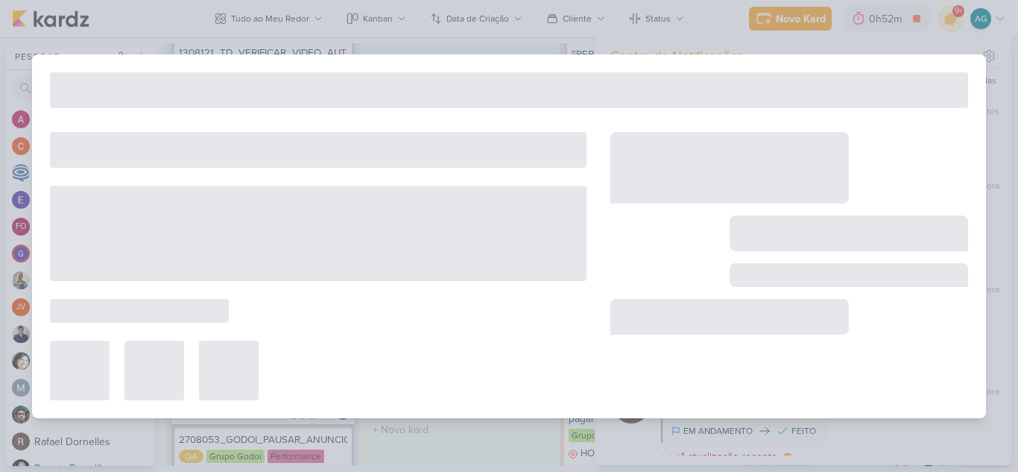
type input "2708111_GODOI_SUBIR_EM_PERFORMANCE_PALESTRA_VITAL"
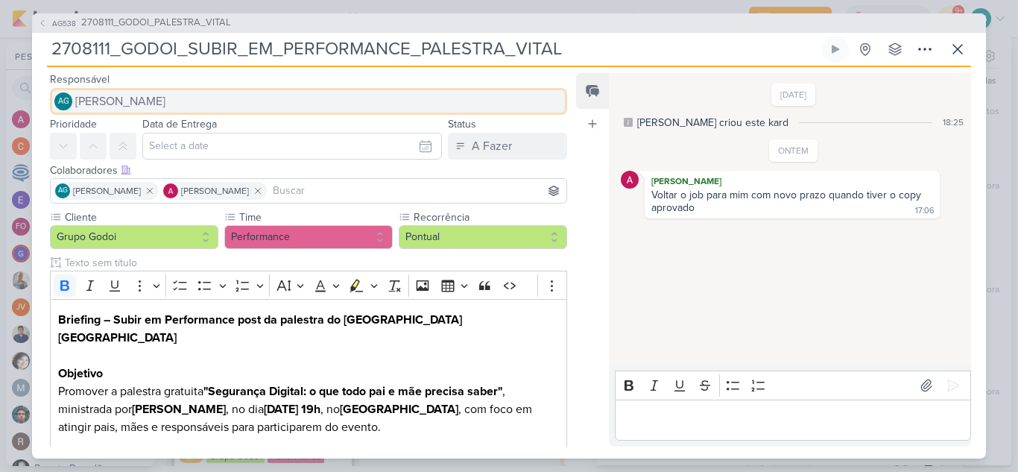
click at [203, 101] on button "AG [PERSON_NAME]" at bounding box center [308, 101] width 517 height 27
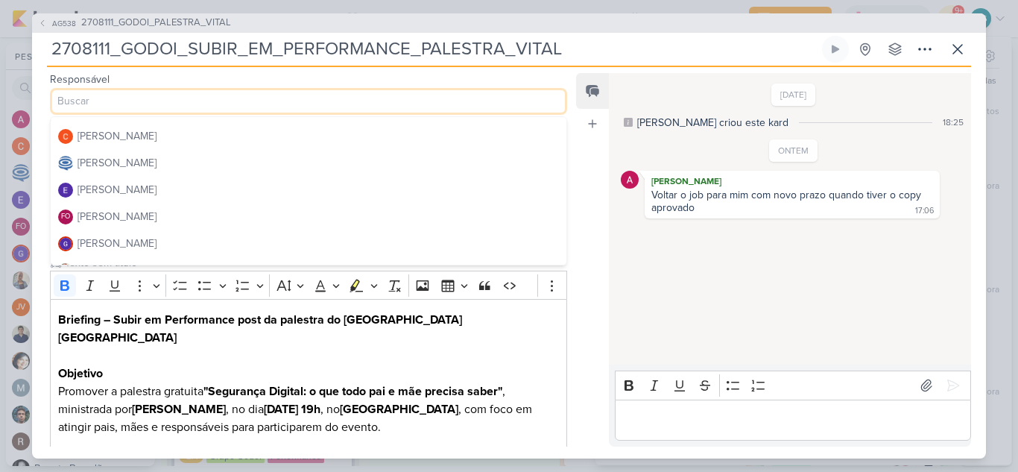
scroll to position [0, 0]
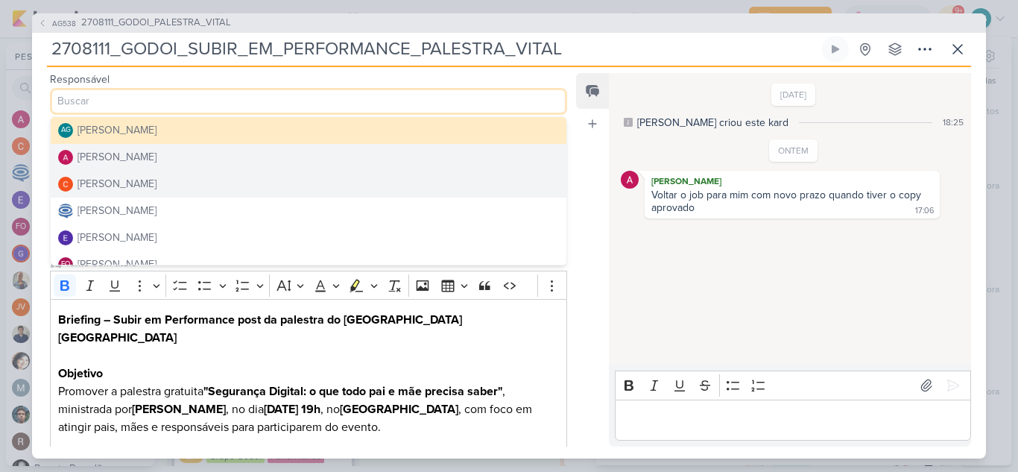
click at [155, 162] on div "[PERSON_NAME]" at bounding box center [117, 157] width 79 height 16
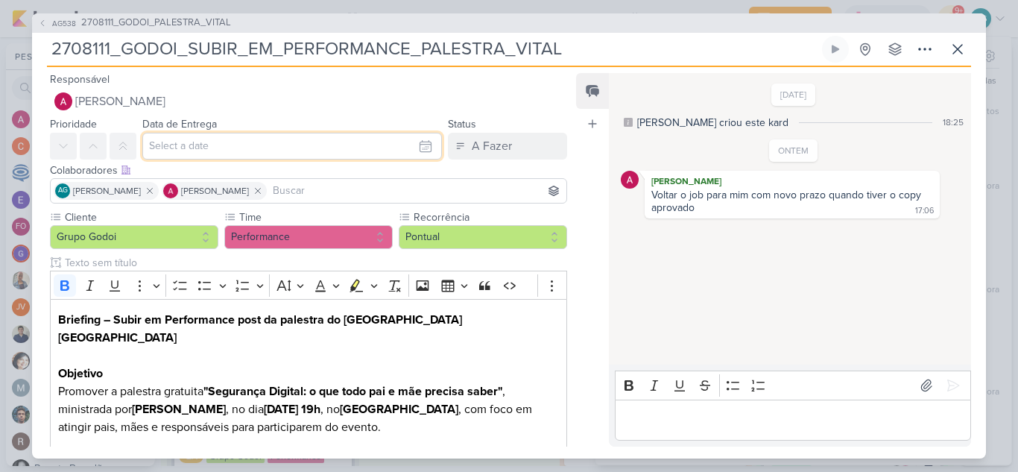
click at [182, 148] on input "text" at bounding box center [292, 146] width 300 height 27
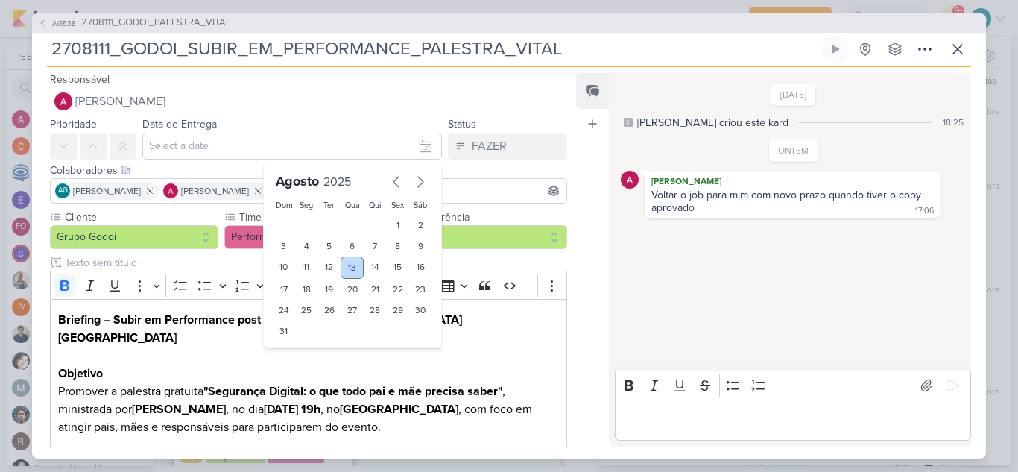
click at [347, 270] on div "13" at bounding box center [352, 267] width 23 height 22
type input "[DATE] 23:59"
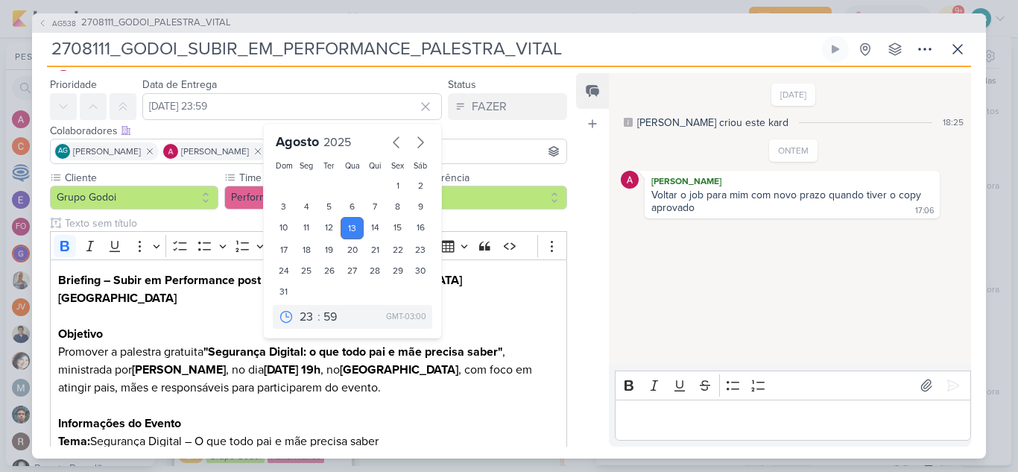
scroll to position [75, 0]
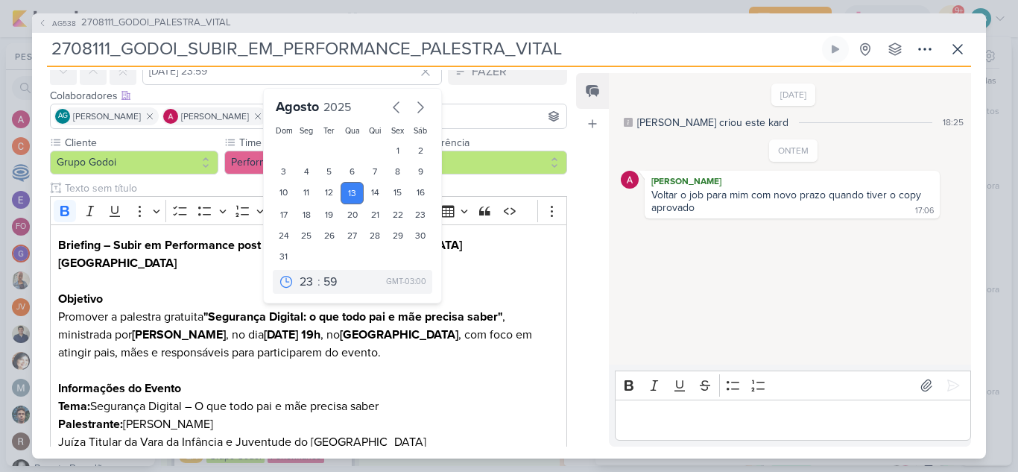
click at [576, 175] on div "Feed Atrelar email Solte o email para atrelar ao kard" at bounding box center [592, 259] width 33 height 373
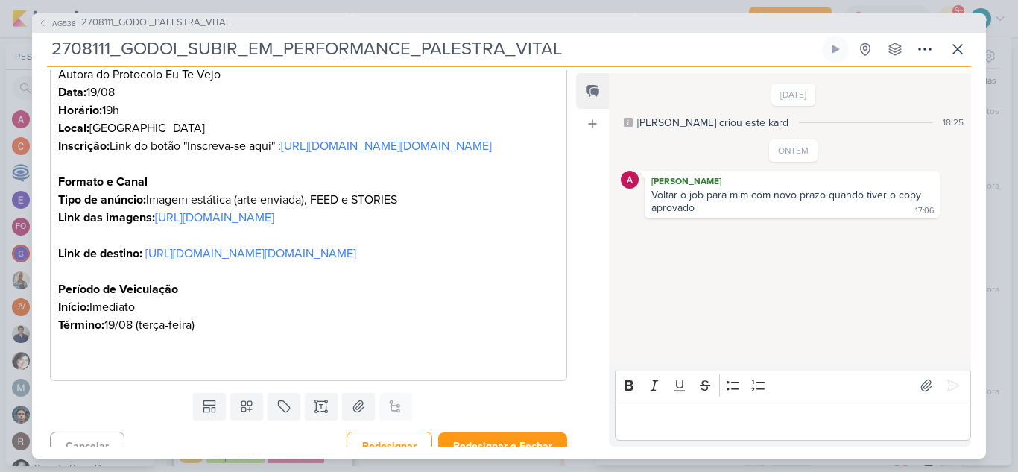
scroll to position [602, 0]
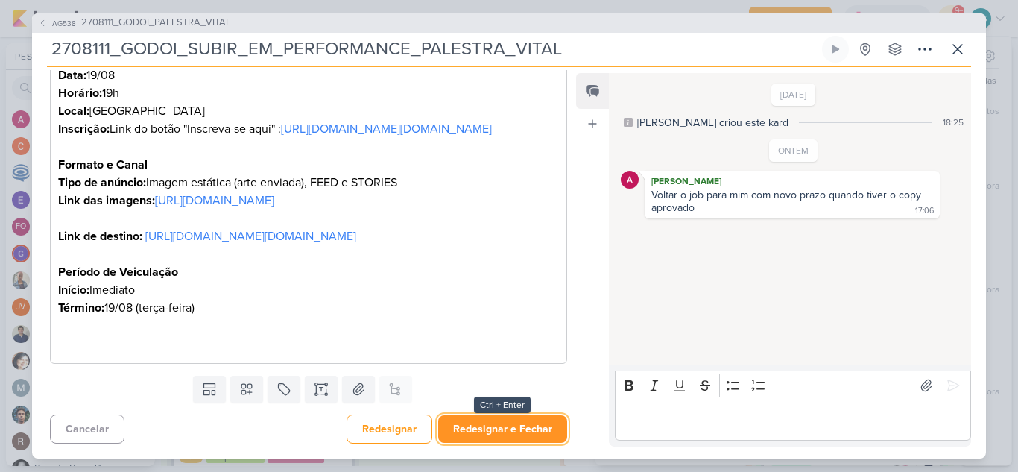
click at [502, 435] on button "Redesignar e Fechar" at bounding box center [502, 429] width 129 height 28
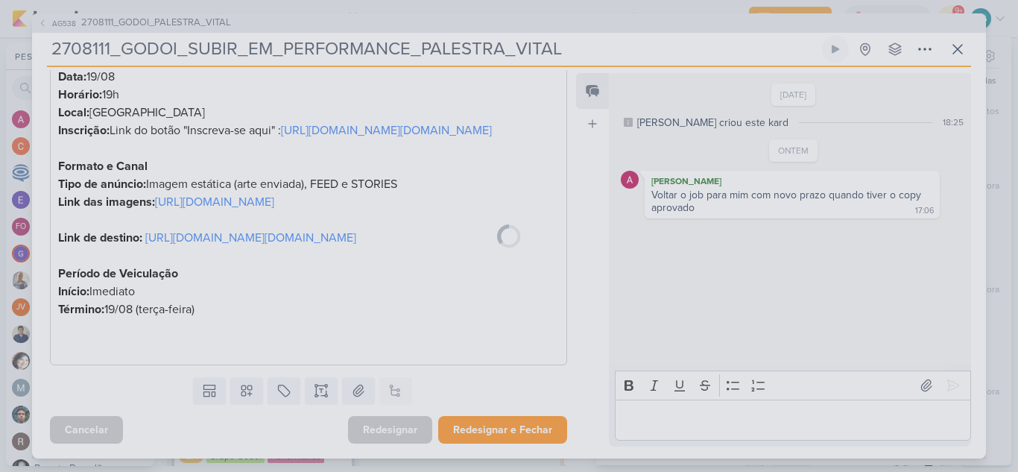
scroll to position [601, 0]
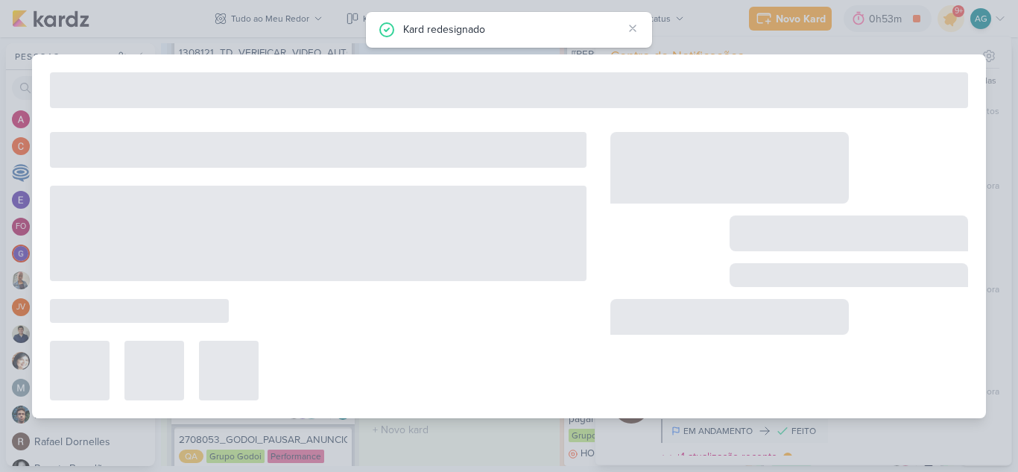
type input "2708111_GODOI_PALESTRA_VITAL"
type input "[DATE] 23:59"
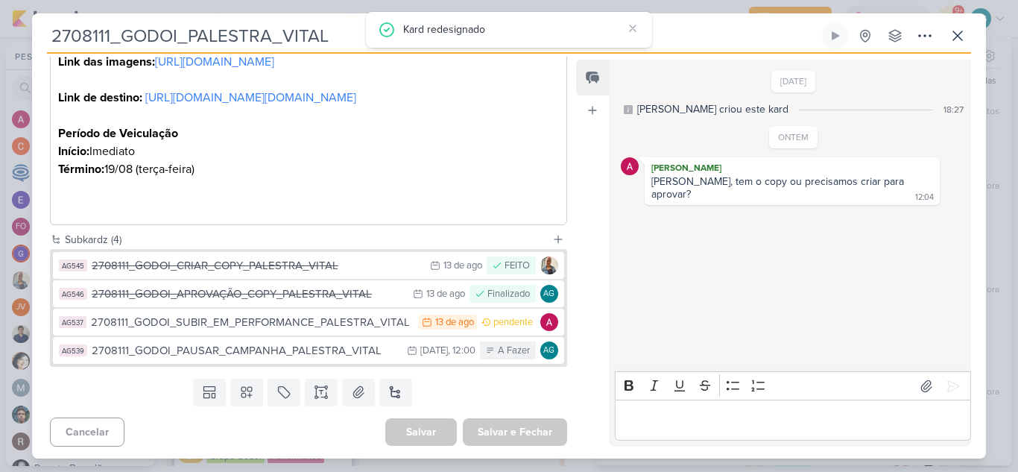
scroll to position [730, 0]
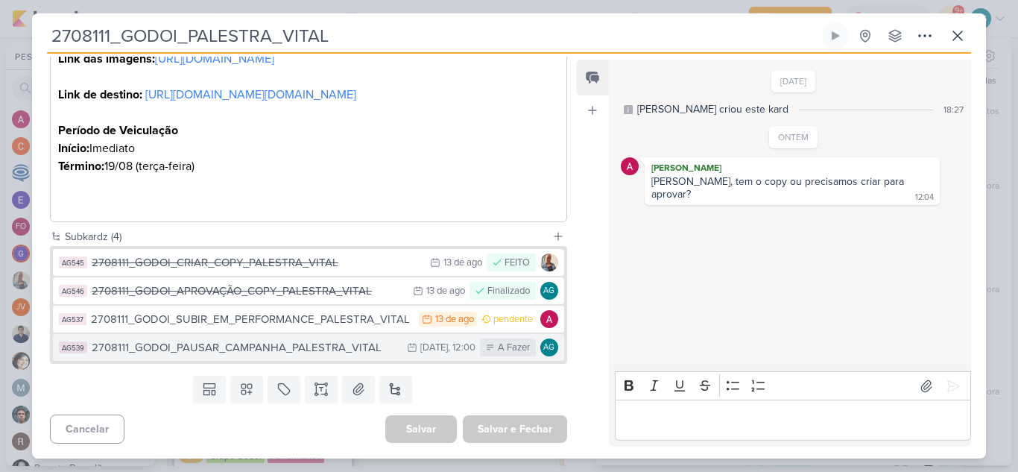
click at [316, 348] on div "2708111_GODOI_PAUSAR_CAMPANHA_PALESTRA_VITAL" at bounding box center [246, 347] width 308 height 17
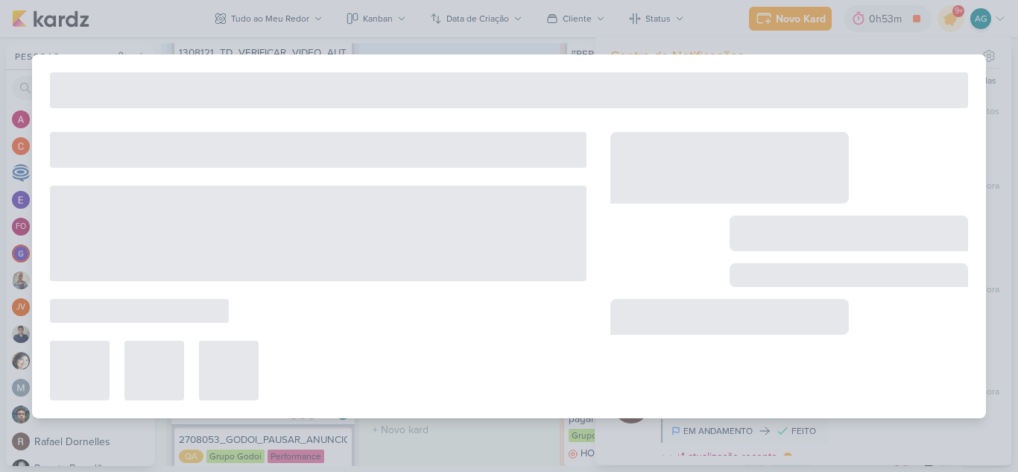
type input "2708111_GODOI_PAUSAR_CAMPANHA_PALESTRA_VITAL"
type input "[DATE] 12:00"
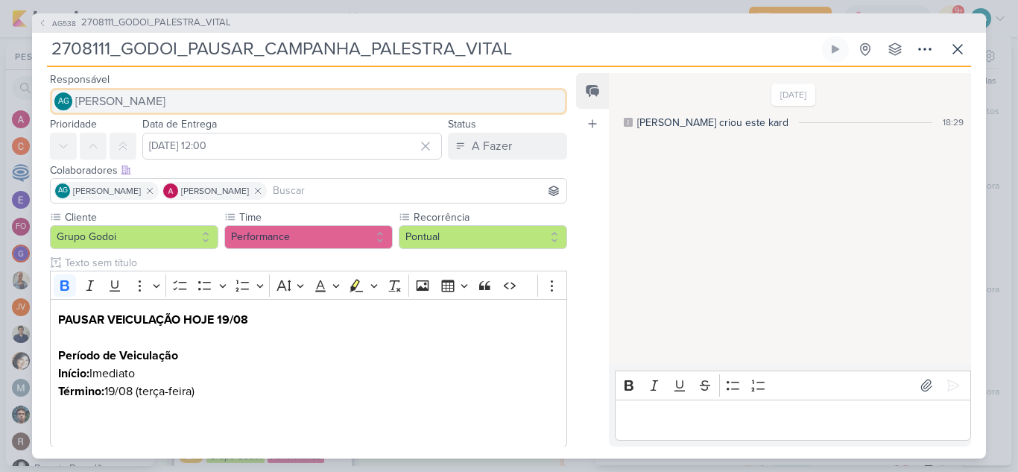
click at [165, 101] on span "[PERSON_NAME]" at bounding box center [120, 101] width 90 height 18
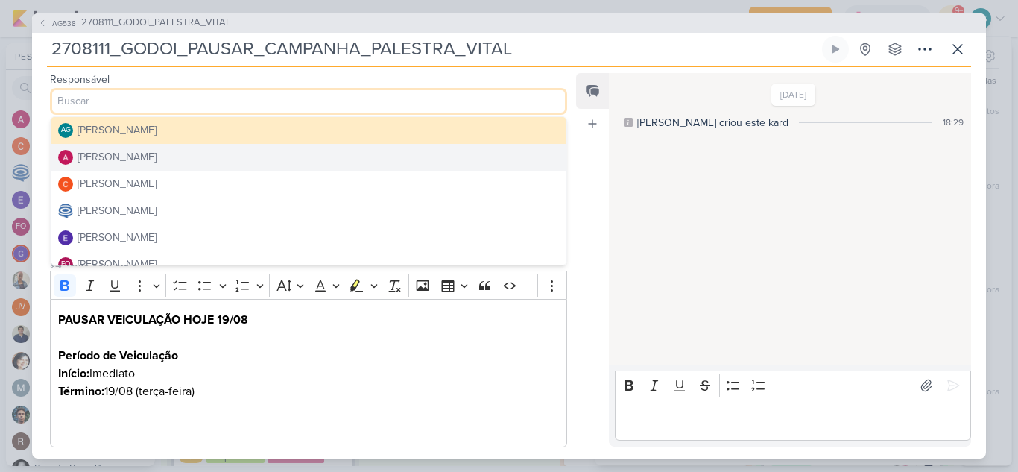
click at [153, 161] on div "[PERSON_NAME]" at bounding box center [117, 157] width 79 height 16
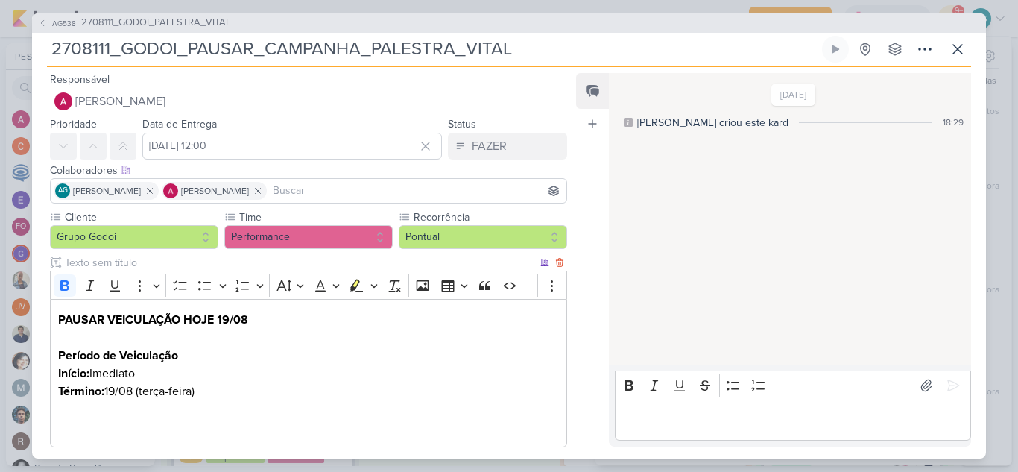
scroll to position [83, 0]
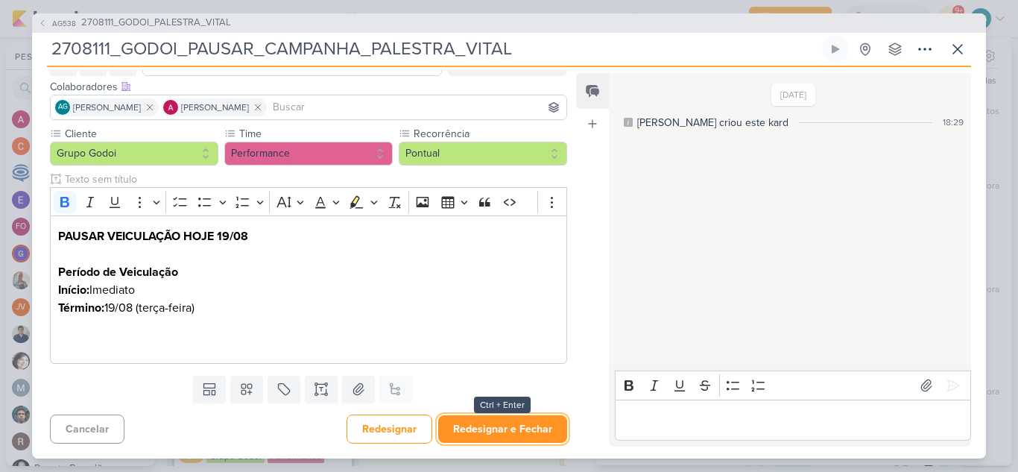
click at [522, 432] on button "Redesignar e Fechar" at bounding box center [502, 429] width 129 height 28
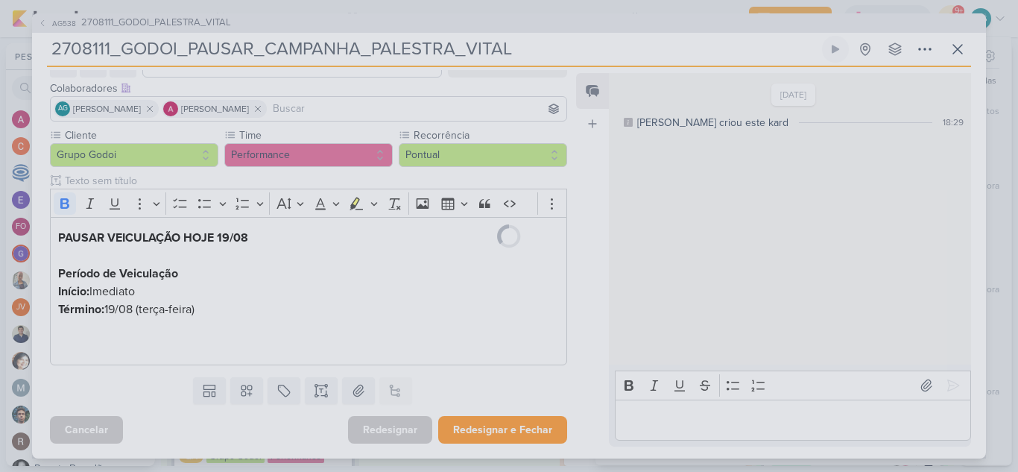
scroll to position [82, 0]
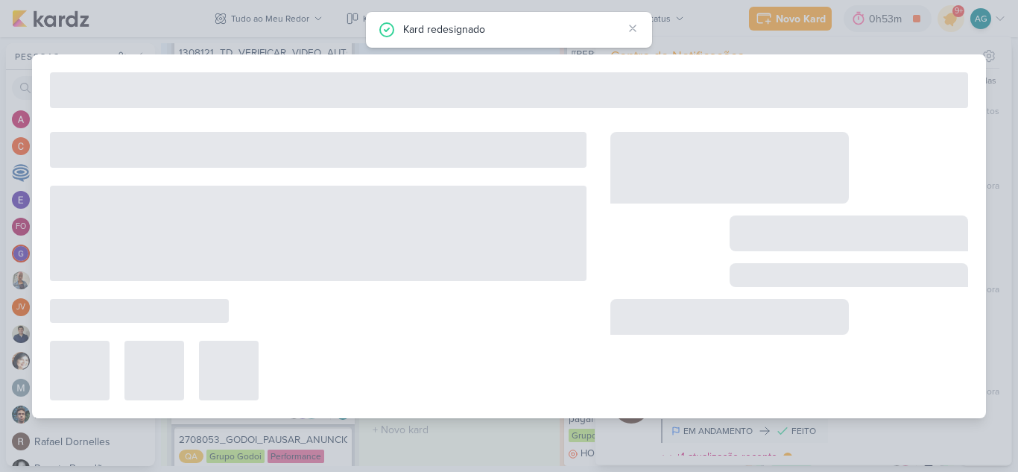
type input "2708111_GODOI_PALESTRA_VITAL"
type input "[DATE] 23:59"
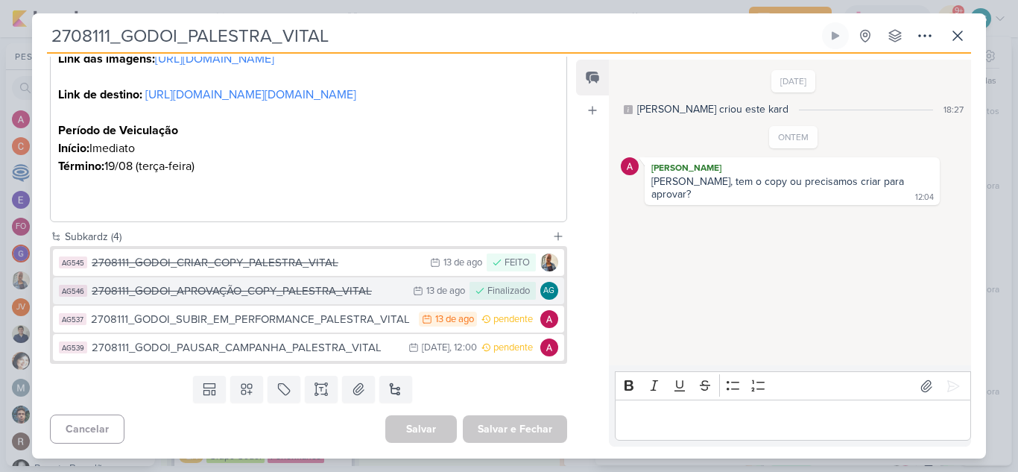
scroll to position [507, 0]
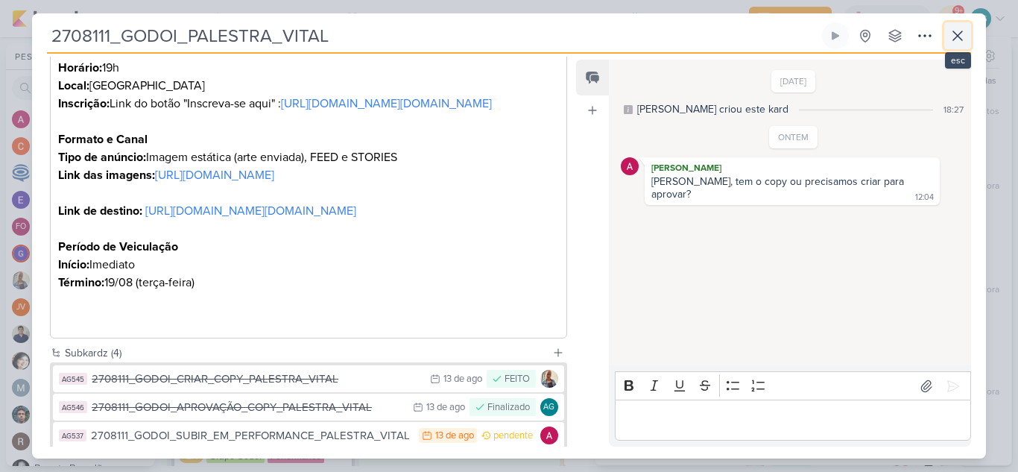
click at [957, 39] on icon at bounding box center [958, 36] width 18 height 18
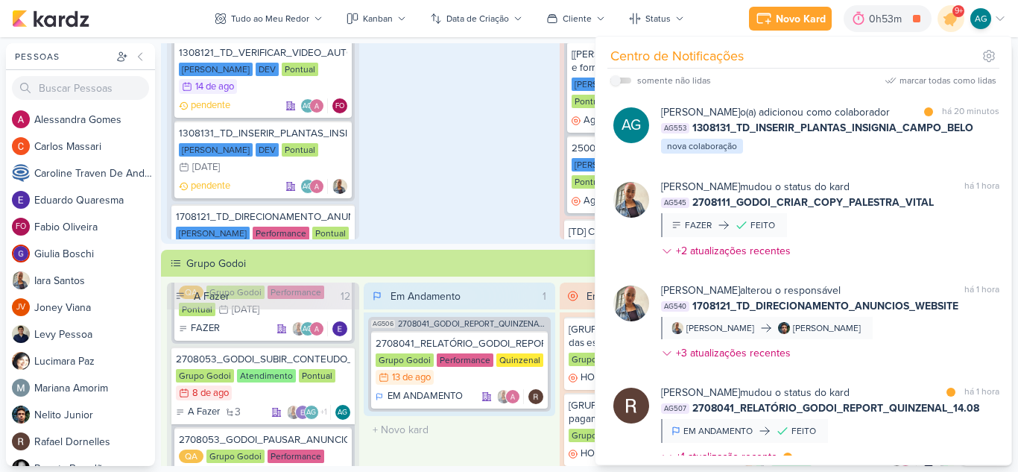
click at [480, 143] on div "Em Andamento 1 1308011_TD_MANUTENÇÃO_SITE [PERSON_NAME] Atendimento Pontual 31/…" at bounding box center [460, 45] width 192 height 387
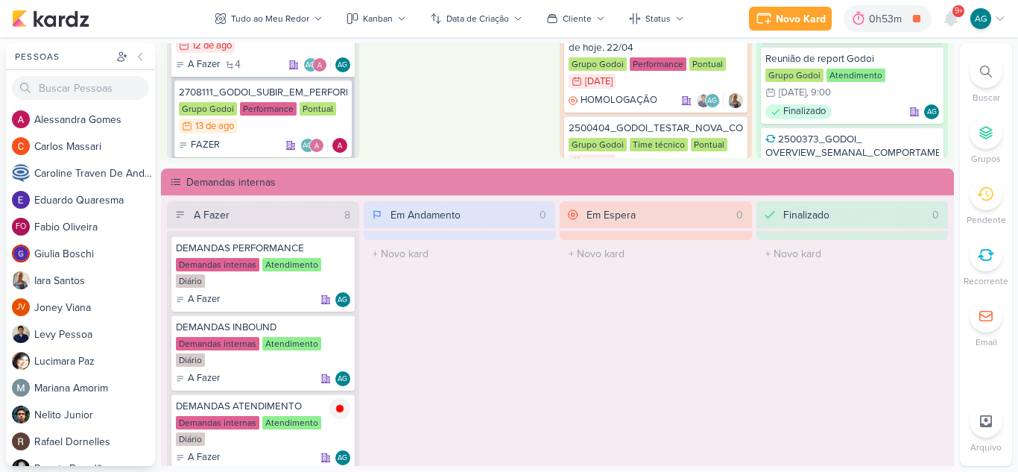
scroll to position [745, 0]
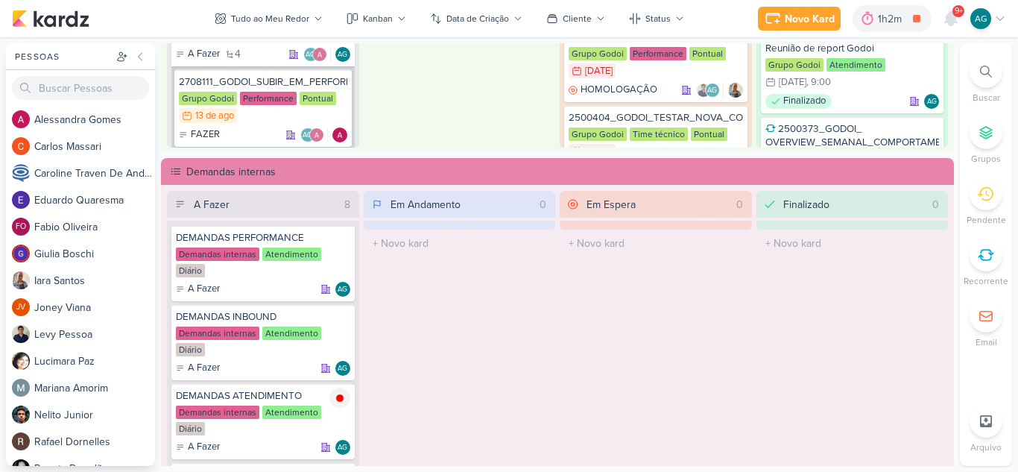
click at [985, 69] on icon at bounding box center [986, 72] width 12 height 12
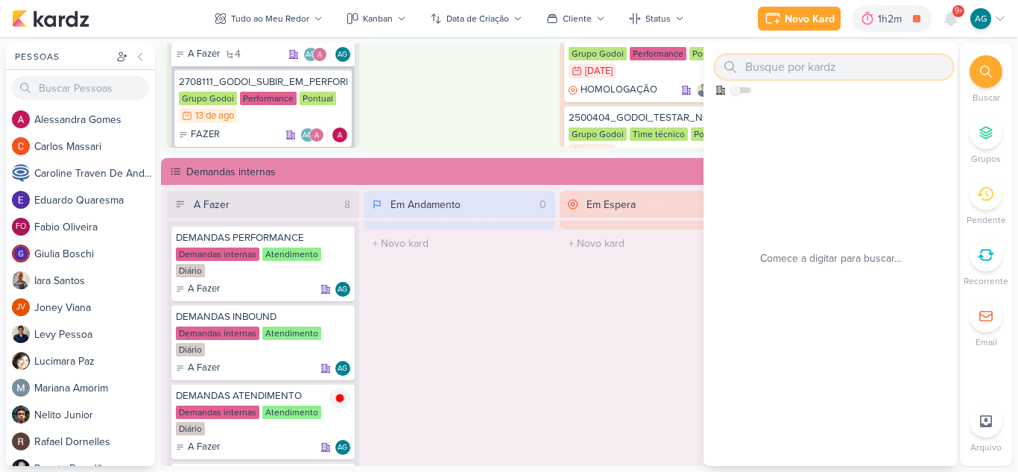
paste input "2708041"
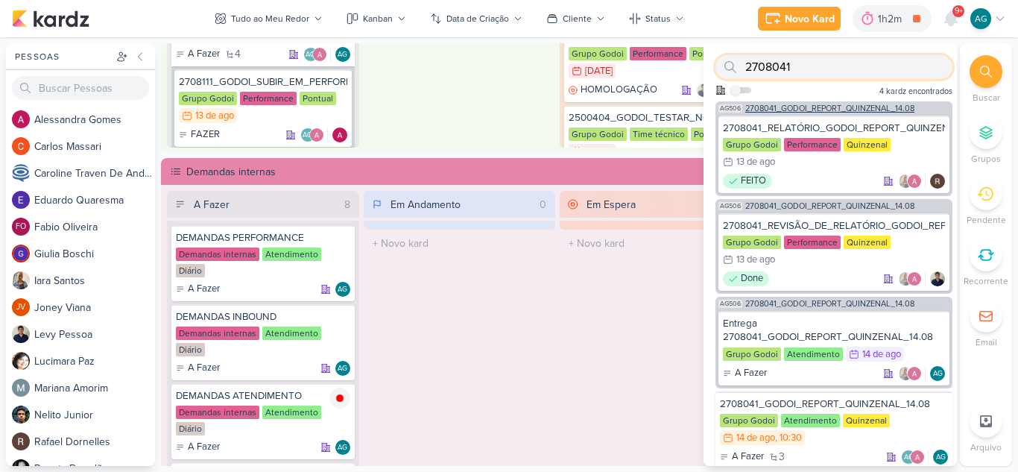
type input "2708041"
click at [832, 104] on div "AG506 2708041_GODOI_REPORT_QUINZENAL_14.08" at bounding box center [834, 106] width 237 height 11
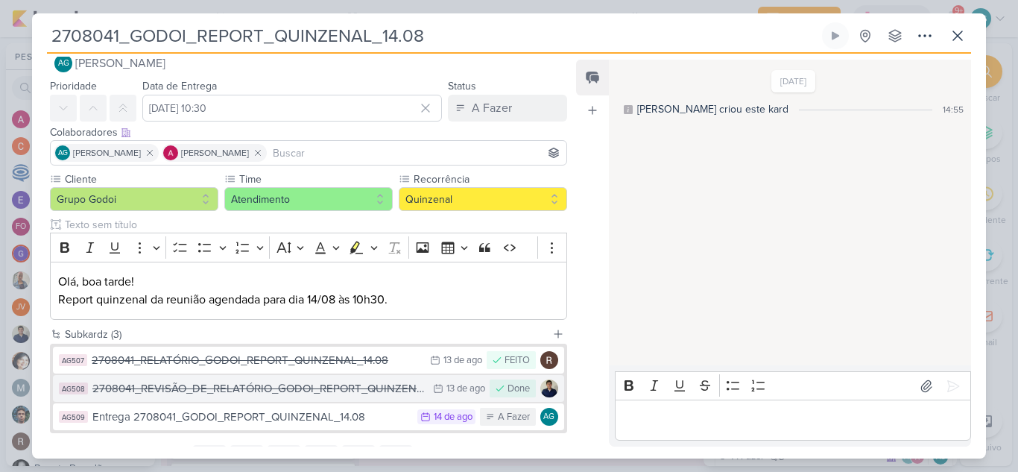
scroll to position [0, 0]
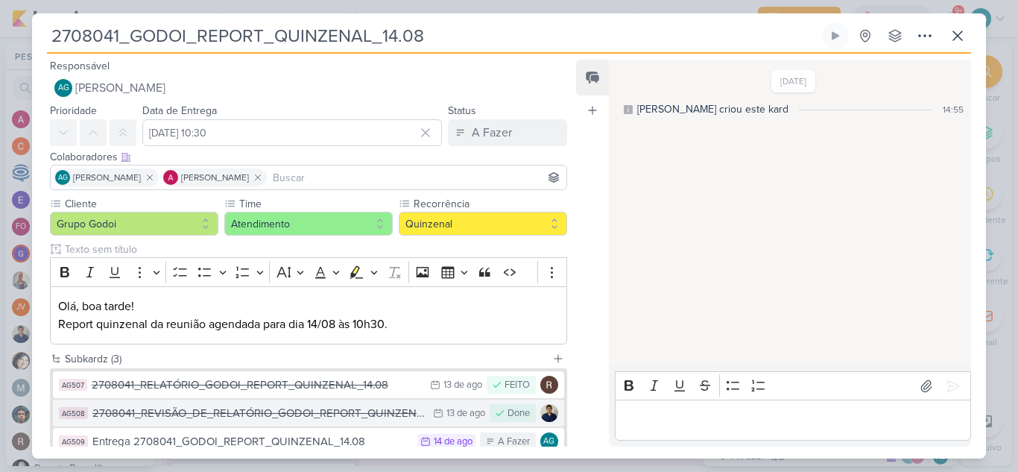
click at [296, 414] on div "2708041_REVISÃO_DE_RELATÓRIO_GODOI_REPORT_QUINZENAL_14.08" at bounding box center [258, 413] width 333 height 17
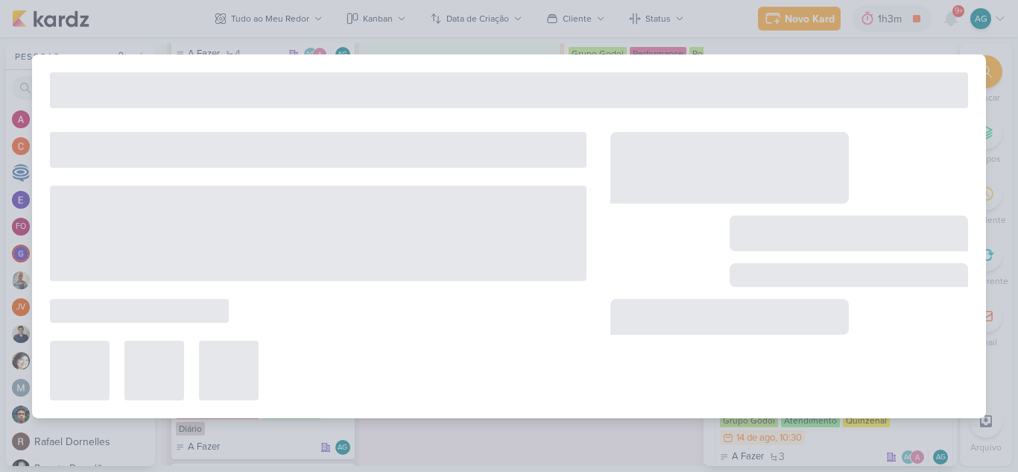
type input "2708041_REVISÃO_DE_RELATÓRIO_GODOI_REPORT_QUINZENAL_14.08"
type input "[DATE] 23:59"
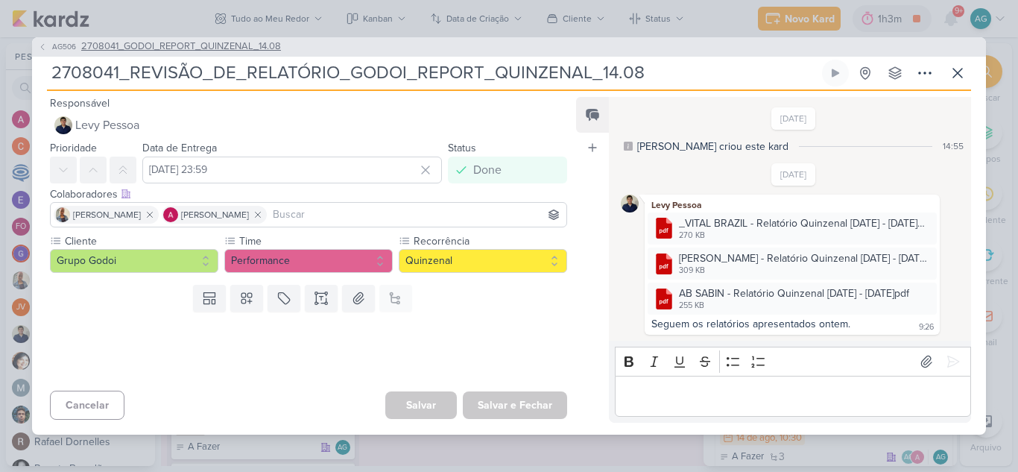
click at [143, 46] on span "2708041_GODOI_REPORT_QUINZENAL_14.08" at bounding box center [181, 47] width 200 height 15
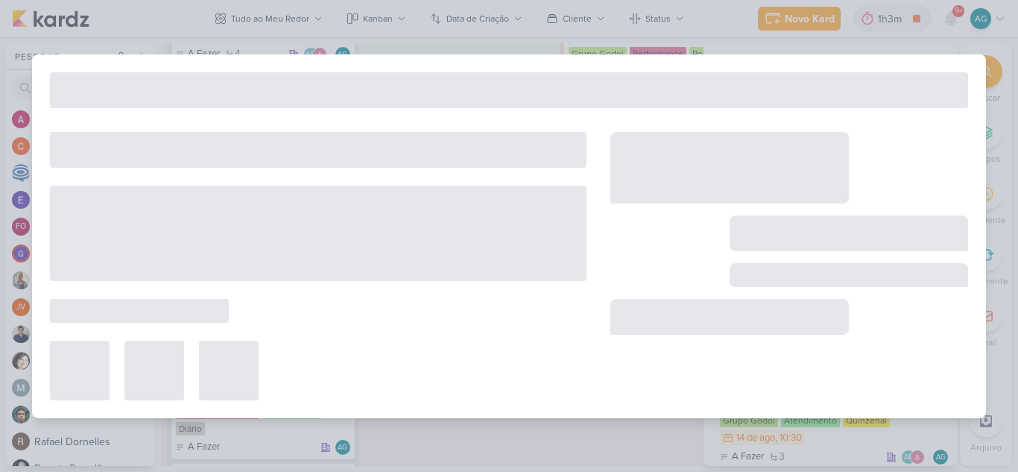
type input "2708041_GODOI_REPORT_QUINZENAL_14.08"
type input "[DATE] 10:30"
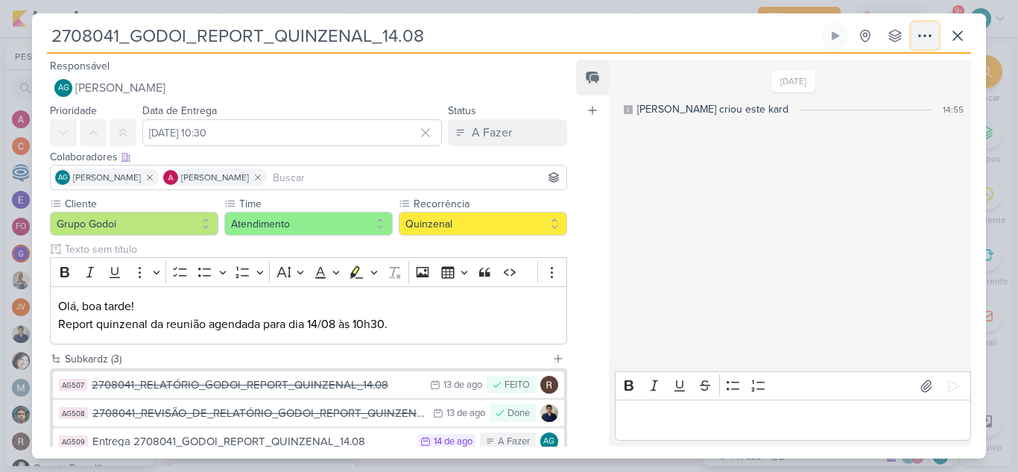
click at [927, 37] on icon at bounding box center [925, 36] width 18 height 18
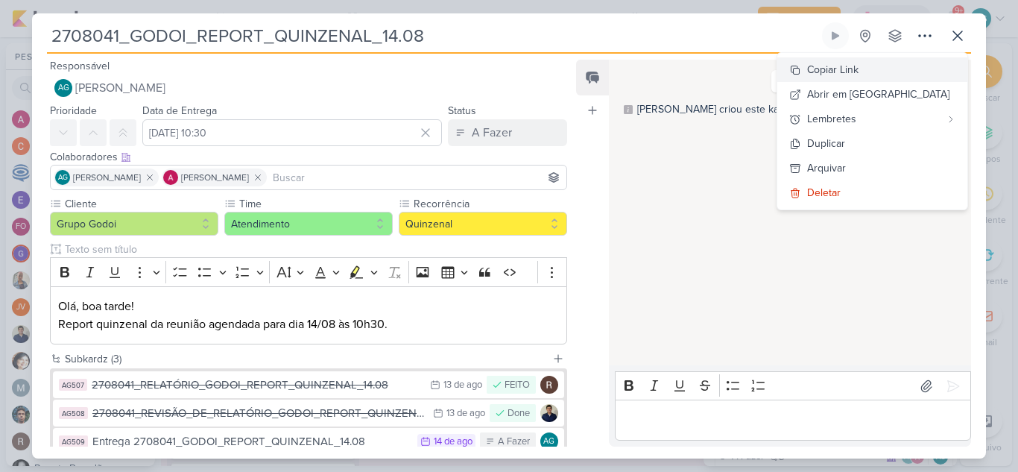
click at [859, 67] on div "Copiar Link" at bounding box center [832, 70] width 51 height 16
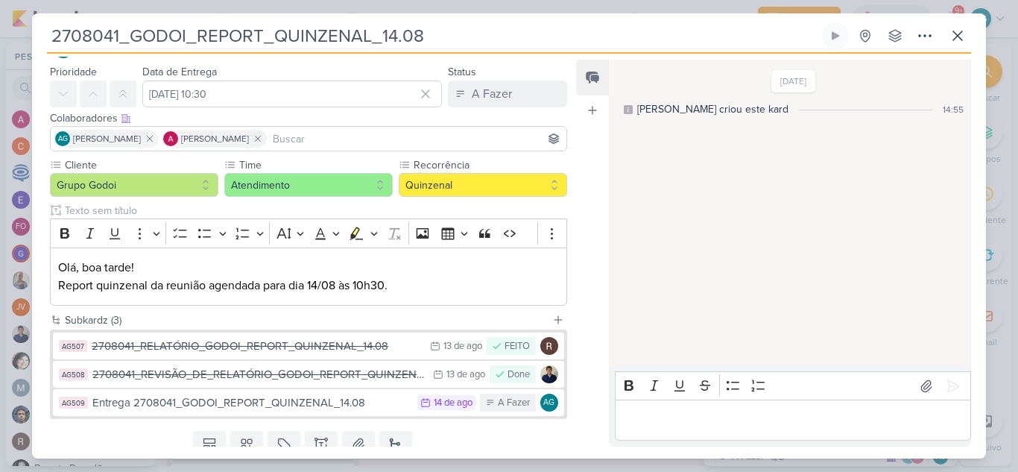
scroll to position [75, 0]
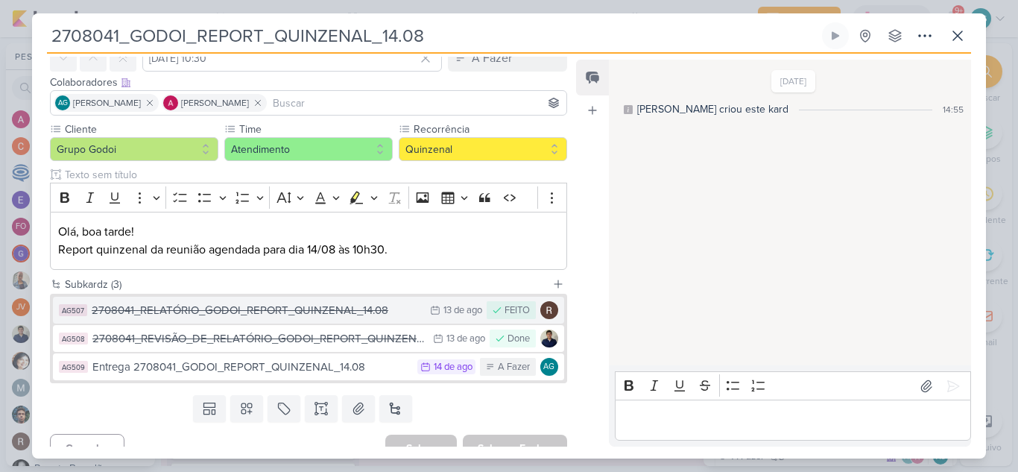
click at [299, 313] on div "2708041_RELATÓRIO_GODOI_REPORT_QUINZENAL_14.08" at bounding box center [257, 310] width 331 height 17
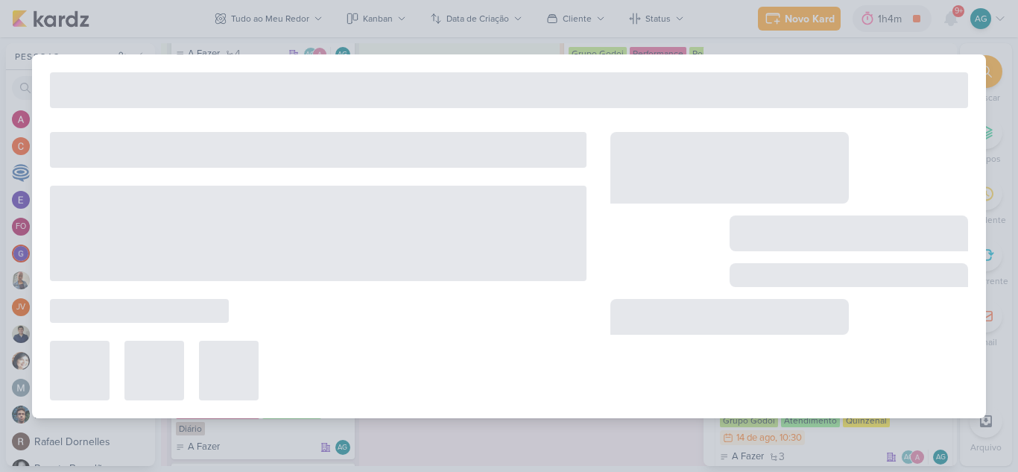
type input "2708041_RELATÓRIO_GODOI_REPORT_QUINZENAL_14.08"
type input "[DATE] 23:59"
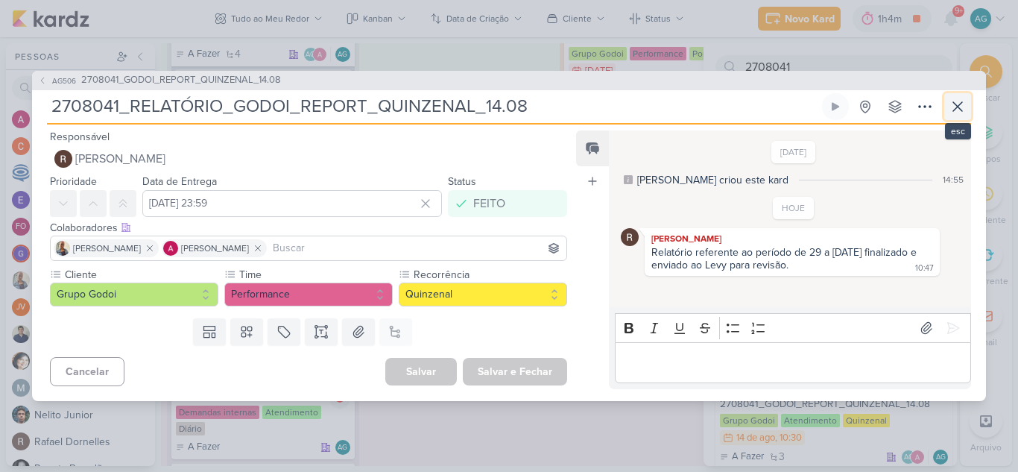
click at [956, 107] on icon at bounding box center [958, 107] width 18 height 18
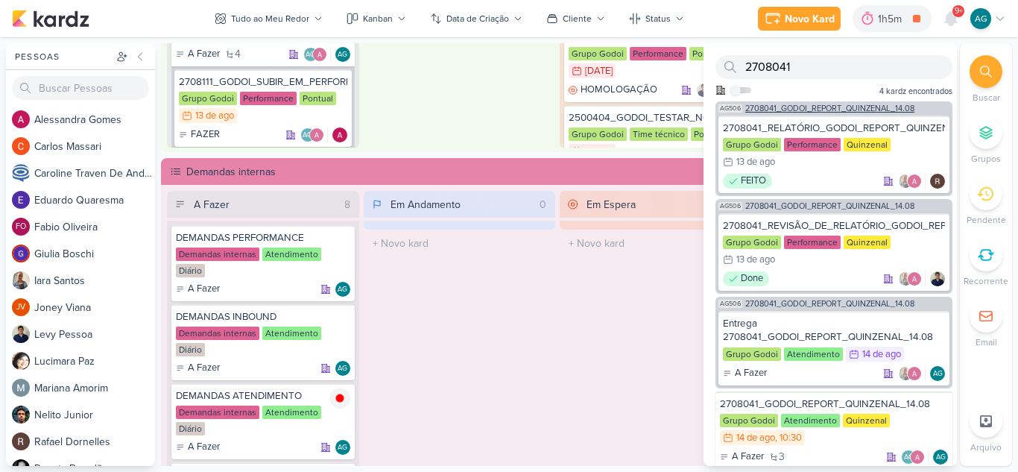
click at [838, 107] on span "2708041_GODOI_REPORT_QUINZENAL_14.08" at bounding box center [829, 108] width 169 height 8
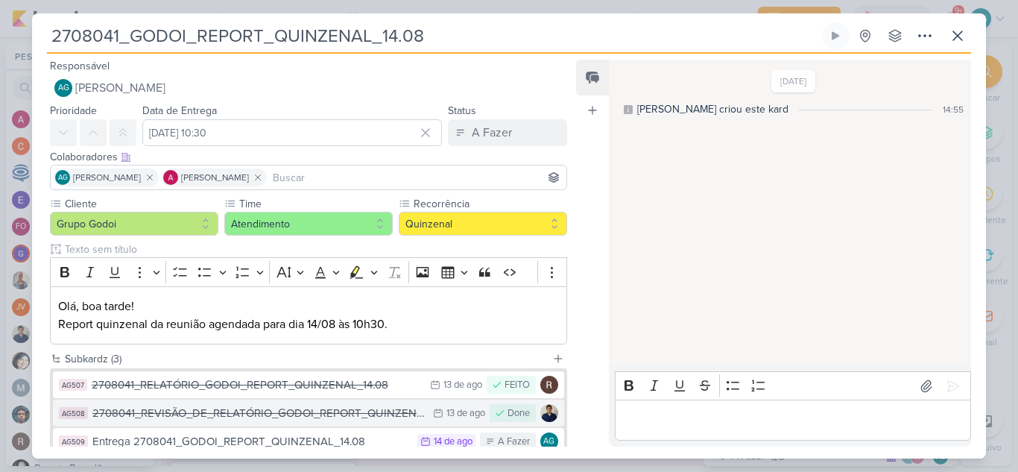
click at [370, 416] on div "2708041_REVISÃO_DE_RELATÓRIO_GODOI_REPORT_QUINZENAL_14.08" at bounding box center [258, 413] width 333 height 17
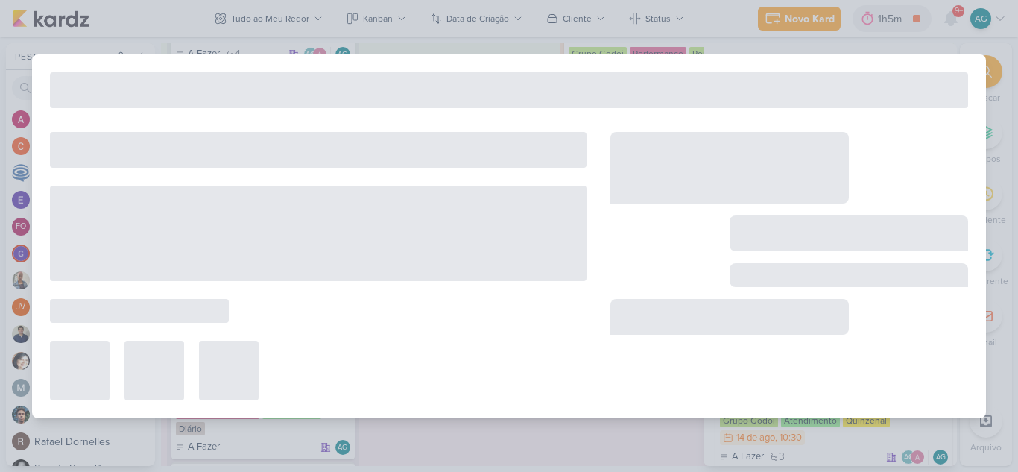
type input "2708041_REVISÃO_DE_RELATÓRIO_GODOI_REPORT_QUINZENAL_14.08"
type input "[DATE] 23:59"
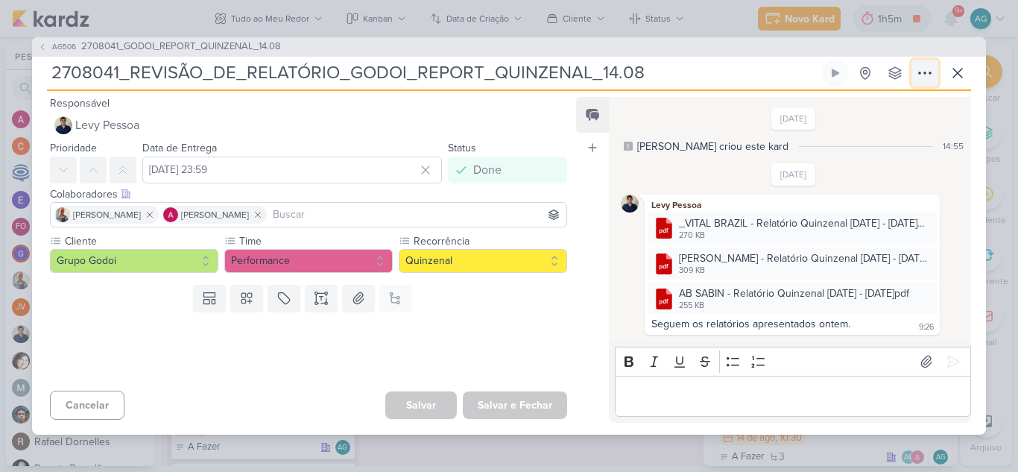
click at [929, 75] on icon at bounding box center [925, 73] width 18 height 18
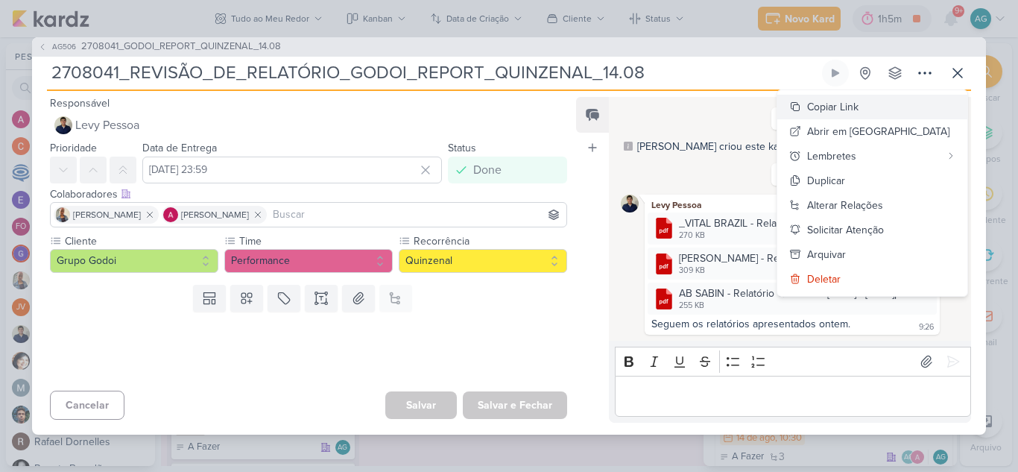
click at [859, 111] on div "Copiar Link" at bounding box center [832, 107] width 51 height 16
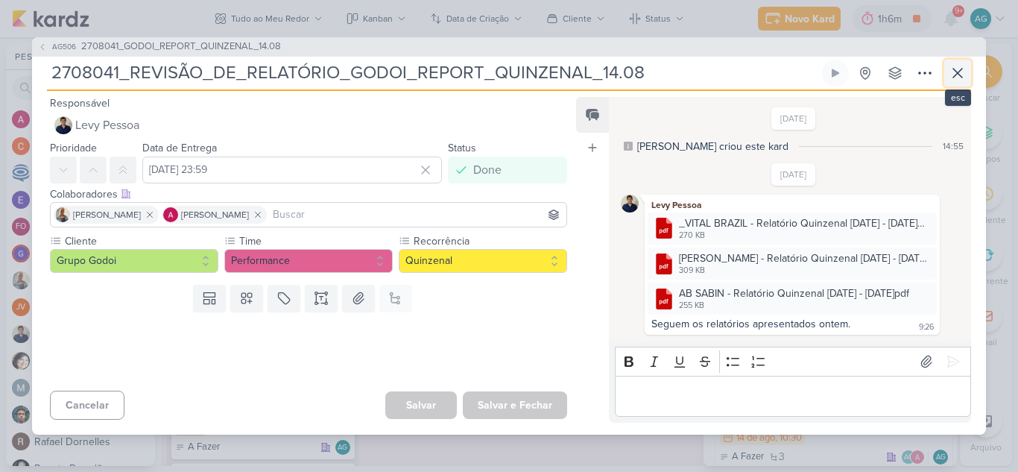
click at [953, 74] on icon at bounding box center [958, 73] width 18 height 18
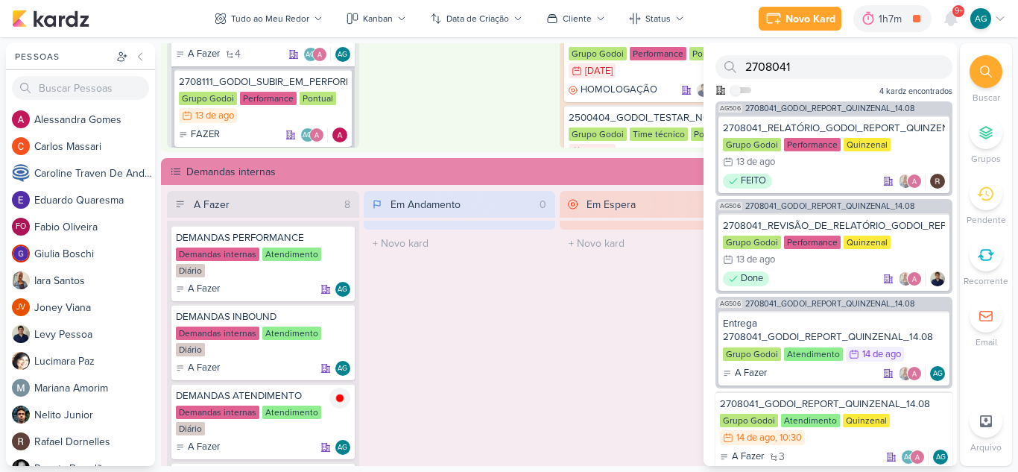
click at [571, 367] on div "Em Espera 0 O título do kard deve ter menos que 100 caracteres" at bounding box center [656, 384] width 192 height 387
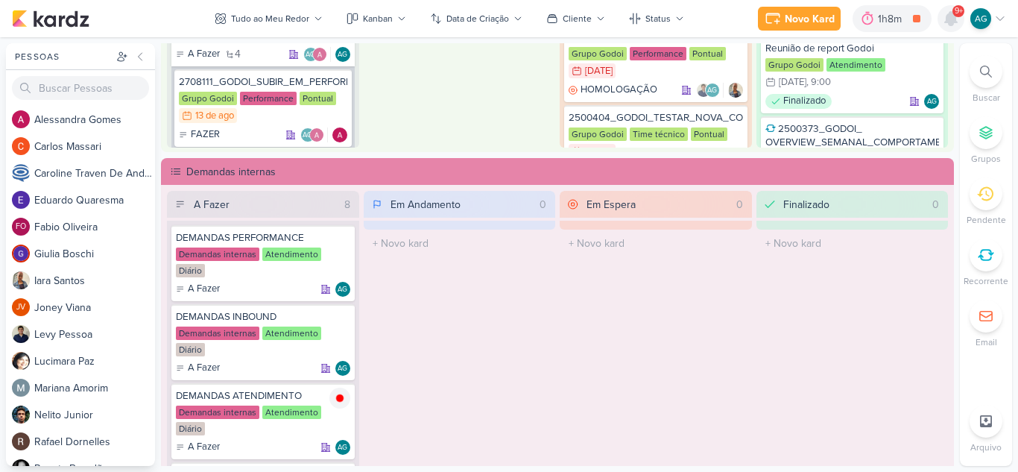
click at [946, 21] on icon at bounding box center [951, 18] width 12 height 13
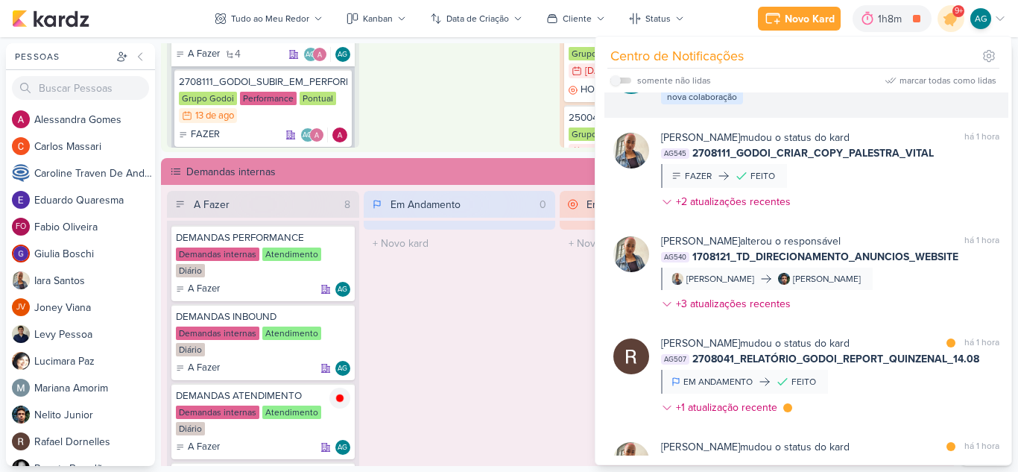
scroll to position [149, 0]
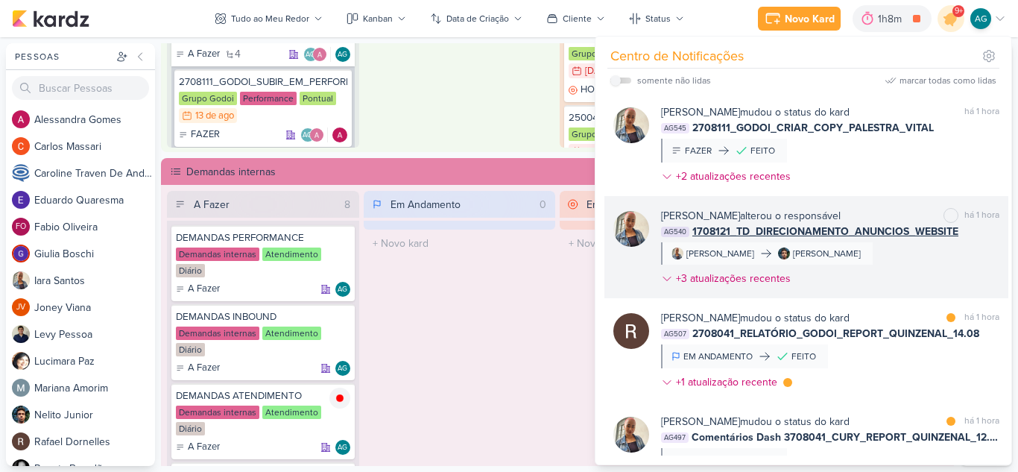
click at [912, 288] on div "[PERSON_NAME] alterou o responsável marcar como não lida há 1 hora AG540 170812…" at bounding box center [830, 250] width 338 height 84
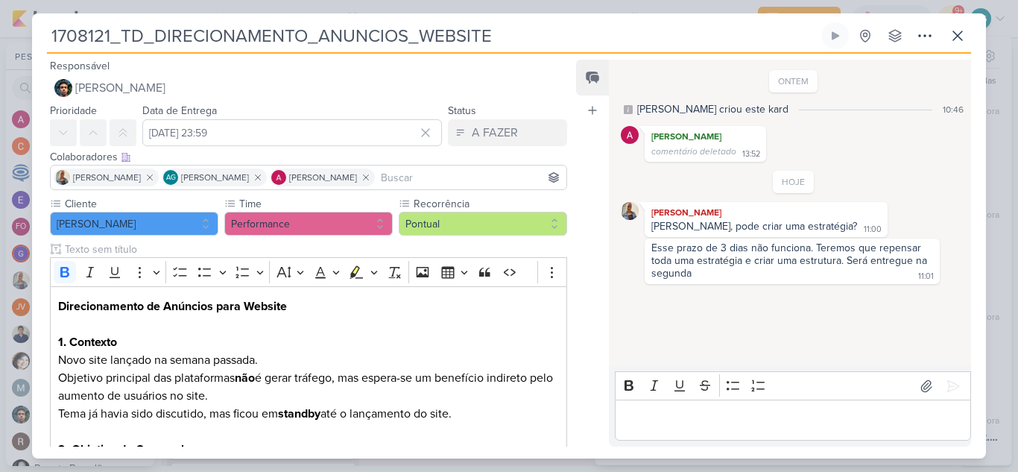
click at [654, 250] on div "Esse prazo de 3 dias não funciona. Teremos que repensar toda uma estratégia e c…" at bounding box center [790, 260] width 279 height 38
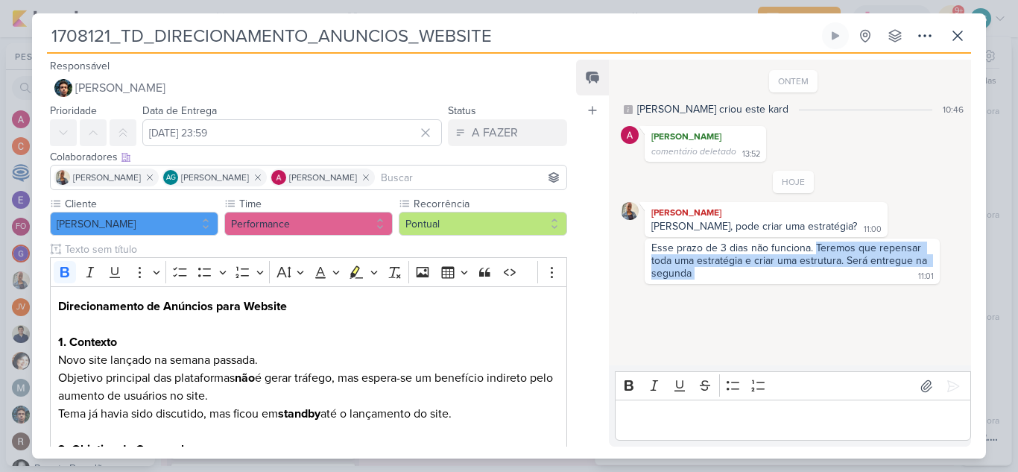
drag, startPoint x: 812, startPoint y: 246, endPoint x: 823, endPoint y: 271, distance: 27.4
click at [823, 271] on div "Esse prazo de 3 dias não funciona. Teremos que repensar toda uma estratégia e c…" at bounding box center [792, 261] width 289 height 40
copy div "Teremos que repensar toda uma estratégia e criar uma estrutura. Será entregue n…"
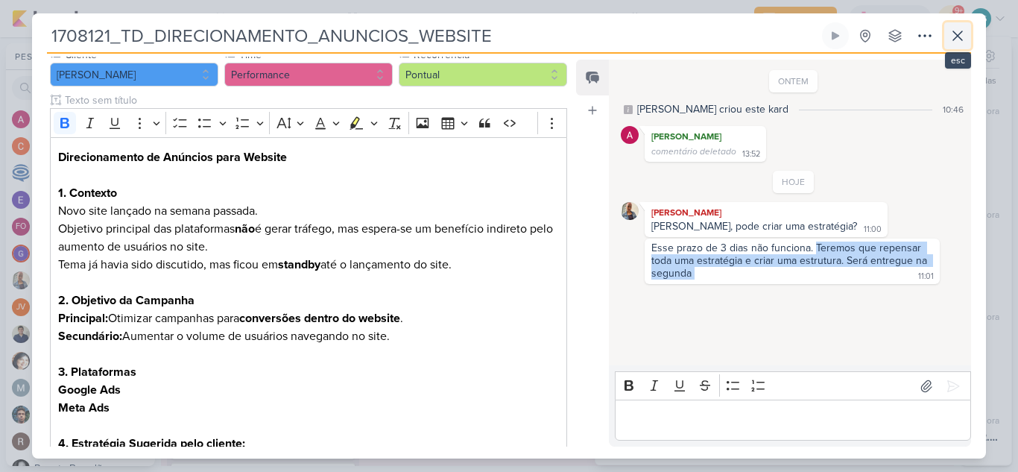
click at [958, 38] on icon at bounding box center [958, 36] width 18 height 18
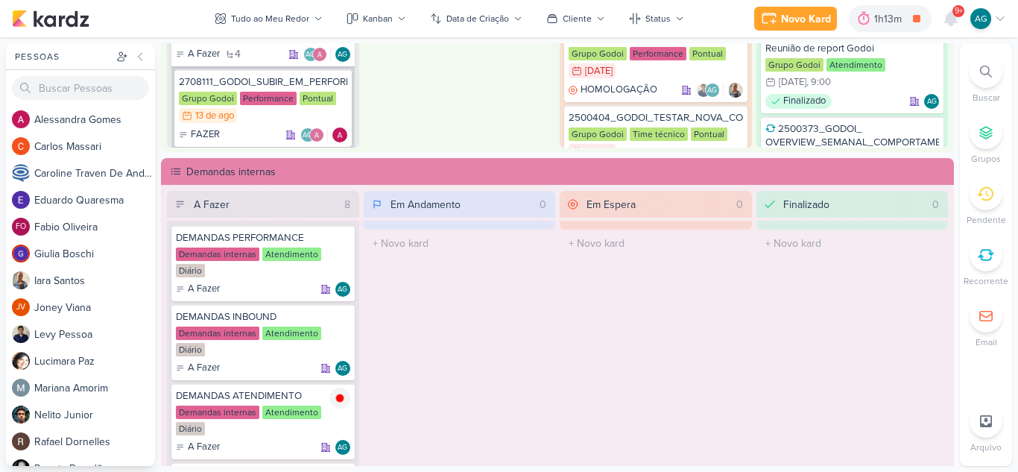
click at [995, 71] on div at bounding box center [986, 71] width 33 height 33
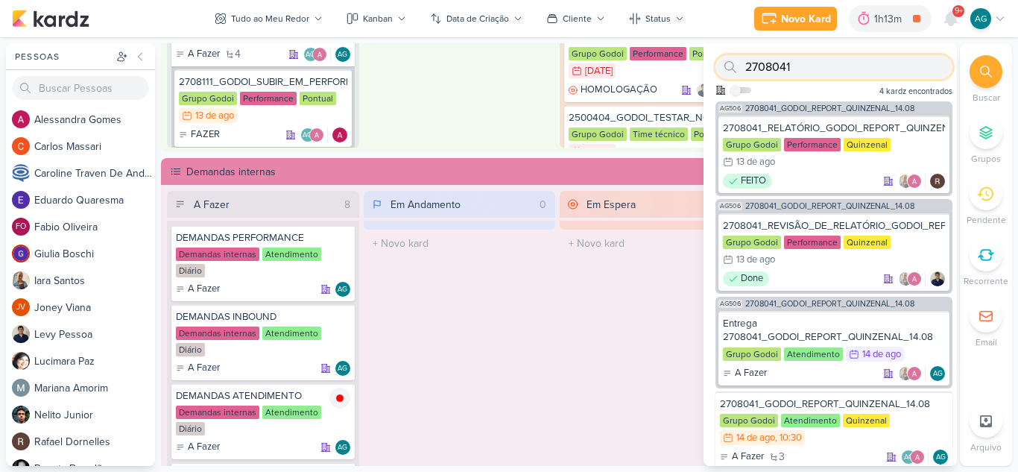
paste input "122"
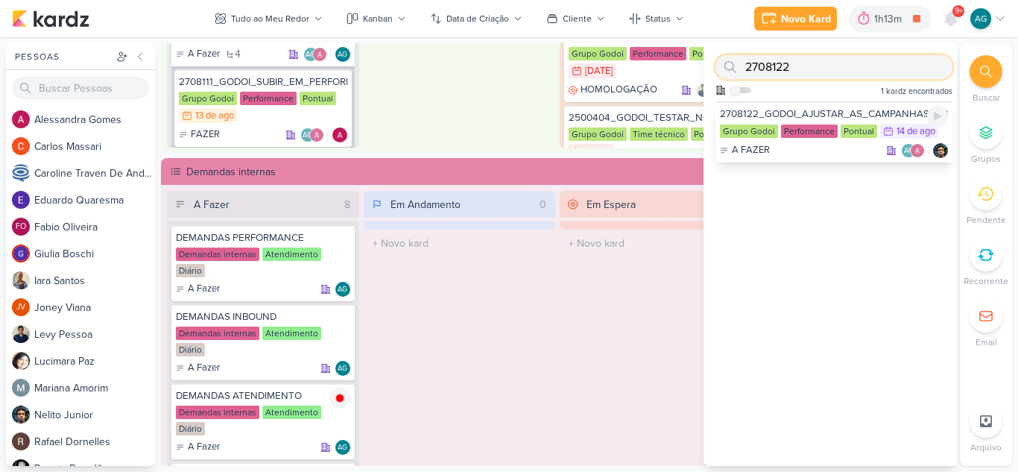
type input "2708122"
click at [817, 150] on div "A FAZER AG" at bounding box center [834, 150] width 228 height 15
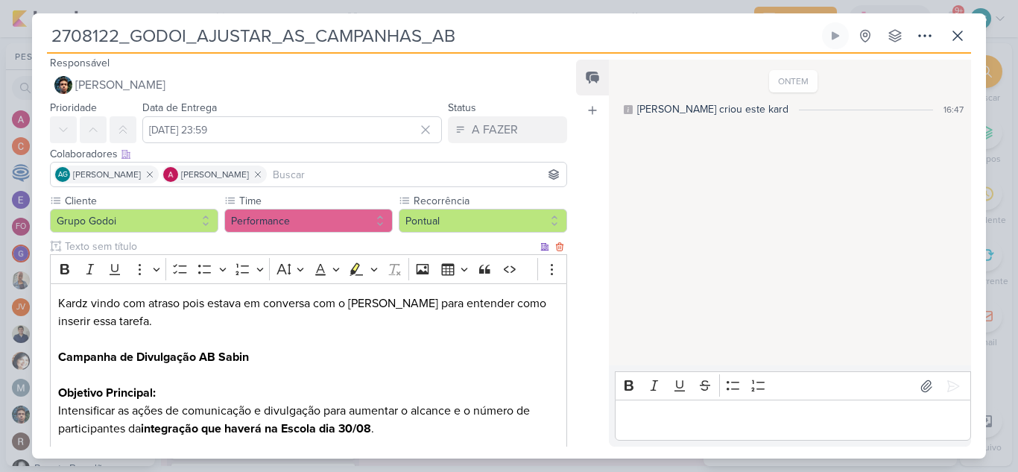
scroll to position [0, 0]
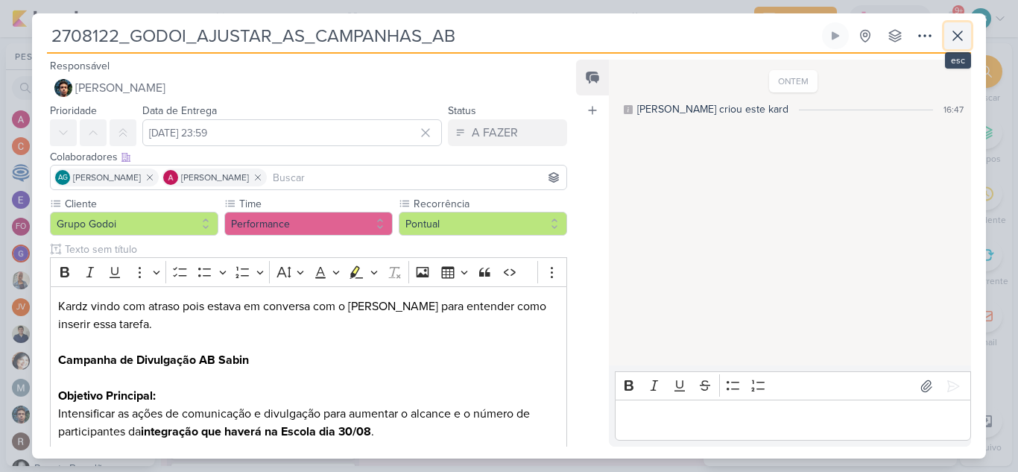
click at [961, 36] on icon at bounding box center [958, 36] width 18 height 18
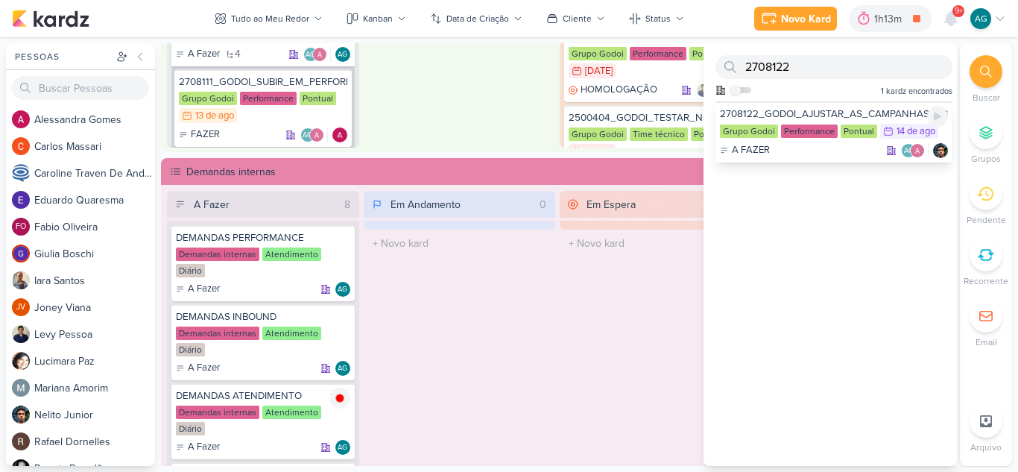
click at [832, 155] on div "A FAZER AG" at bounding box center [834, 150] width 228 height 15
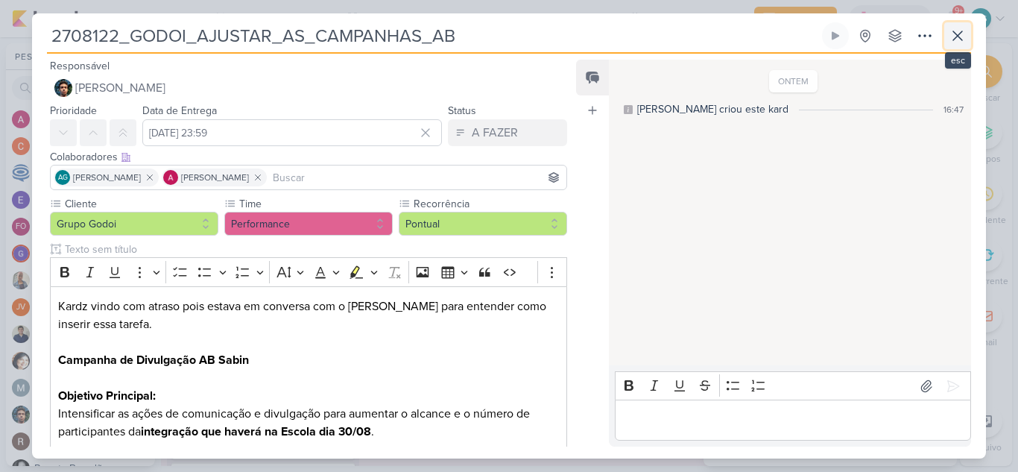
click at [956, 31] on icon at bounding box center [958, 36] width 18 height 18
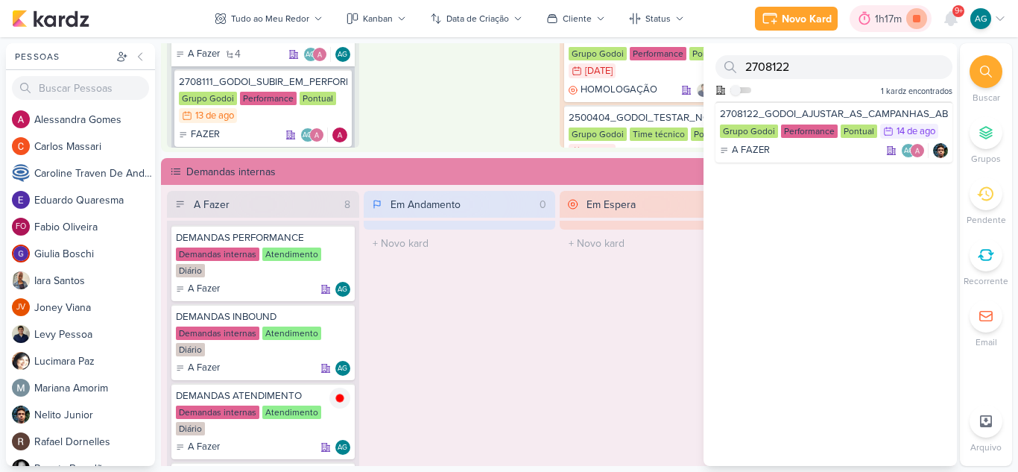
click at [920, 18] on icon at bounding box center [916, 18] width 7 height 7
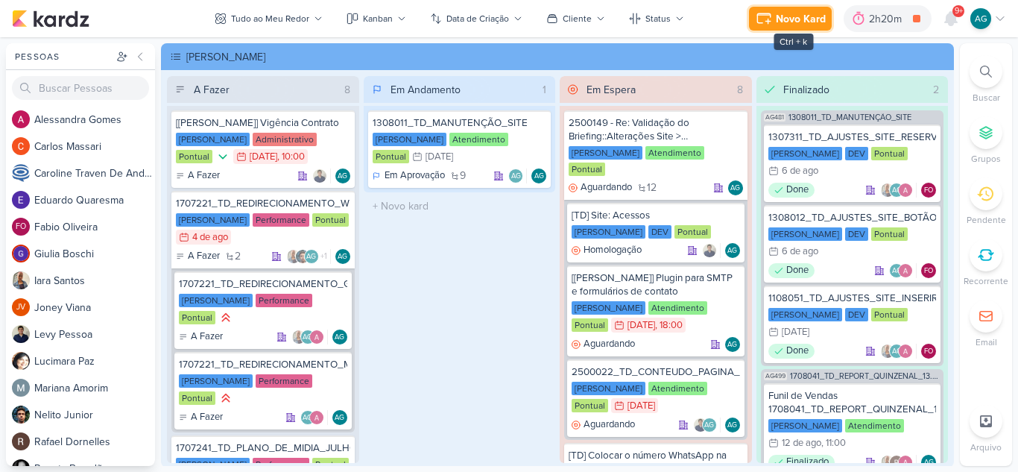
click at [798, 22] on div "Novo Kard" at bounding box center [801, 19] width 50 height 16
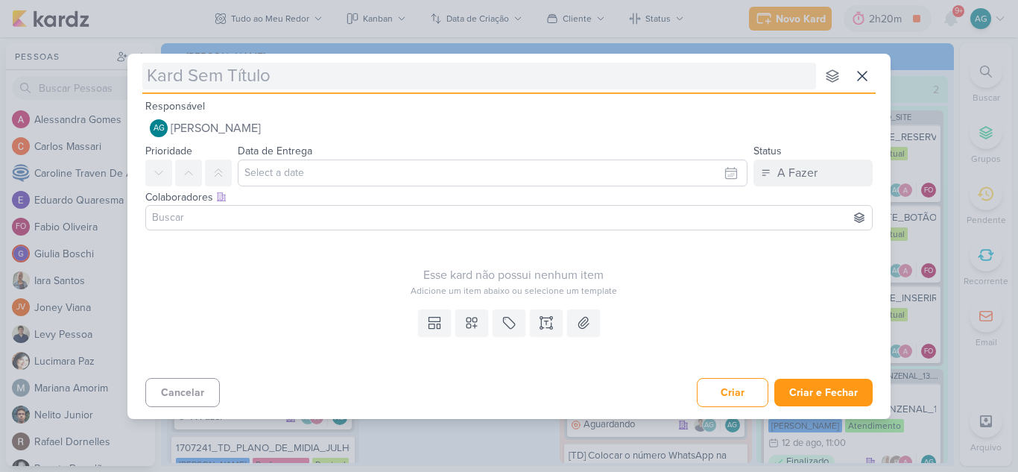
click at [351, 79] on input "text" at bounding box center [479, 76] width 674 height 27
type input "1308132_TD_INSERIR_PLANTA_88m2_INFINITY_BROOKLIN"
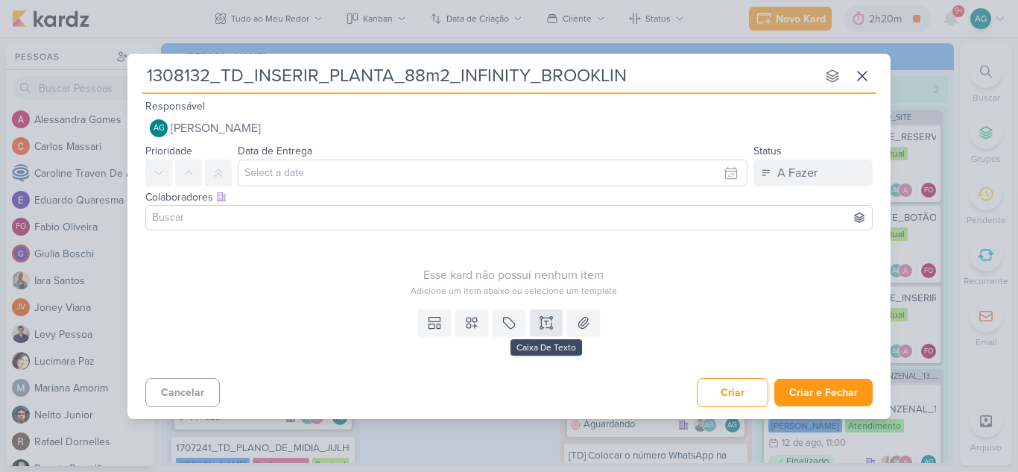
type input "1308132_TD_INSERIR_PLANTA_88m2_INFINITY_BROOKLIN"
click at [545, 321] on icon at bounding box center [546, 322] width 15 height 15
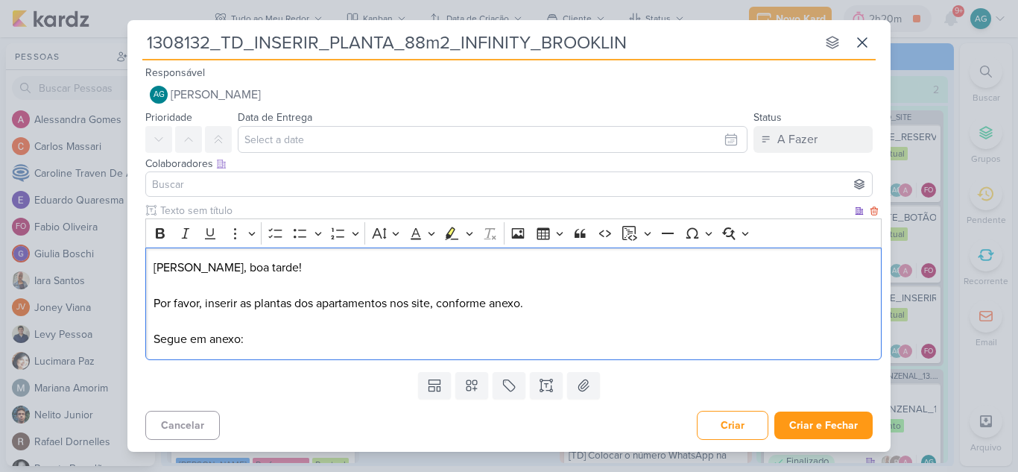
click at [250, 304] on p "[PERSON_NAME], boa tarde! Por favor, inserir as plantas dos apartamentos nos si…" at bounding box center [514, 303] width 721 height 89
click at [288, 302] on p "Fabio, boa tarde! Por favor, inserir a plantas dos apartamentos nos site, confo…" at bounding box center [514, 303] width 721 height 89
drag, startPoint x: 259, startPoint y: 341, endPoint x: 130, endPoint y: 333, distance: 129.2
click at [130, 334] on div "Clique para deixar o item visível somente à membros da sua organização Rich Tex…" at bounding box center [508, 284] width 763 height 162
click at [590, 388] on icon at bounding box center [583, 385] width 15 height 15
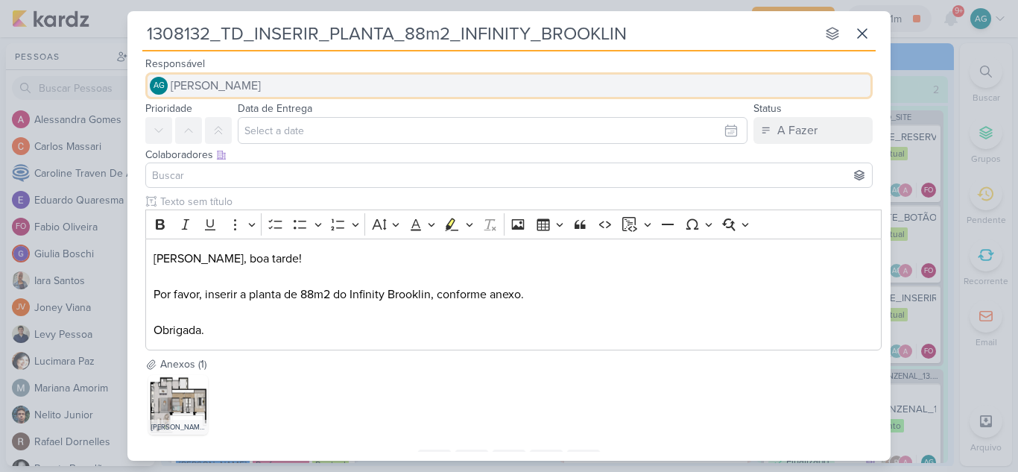
click at [261, 90] on span "[PERSON_NAME]" at bounding box center [216, 86] width 90 height 18
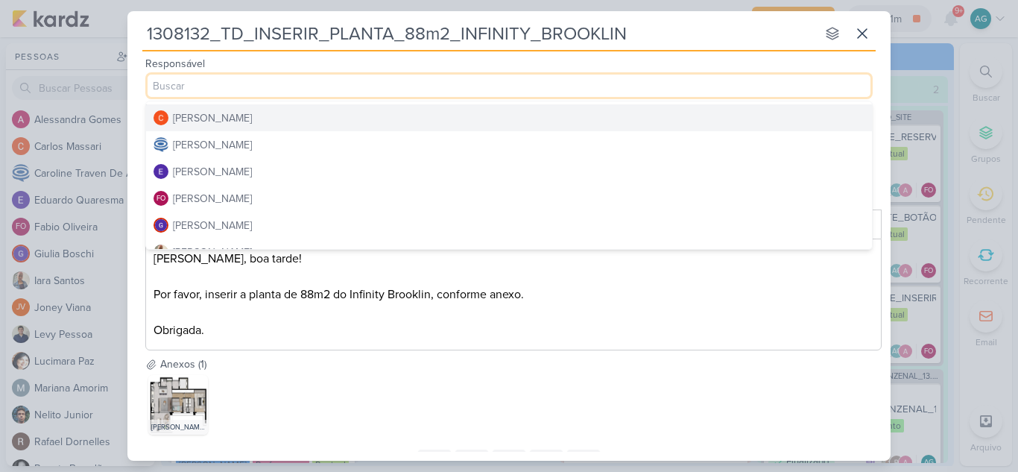
scroll to position [75, 0]
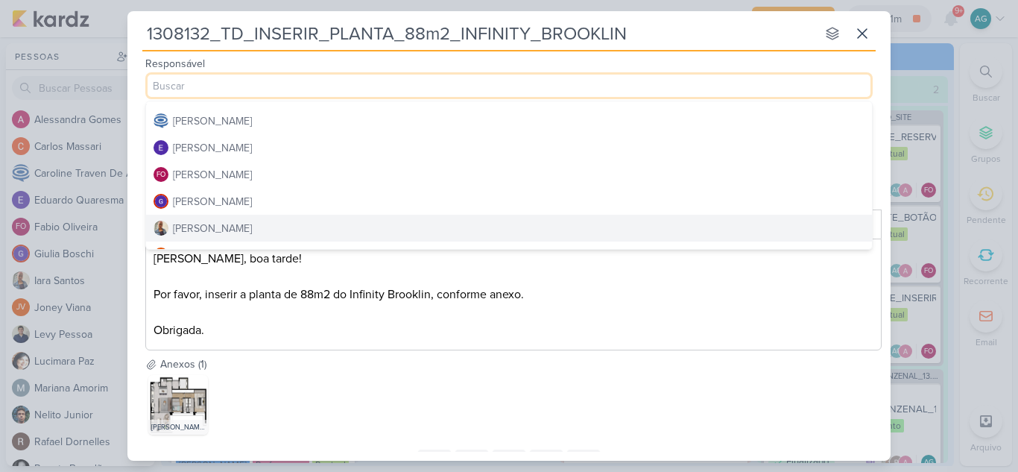
click at [221, 228] on div "[PERSON_NAME]" at bounding box center [212, 229] width 79 height 16
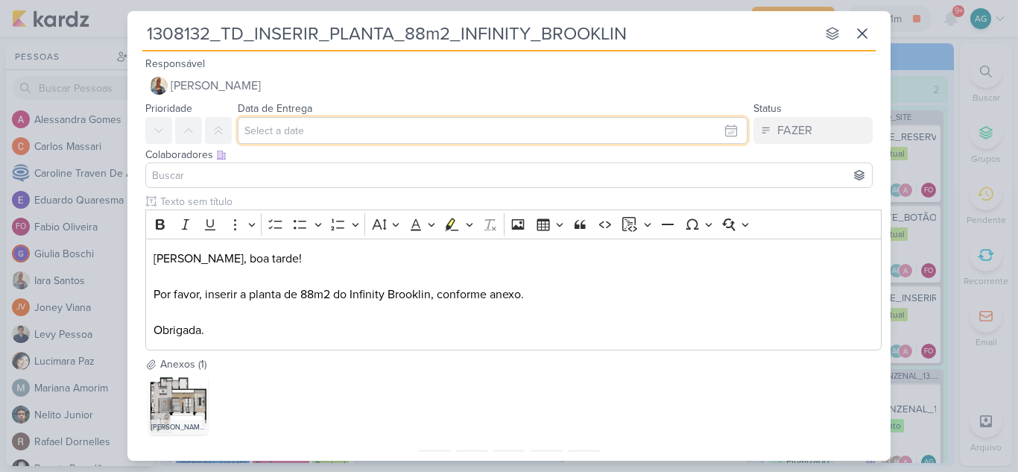
click at [285, 133] on input "text" at bounding box center [493, 130] width 510 height 27
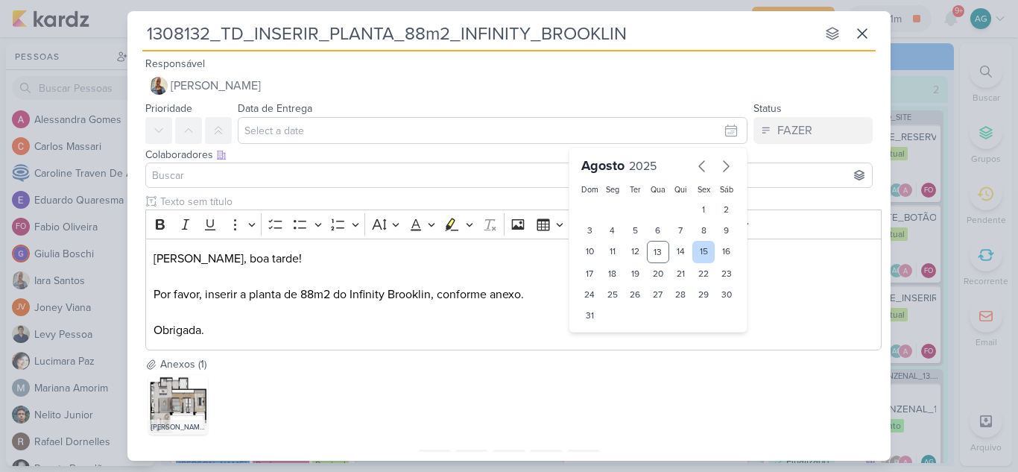
click at [696, 252] on div "15" at bounding box center [703, 252] width 23 height 22
type input "[DATE] 23:59"
click at [288, 178] on input at bounding box center [509, 175] width 720 height 18
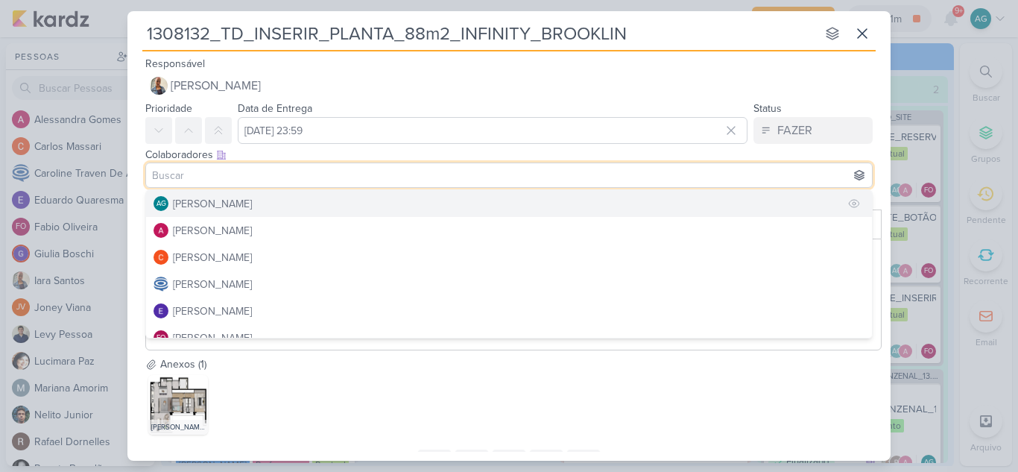
click at [252, 203] on div "[PERSON_NAME]" at bounding box center [212, 204] width 79 height 16
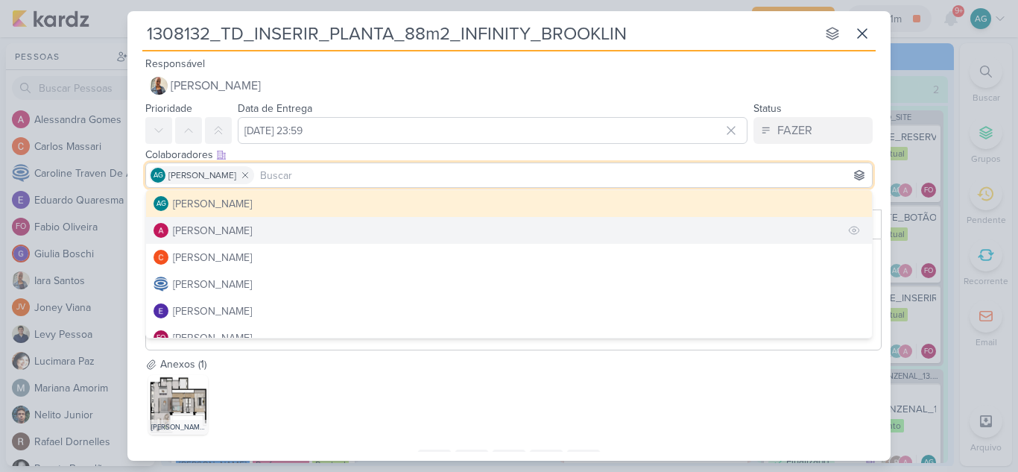
click at [282, 225] on button "[PERSON_NAME]" at bounding box center [509, 230] width 726 height 27
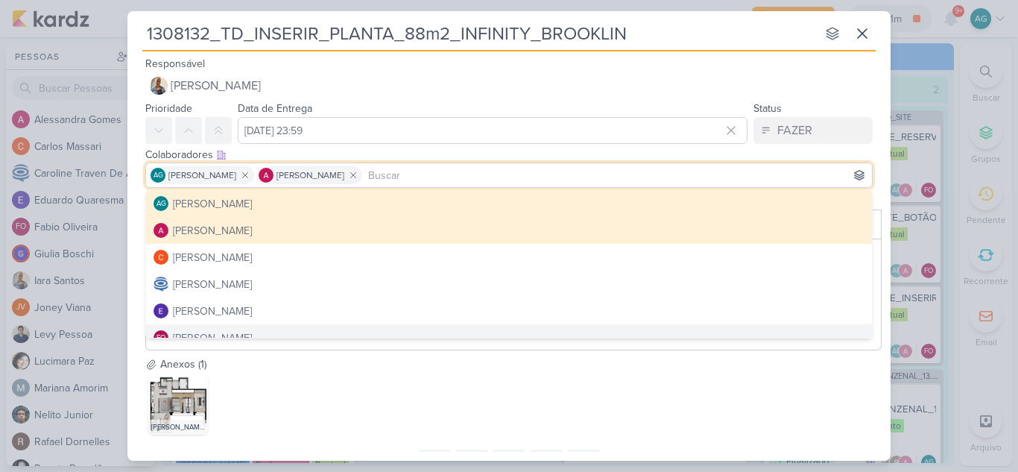
click at [369, 438] on div "Teixeira Duarte_Infinity Brooklin_Planta Tipo 88m_Padrão_HRa.jpg" at bounding box center [513, 405] width 736 height 66
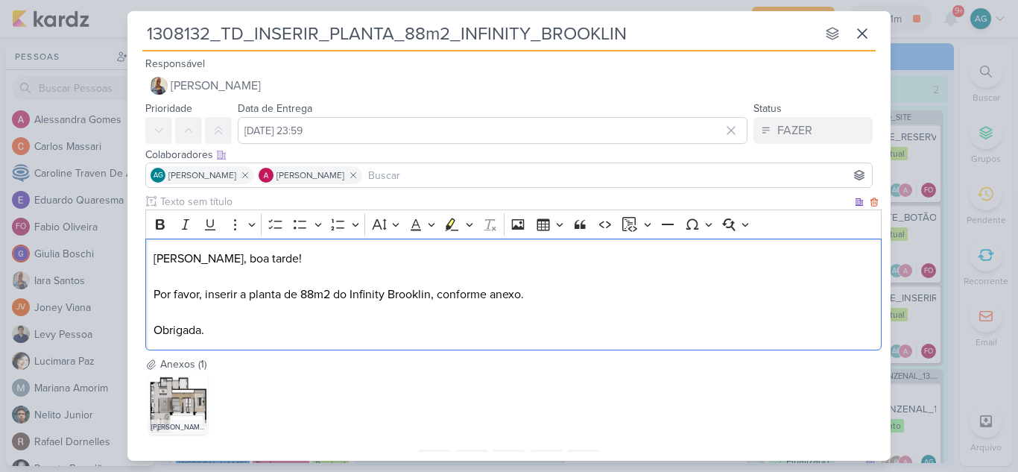
click at [288, 294] on p "Fabio, boa tarde! Por favor, inserir a planta de 88m2 do Infinity Brooklin, con…" at bounding box center [514, 294] width 721 height 89
click at [340, 297] on p "Fabio, boa tarde! Por favor, inserir a planta de 88m2 do Infinity Brooklin, con…" at bounding box center [514, 294] width 721 height 89
click at [285, 294] on p "Fabio, boa tarde! Por favor, inserir a planta de 88m2 do Infinity Brooklin, con…" at bounding box center [514, 294] width 721 height 89
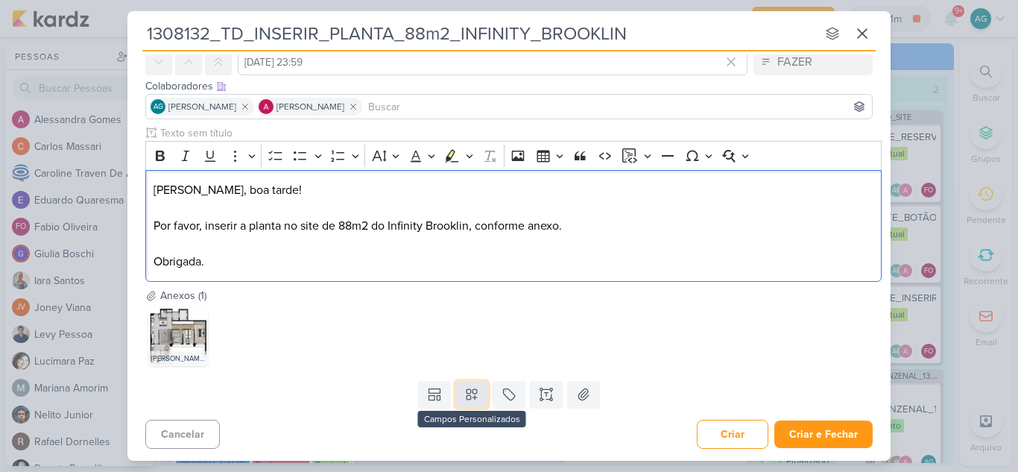
click at [469, 400] on icon at bounding box center [471, 394] width 15 height 15
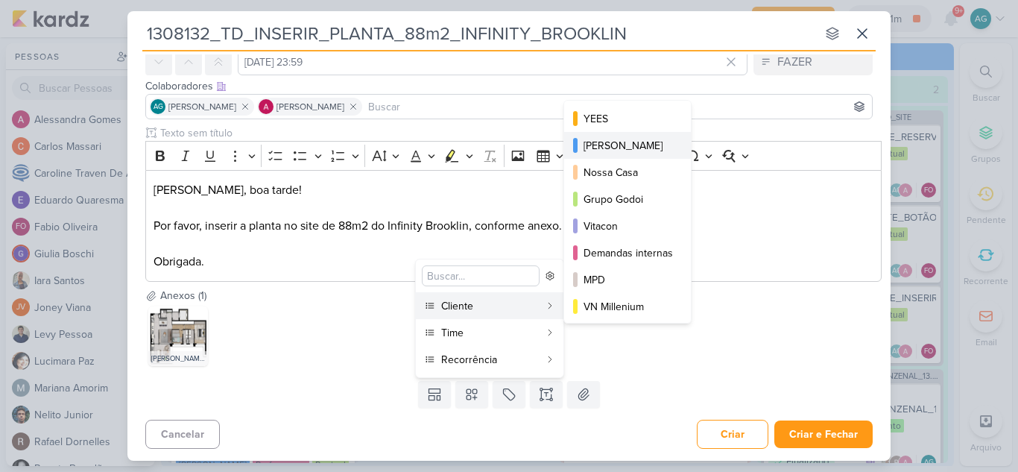
click at [631, 150] on div "[PERSON_NAME]" at bounding box center [628, 146] width 89 height 16
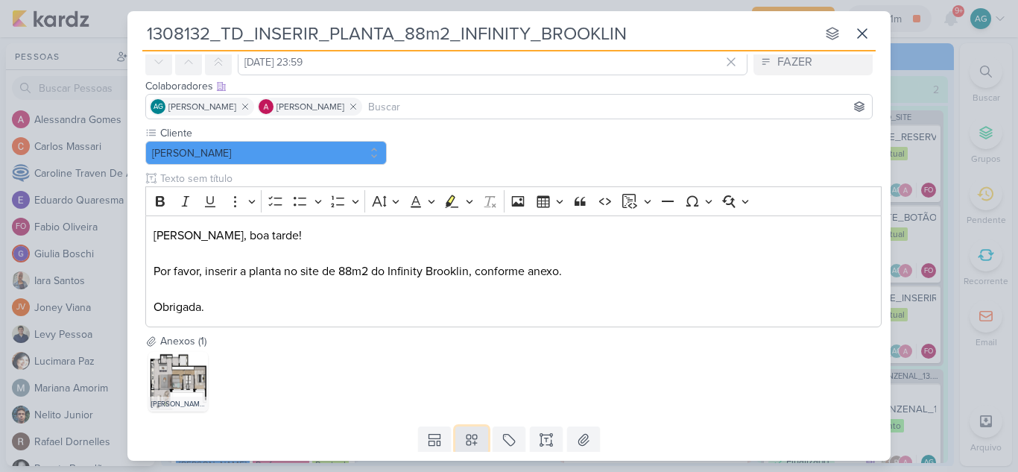
click at [473, 430] on button at bounding box center [471, 439] width 33 height 27
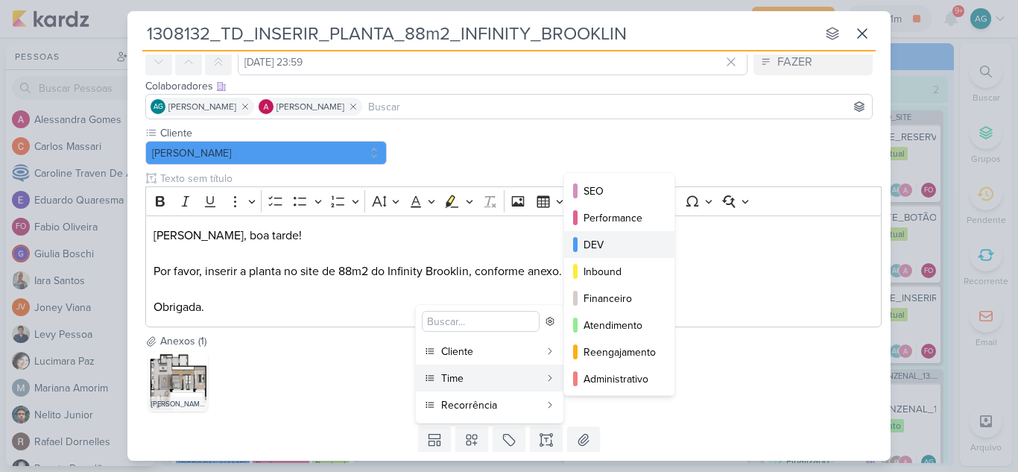
click at [610, 249] on div "DEV" at bounding box center [620, 245] width 73 height 16
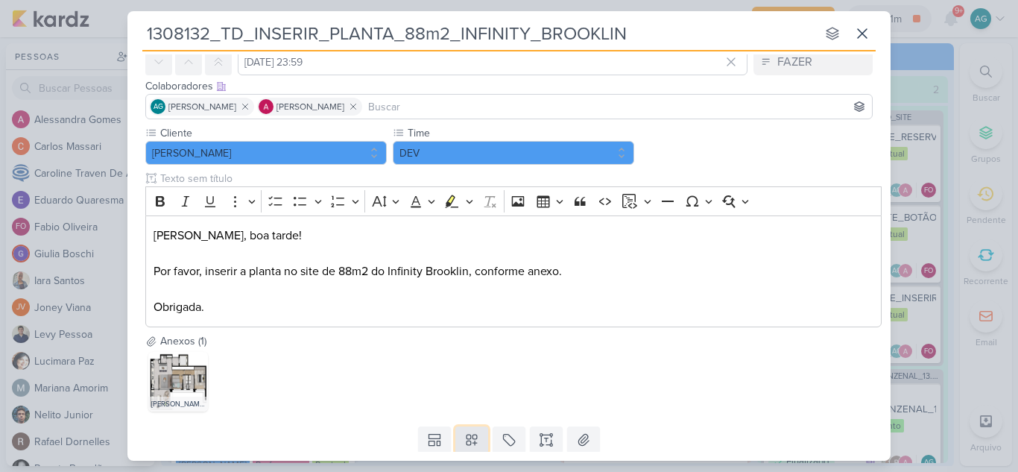
click at [473, 446] on icon at bounding box center [471, 439] width 15 height 15
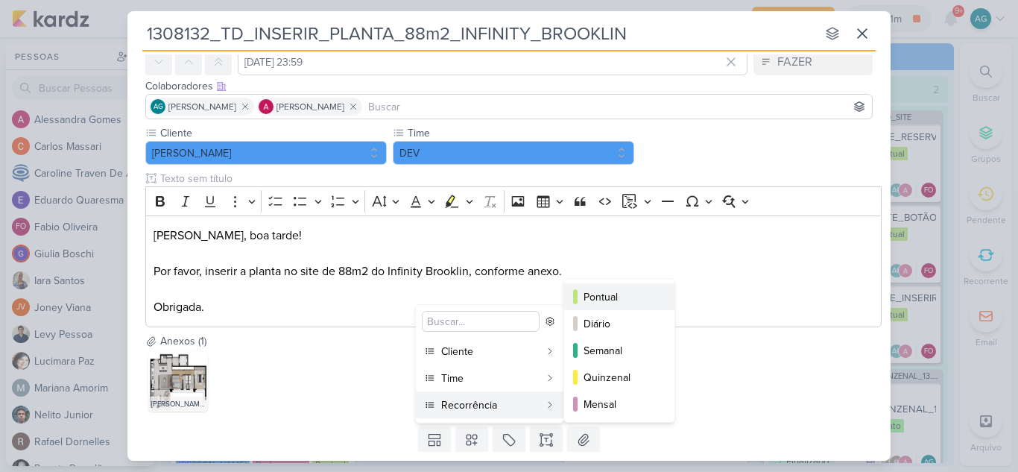
click at [639, 297] on div "Pontual" at bounding box center [620, 297] width 73 height 16
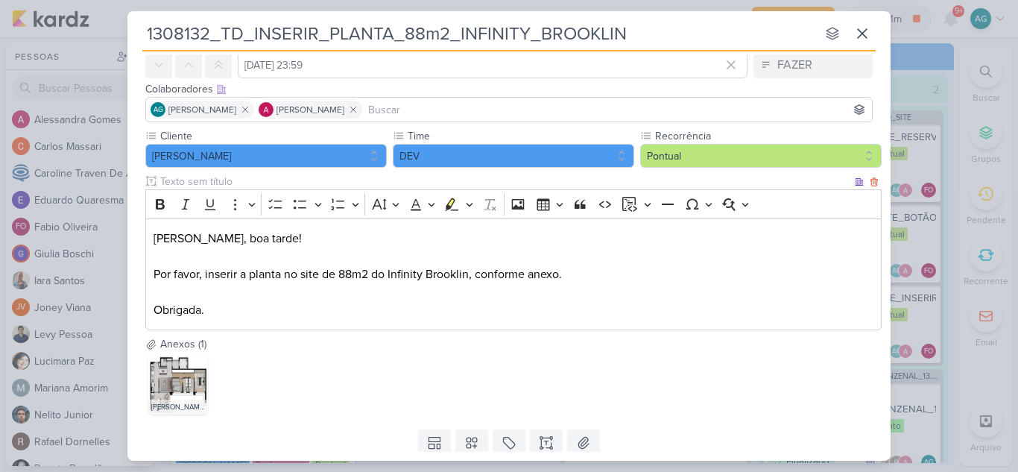
scroll to position [114, 0]
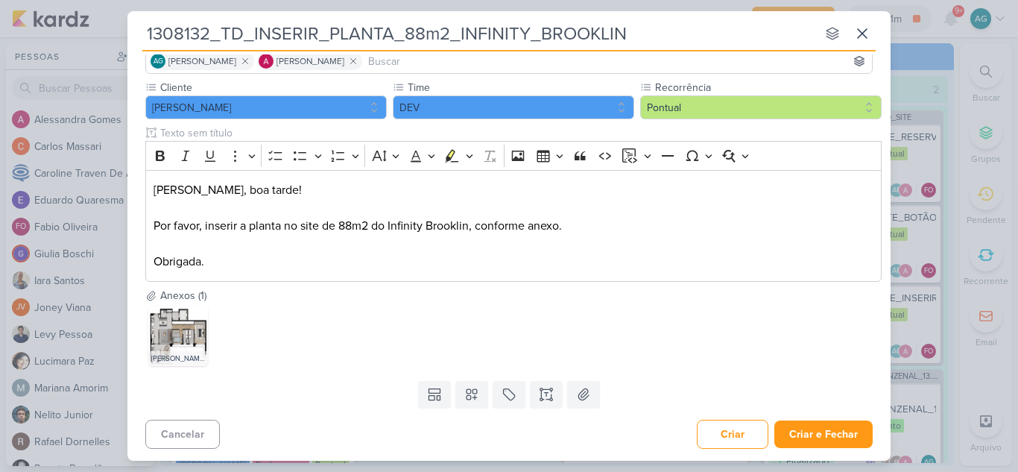
click at [824, 449] on div "Criar Criar e Fechar Ctrl + Enter" at bounding box center [785, 434] width 176 height 29
click at [823, 440] on button "Criar e Fechar" at bounding box center [823, 434] width 98 height 28
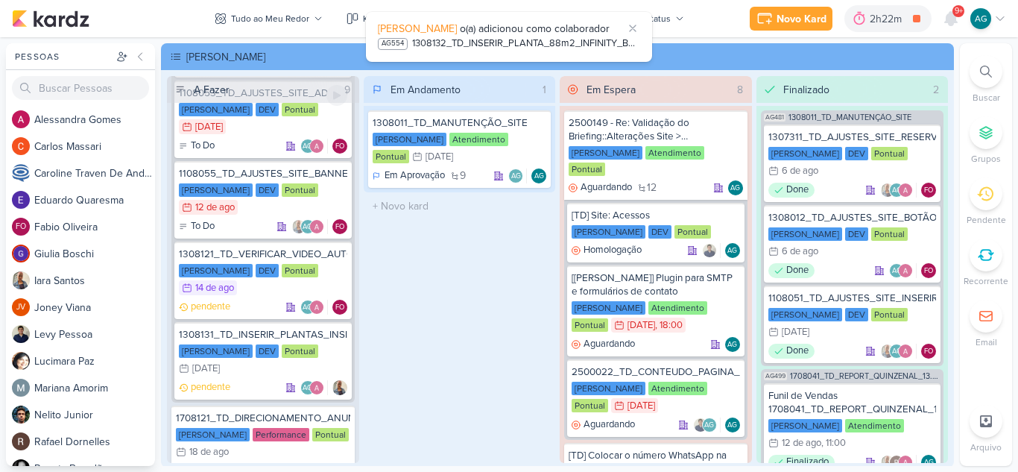
scroll to position [1193, 0]
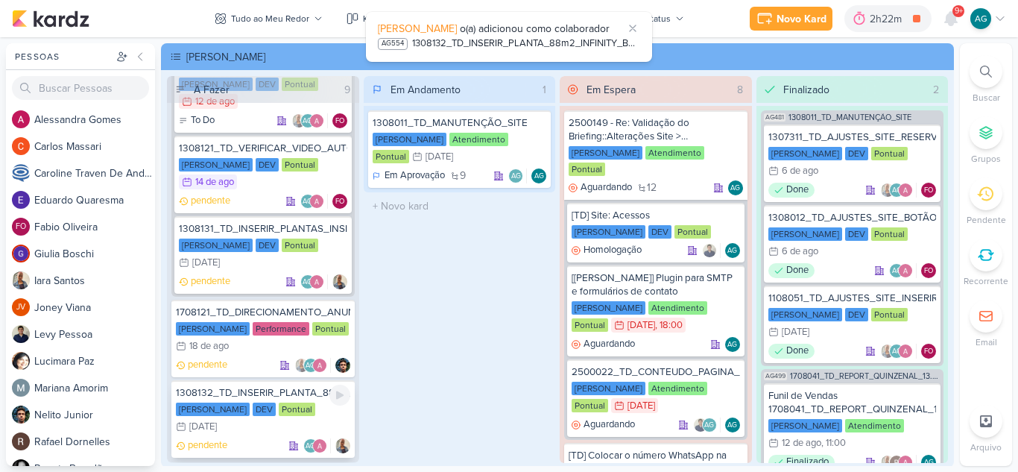
click at [289, 393] on div "1308132_TD_INSERIR_PLANTA_88m2_INFINITY_BROOKLIN" at bounding box center [263, 392] width 174 height 13
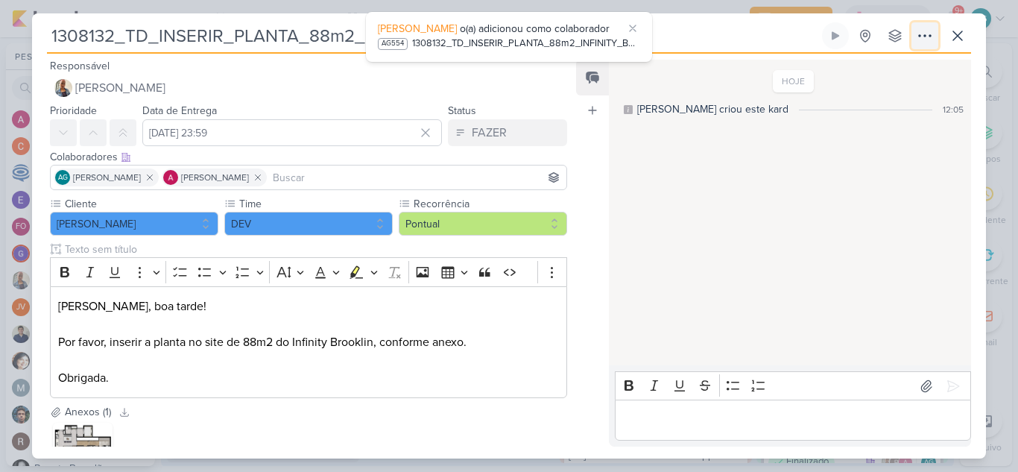
click at [920, 32] on icon at bounding box center [925, 36] width 18 height 18
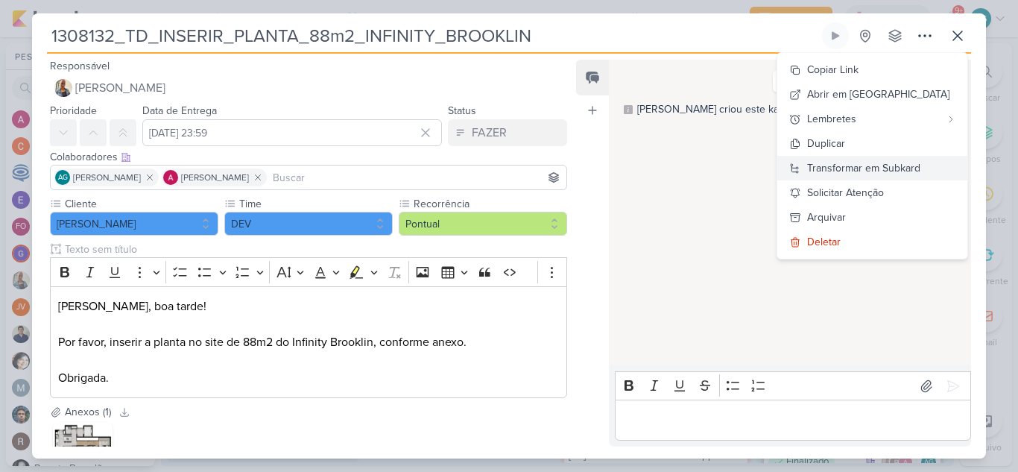
click at [897, 168] on div "Transformar em Subkard" at bounding box center [863, 168] width 113 height 16
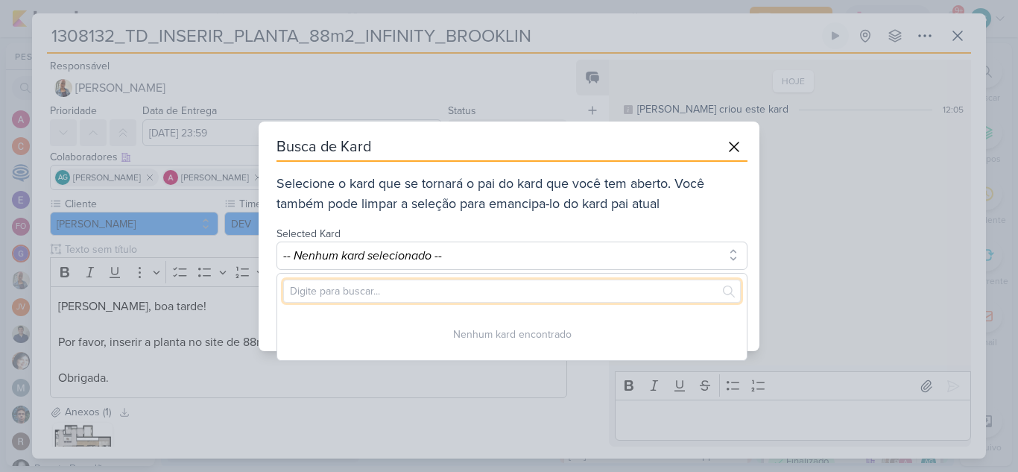
click at [455, 292] on input "text" at bounding box center [512, 291] width 458 height 23
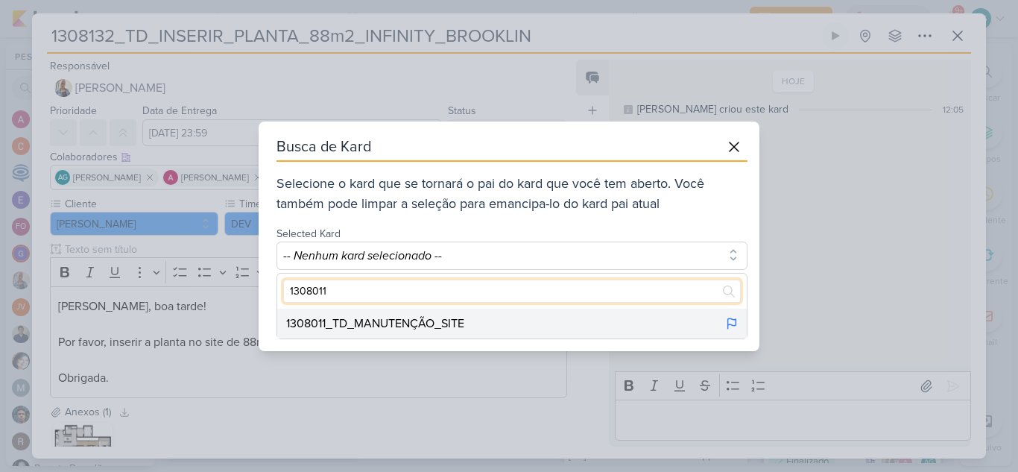
type input "1308011"
click at [464, 318] on div "1308011_TD_MANUTENÇÃO_SITE" at bounding box center [375, 324] width 178 height 18
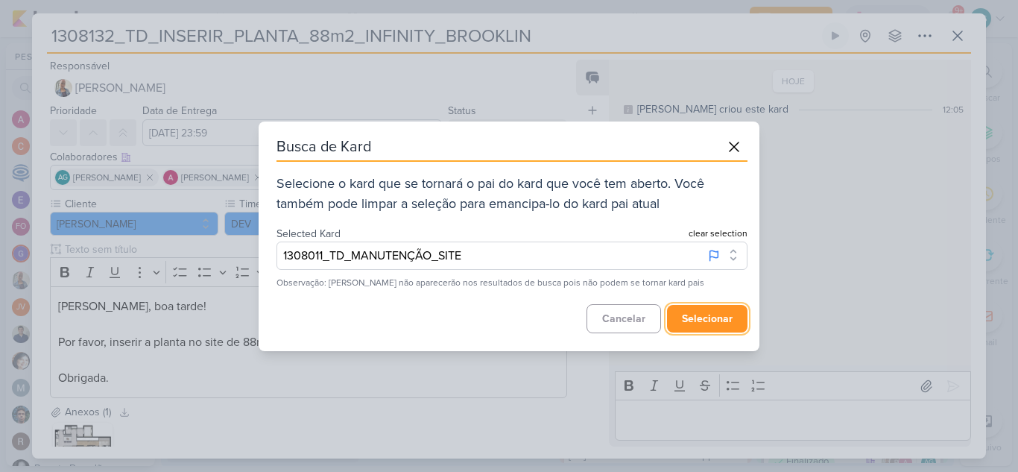
click at [695, 316] on button "selecionar" at bounding box center [707, 319] width 80 height 28
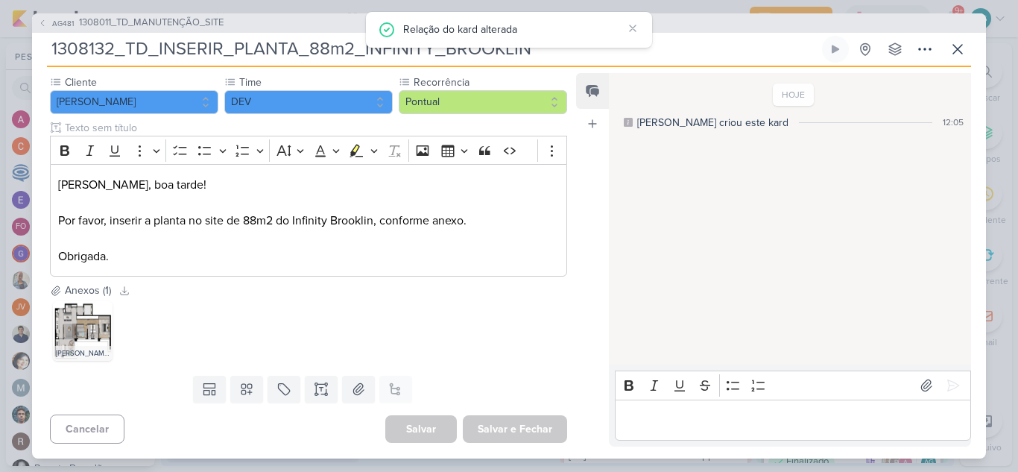
scroll to position [0, 0]
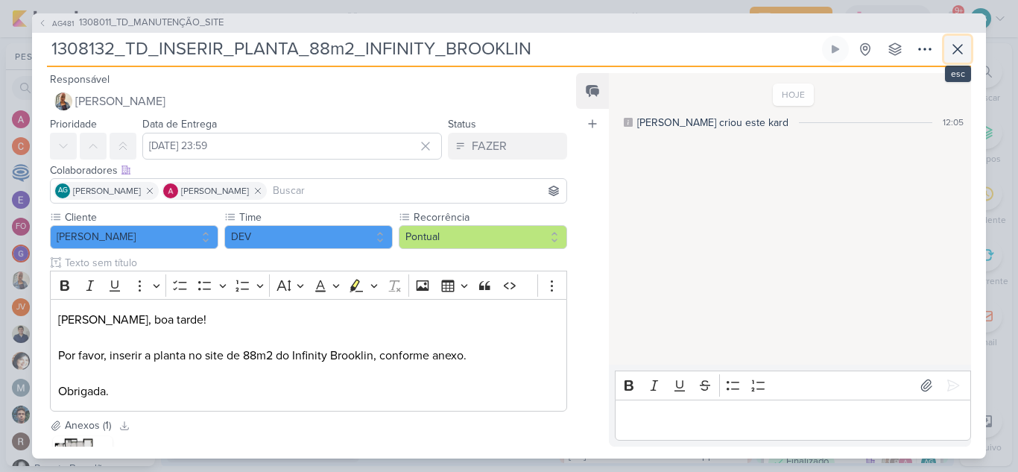
click at [963, 48] on icon at bounding box center [958, 49] width 18 height 18
